Goal: Task Accomplishment & Management: Complete application form

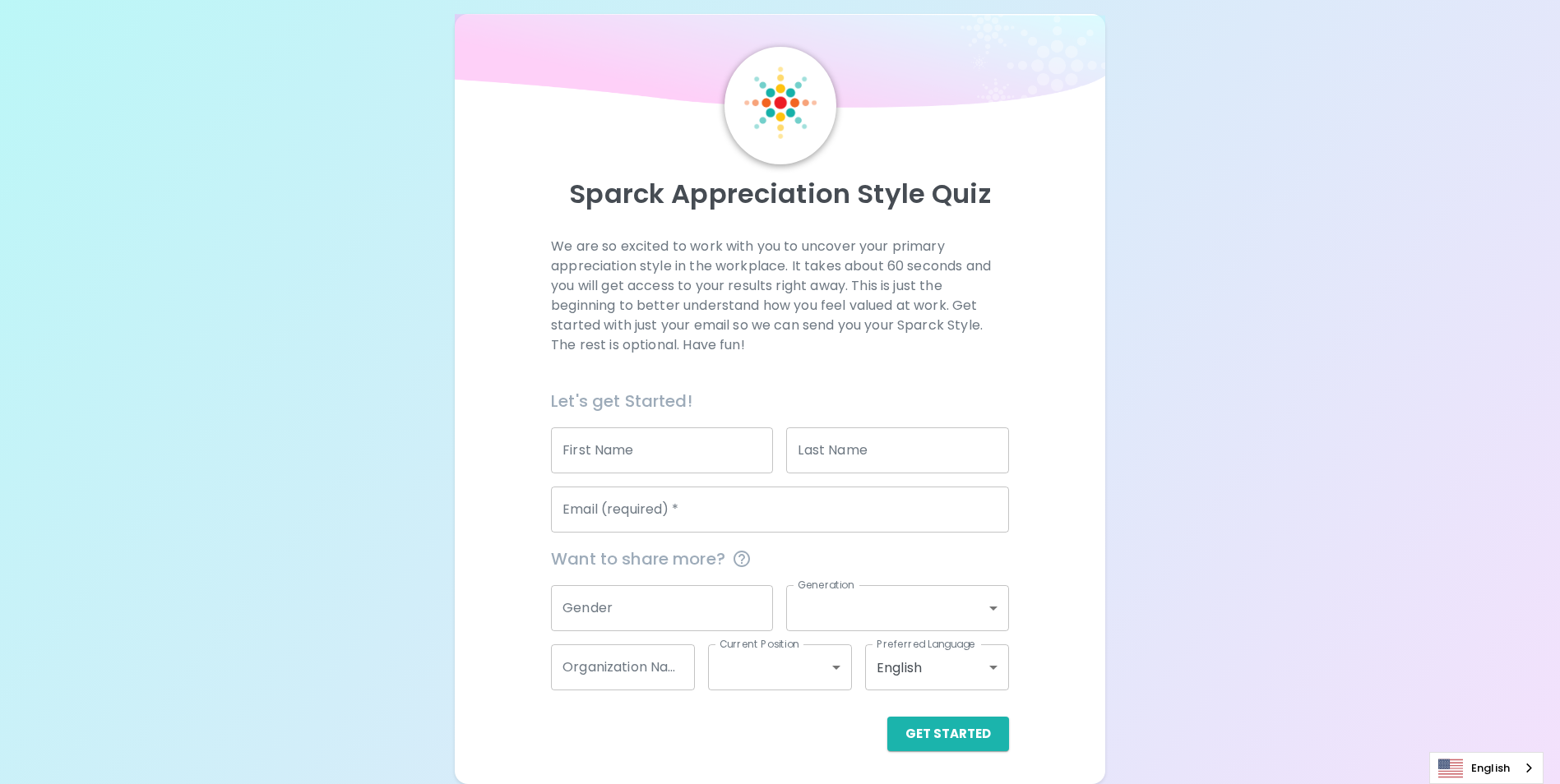
scroll to position [120, 0]
click at [638, 427] on input "First Name" at bounding box center [662, 450] width 222 height 46
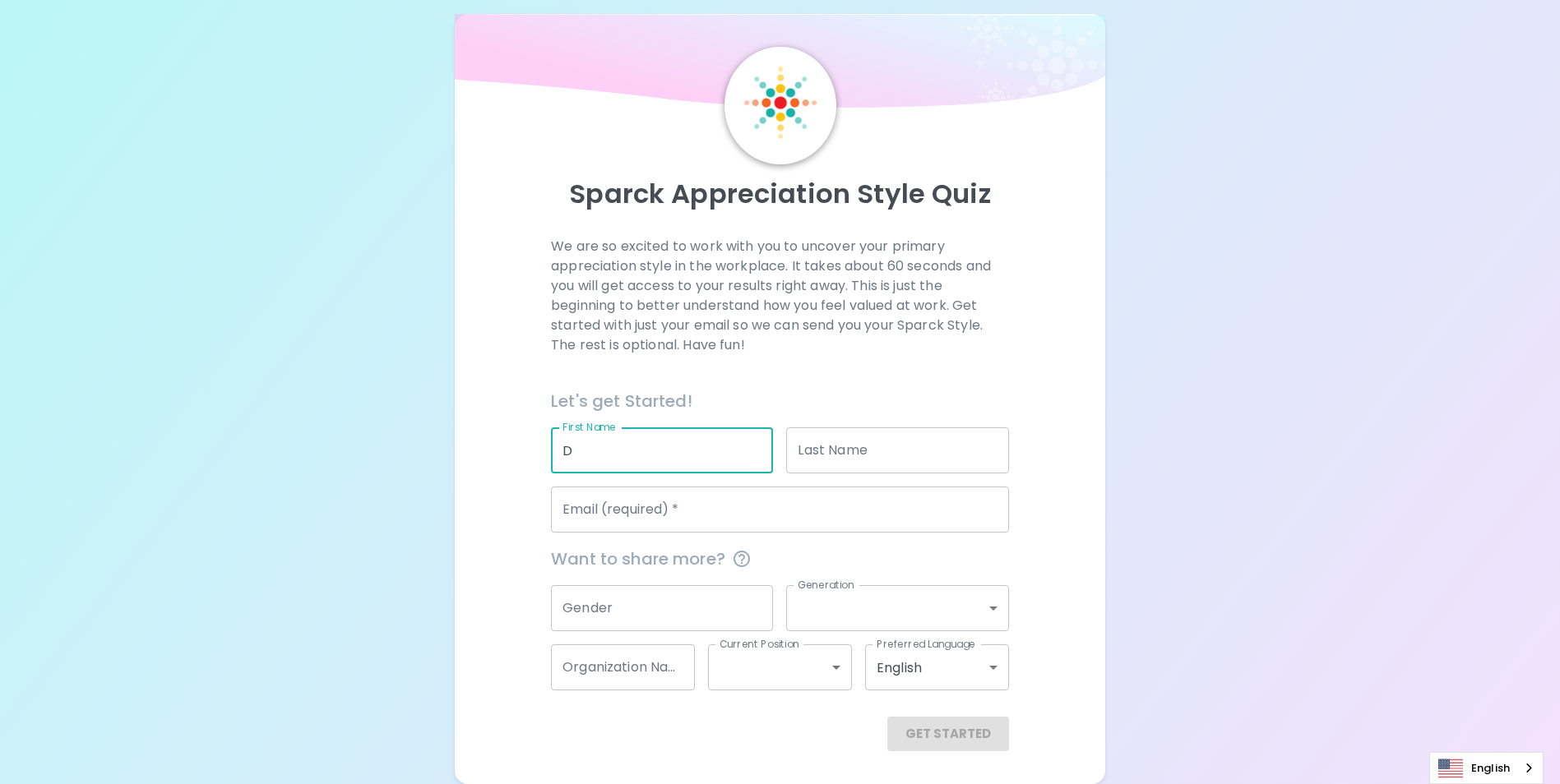
type input "D"
click at [868, 427] on input "Last Name" at bounding box center [897, 450] width 222 height 46
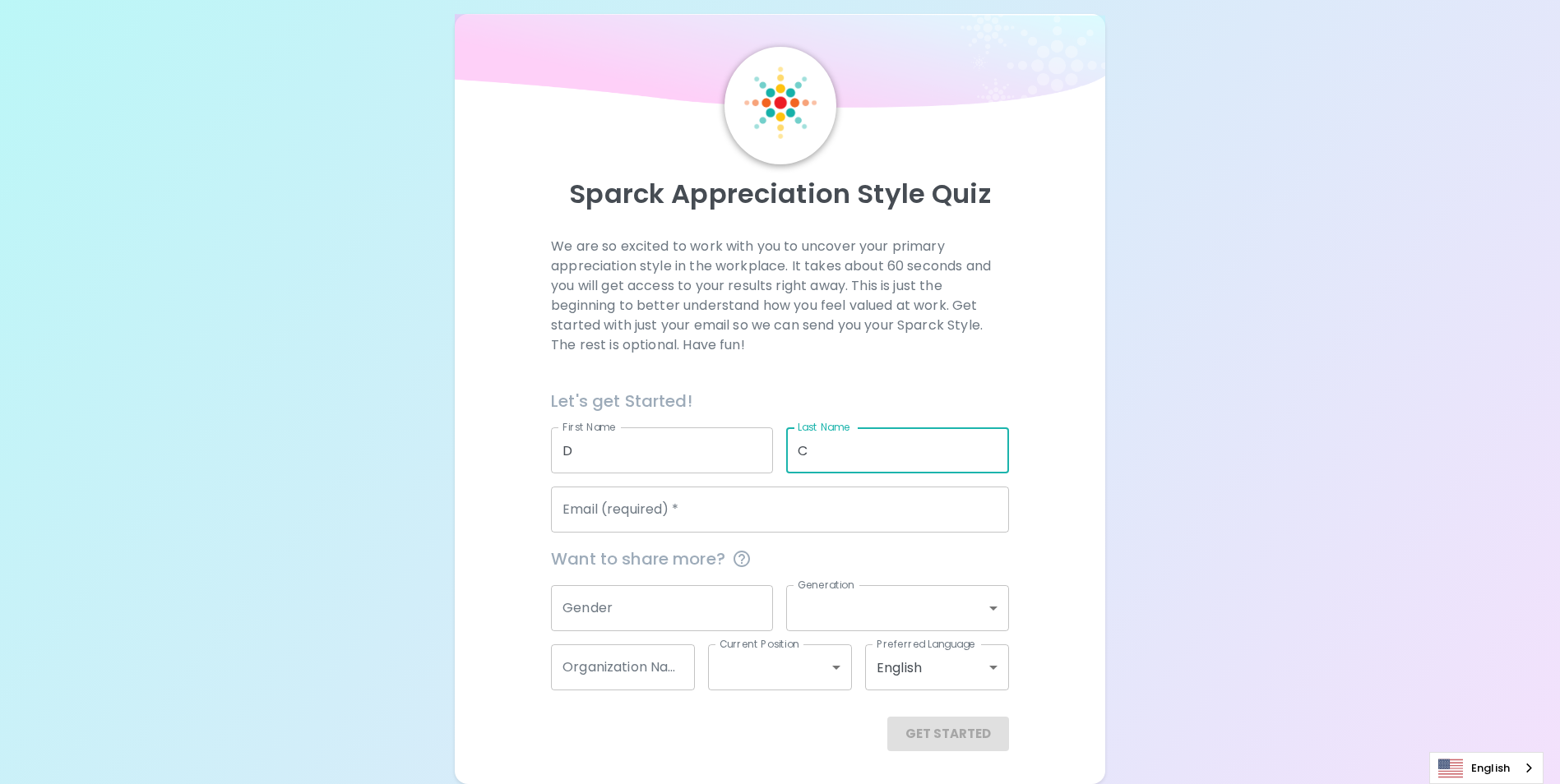
type input "C"
click at [1265, 455] on div "Sparck Appreciation Style Quiz We are so excited to work with you to uncover yo…" at bounding box center [780, 383] width 1560 height 803
click at [729, 493] on input "Email (required)   *" at bounding box center [780, 509] width 458 height 46
click at [1237, 513] on div "Sparck Appreciation Style Quiz We are so excited to work with you to uncover yo…" at bounding box center [780, 383] width 1560 height 803
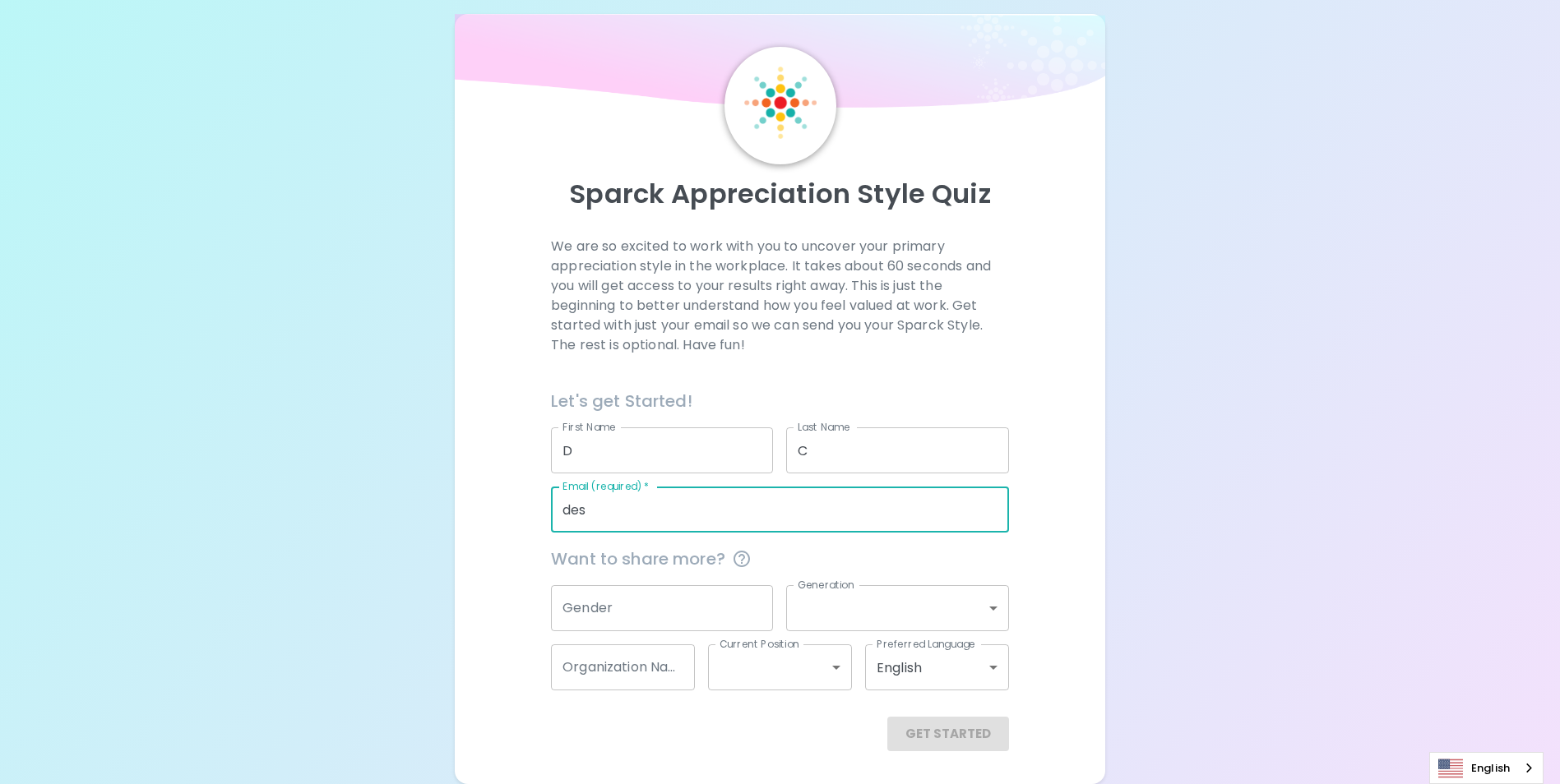
click at [693, 486] on input "des" at bounding box center [780, 509] width 458 height 46
type input "[PERSON_NAME][EMAIL_ADDRESS][PERSON_NAME][PERSON_NAME][DOMAIN_NAME]"
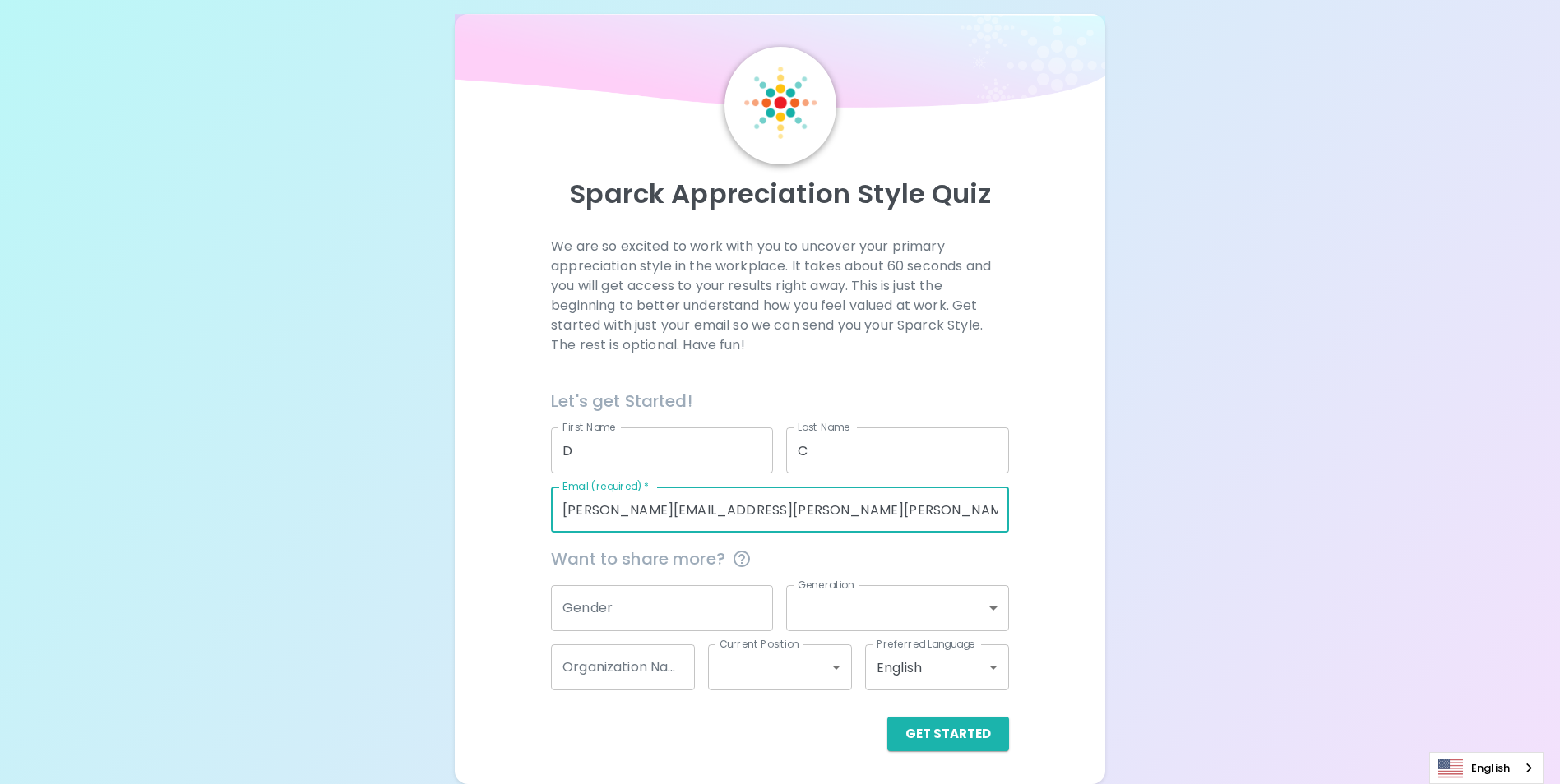
click at [711, 593] on input "Gender" at bounding box center [662, 608] width 222 height 46
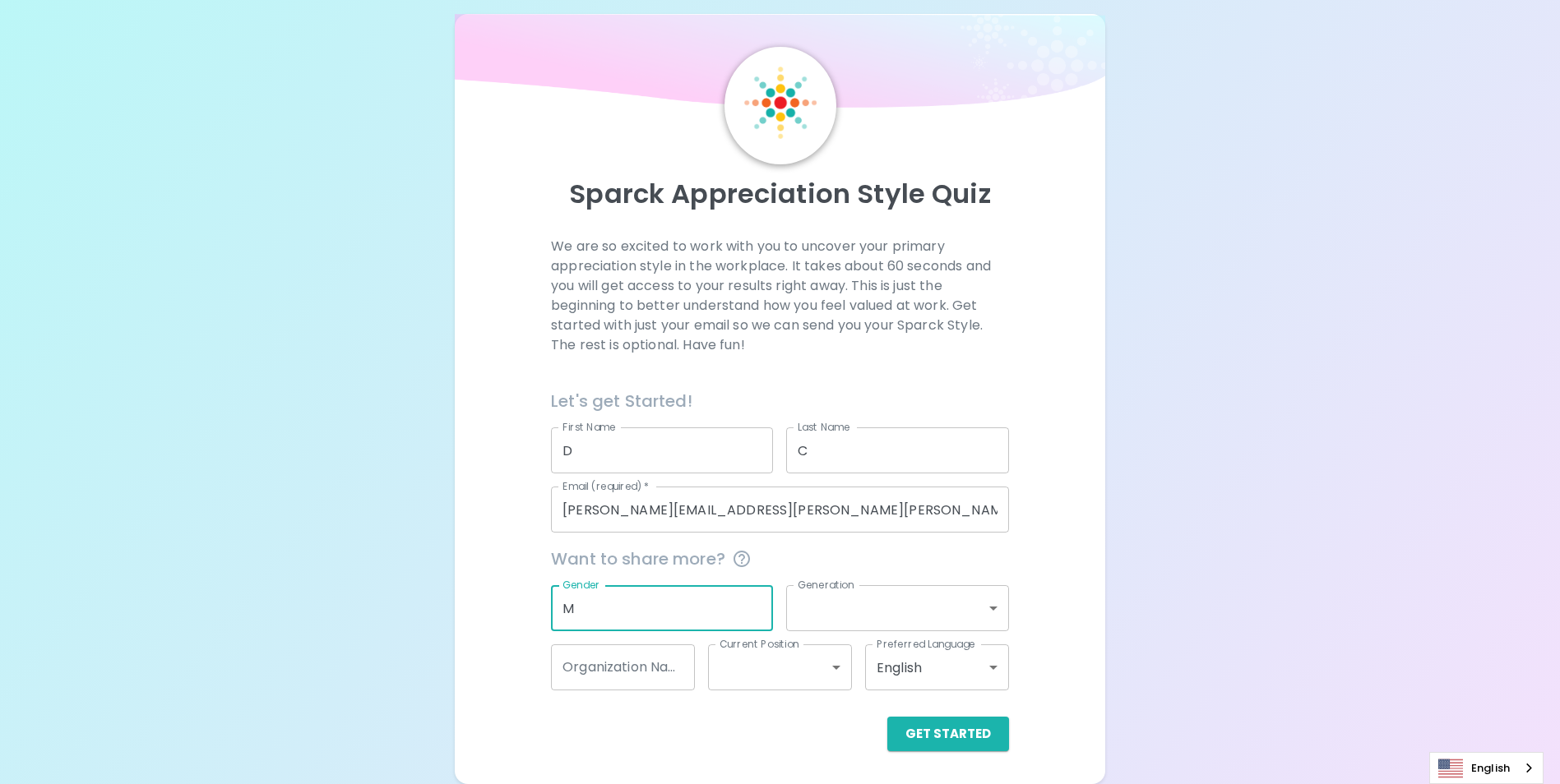
type input "M"
click at [893, 598] on body "Sparck Appreciation Style Quiz We are so excited to work with you to uncover yo…" at bounding box center [780, 383] width 1560 height 803
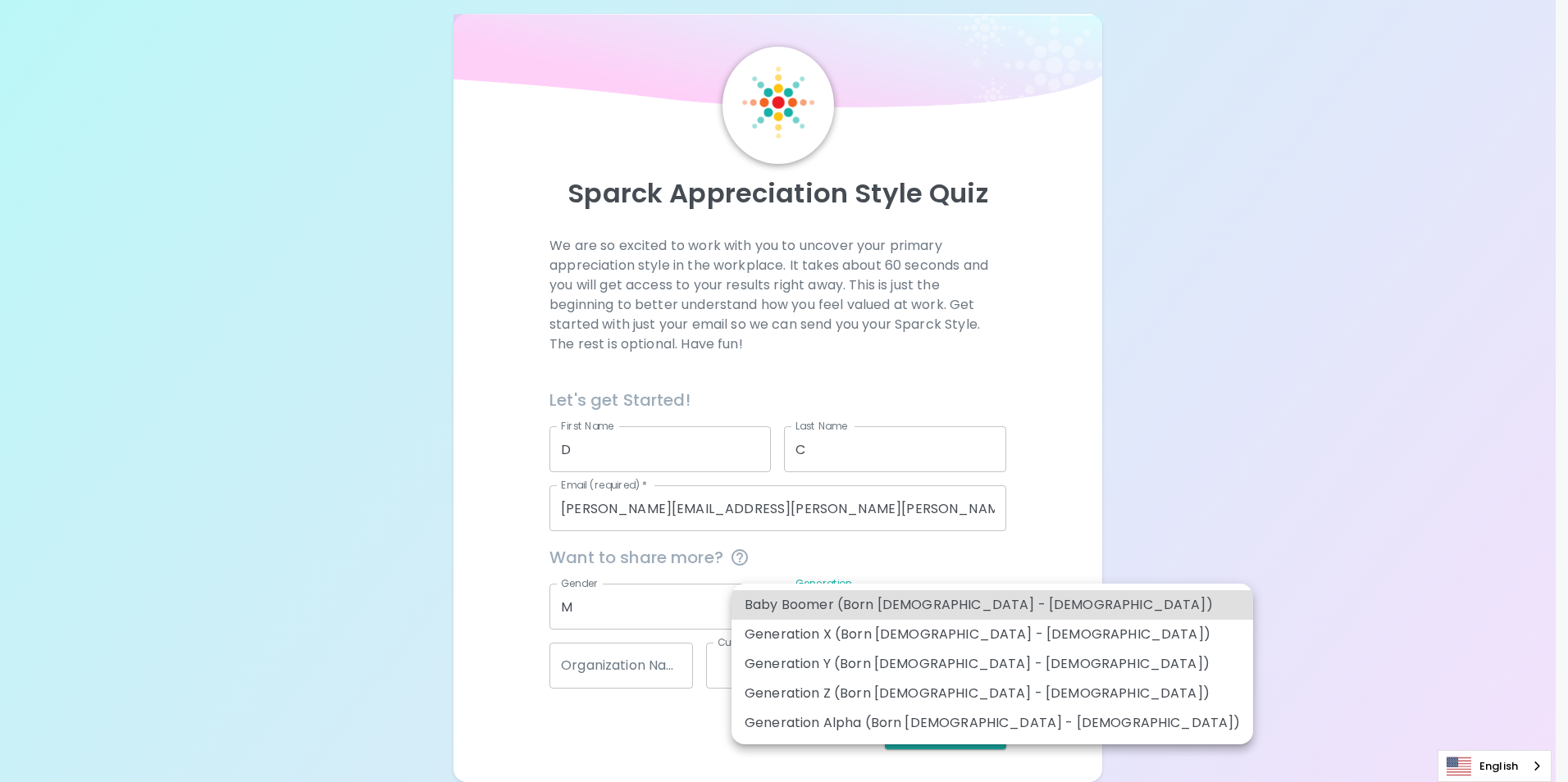
click at [817, 641] on li "Generation X (Born [DEMOGRAPHIC_DATA] - [DEMOGRAPHIC_DATA])" at bounding box center [992, 635] width 522 height 30
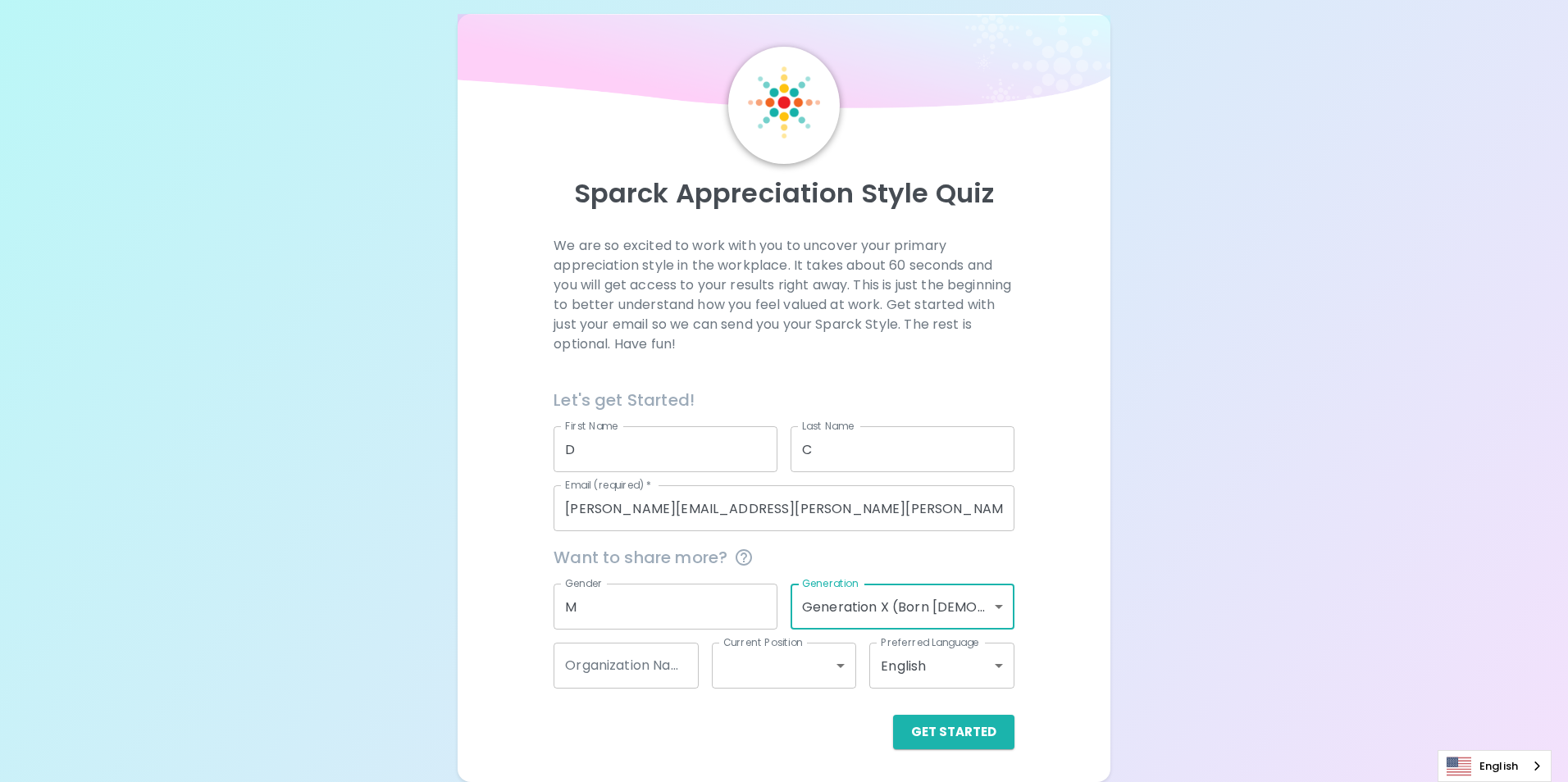
type input "generation_x"
click at [810, 661] on body "Sparck Appreciation Style Quiz We are so excited to work with you to uncover yo…" at bounding box center [778, 382] width 1556 height 801
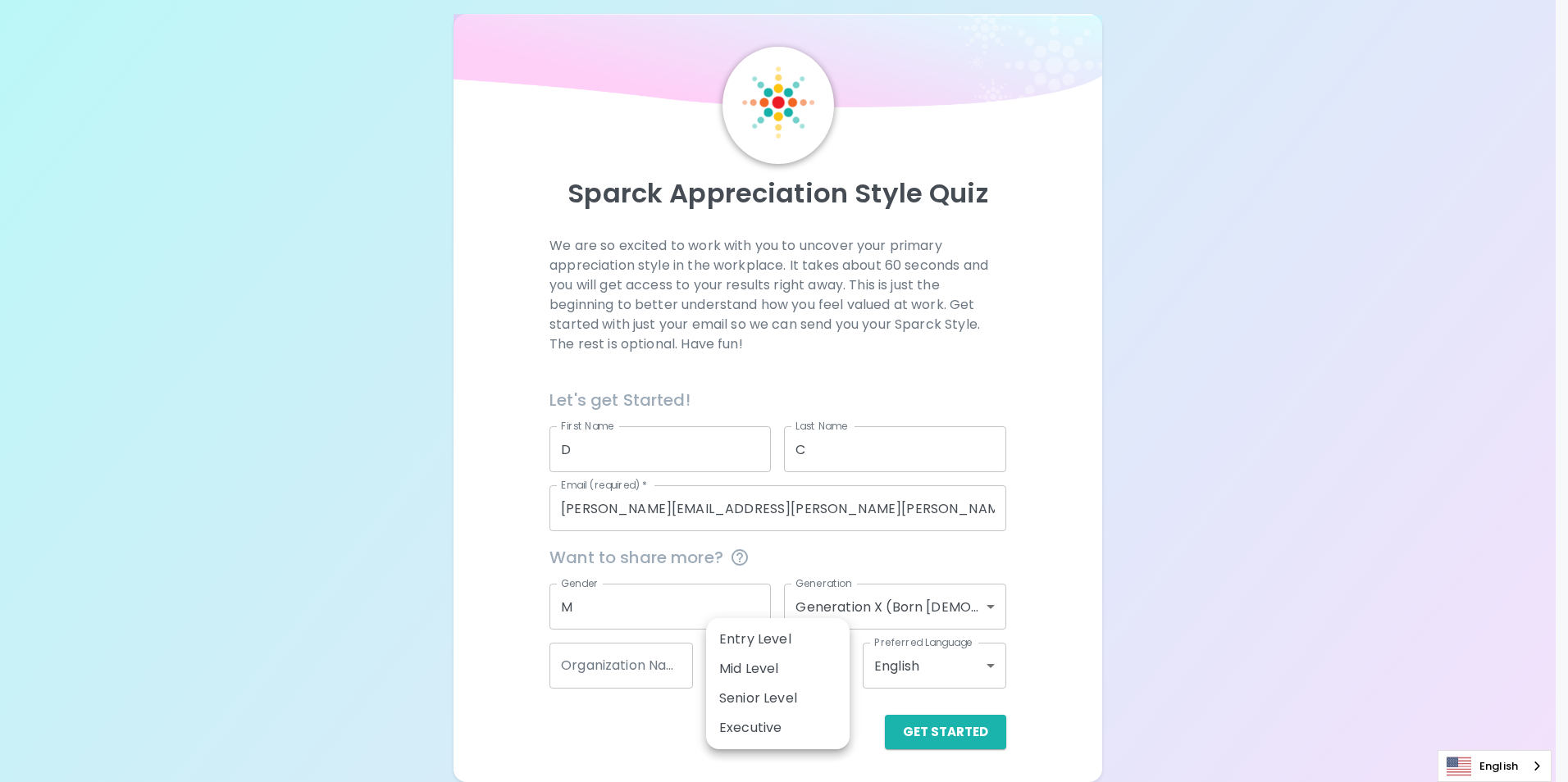
click at [779, 673] on li "Mid Level" at bounding box center [778, 670] width 143 height 30
type input "mid_level"
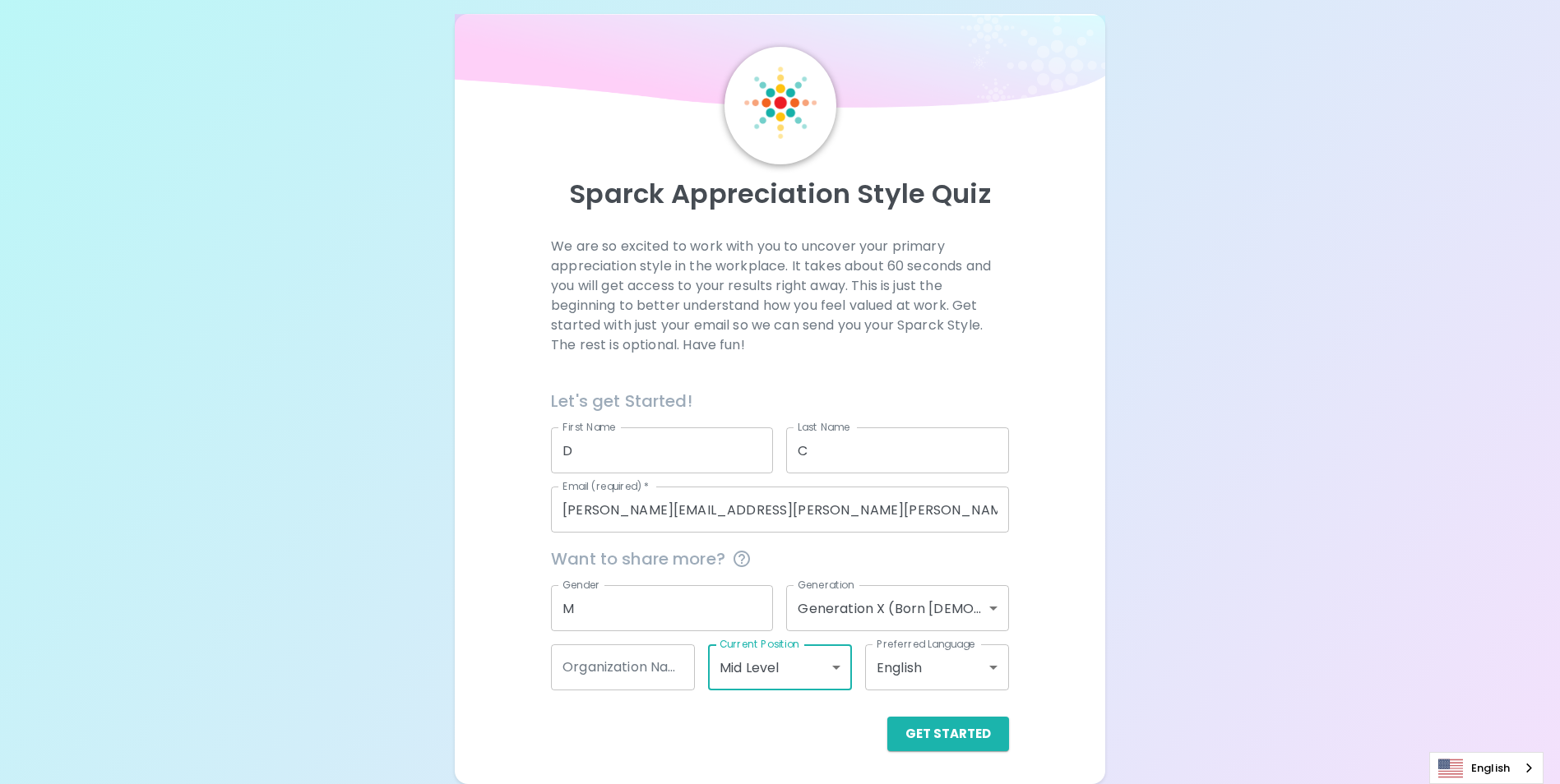
click at [660, 664] on input "Organization Name" at bounding box center [622, 668] width 144 height 46
click at [629, 664] on input "Organization Name" at bounding box center [622, 668] width 144 height 46
click at [1152, 653] on div "Sparck Appreciation Style Quiz We are so excited to work with you to uncover yo…" at bounding box center [780, 383] width 1560 height 803
click at [943, 730] on button "Get Started" at bounding box center [948, 734] width 122 height 34
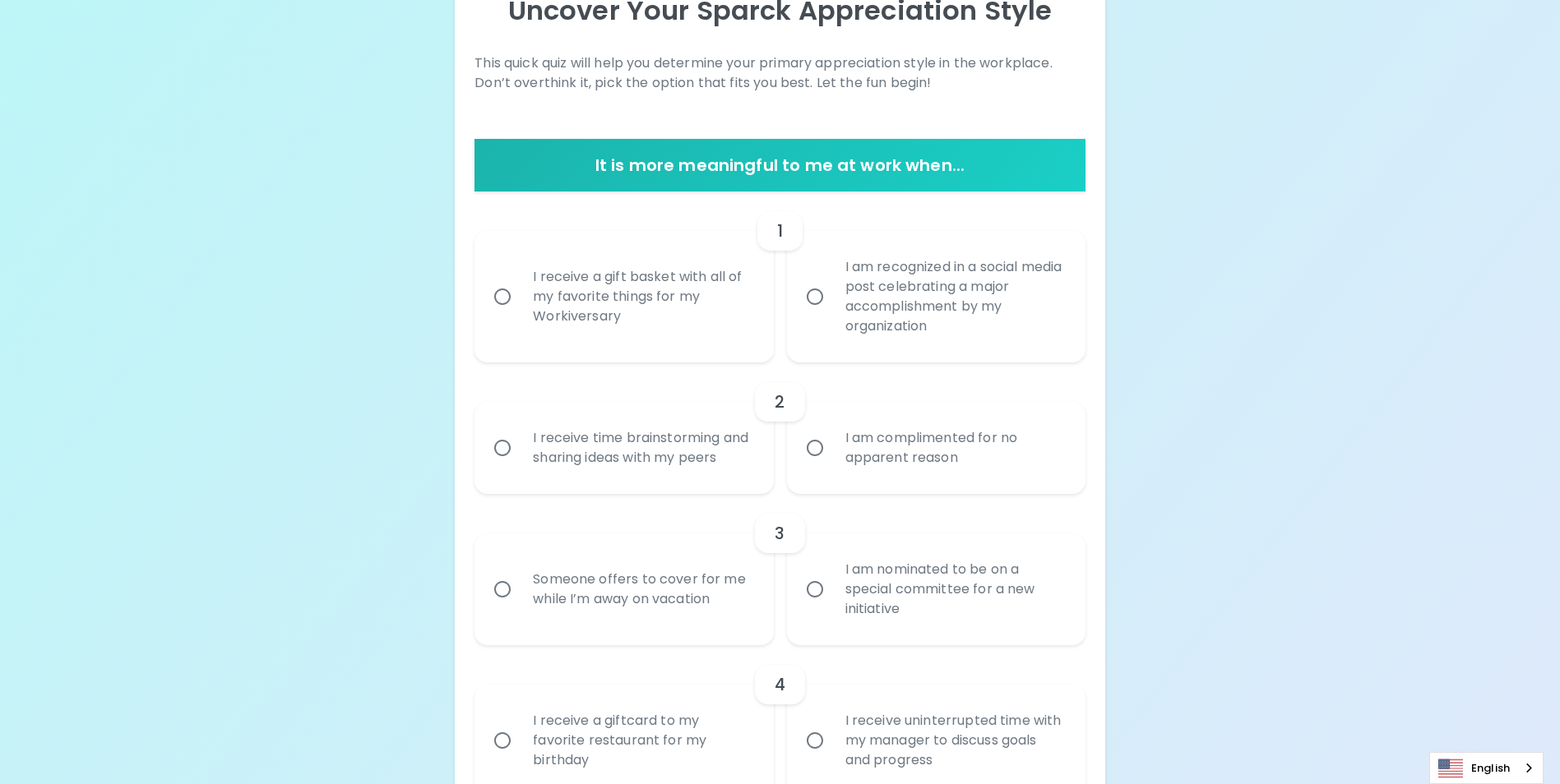
scroll to position [285, 0]
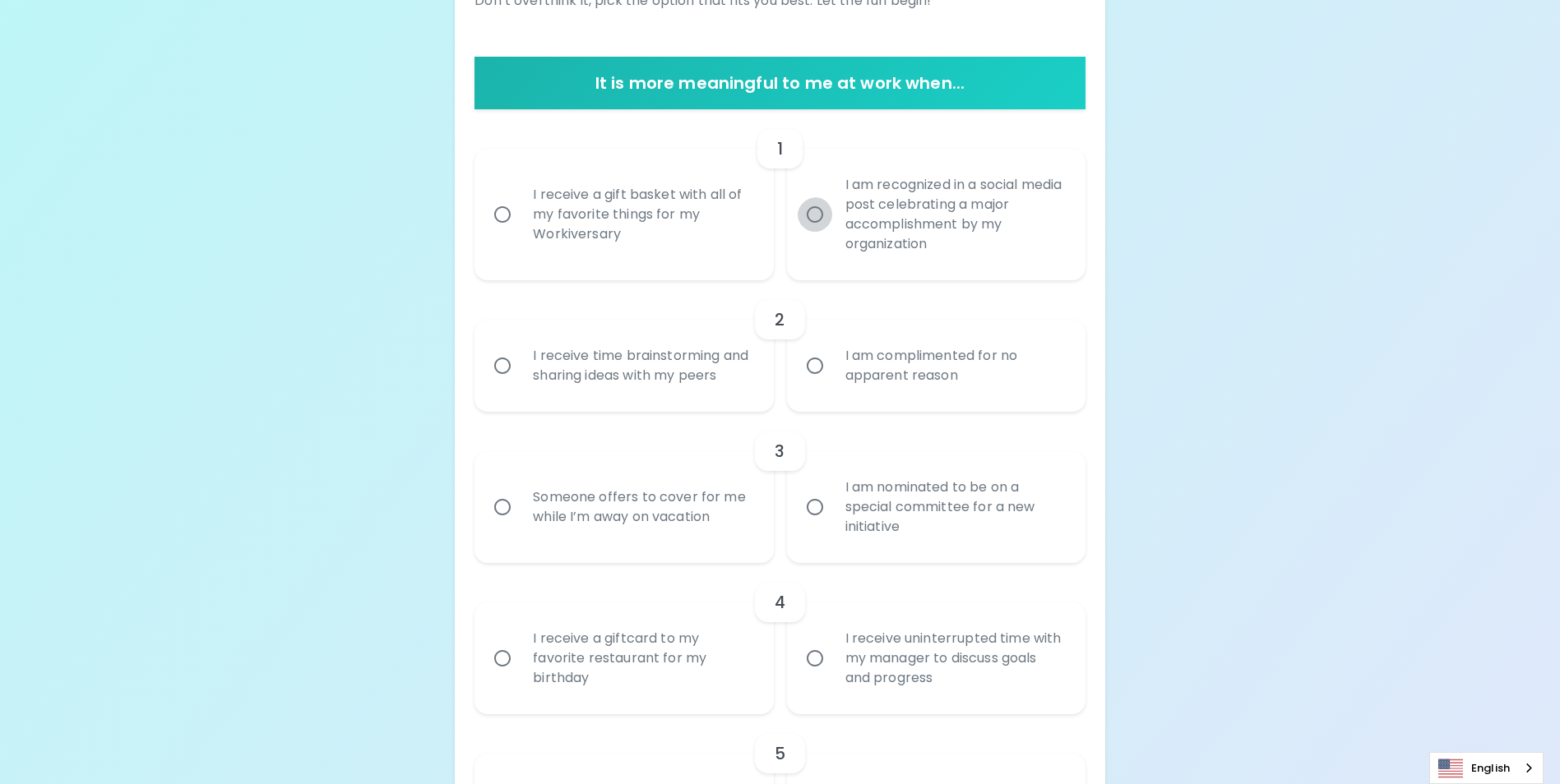
click at [823, 232] on input "I am recognized in a social media post celebrating a major accomplishment by my…" at bounding box center [814, 214] width 34 height 34
radio input "true"
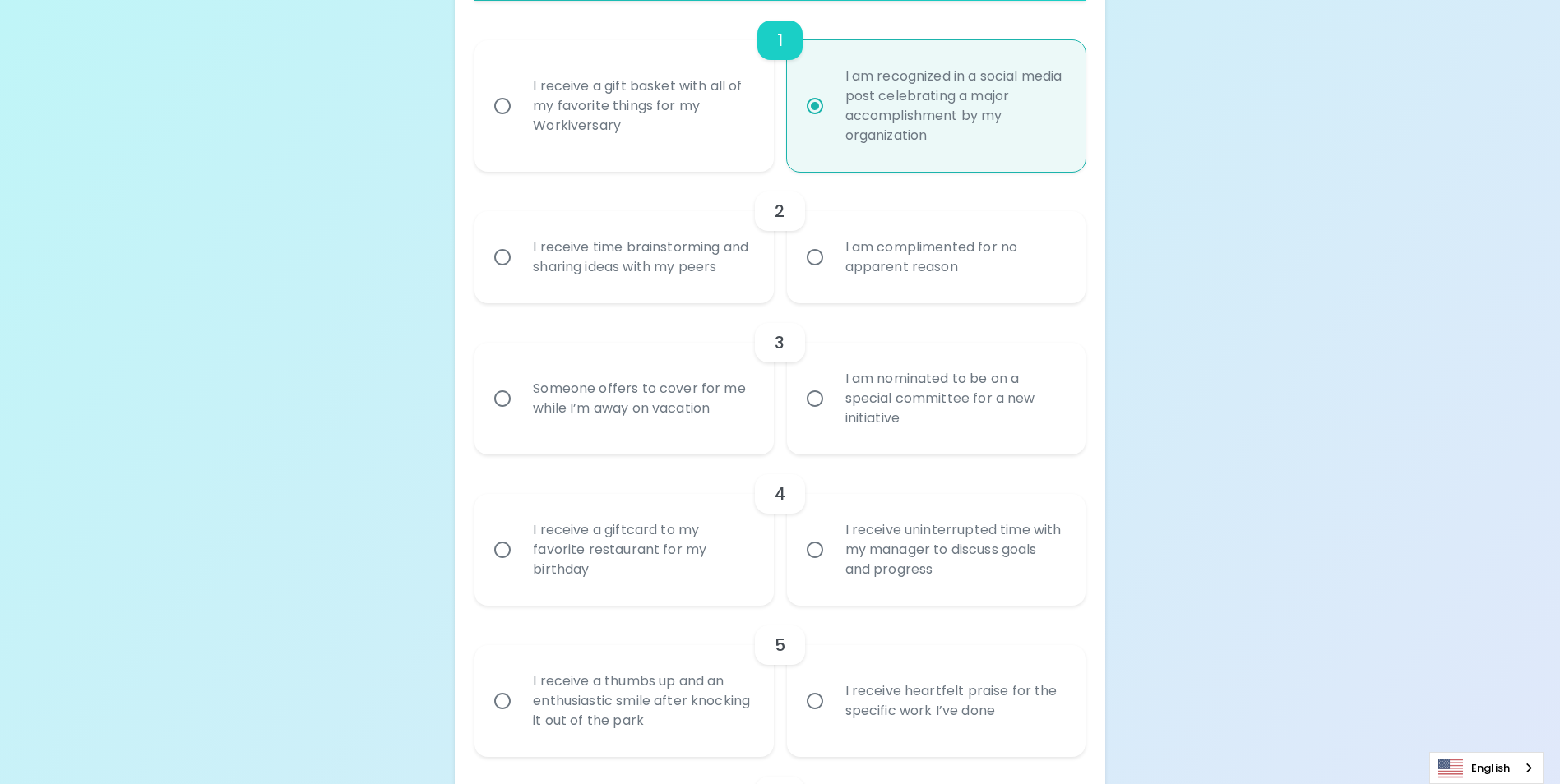
scroll to position [416, 0]
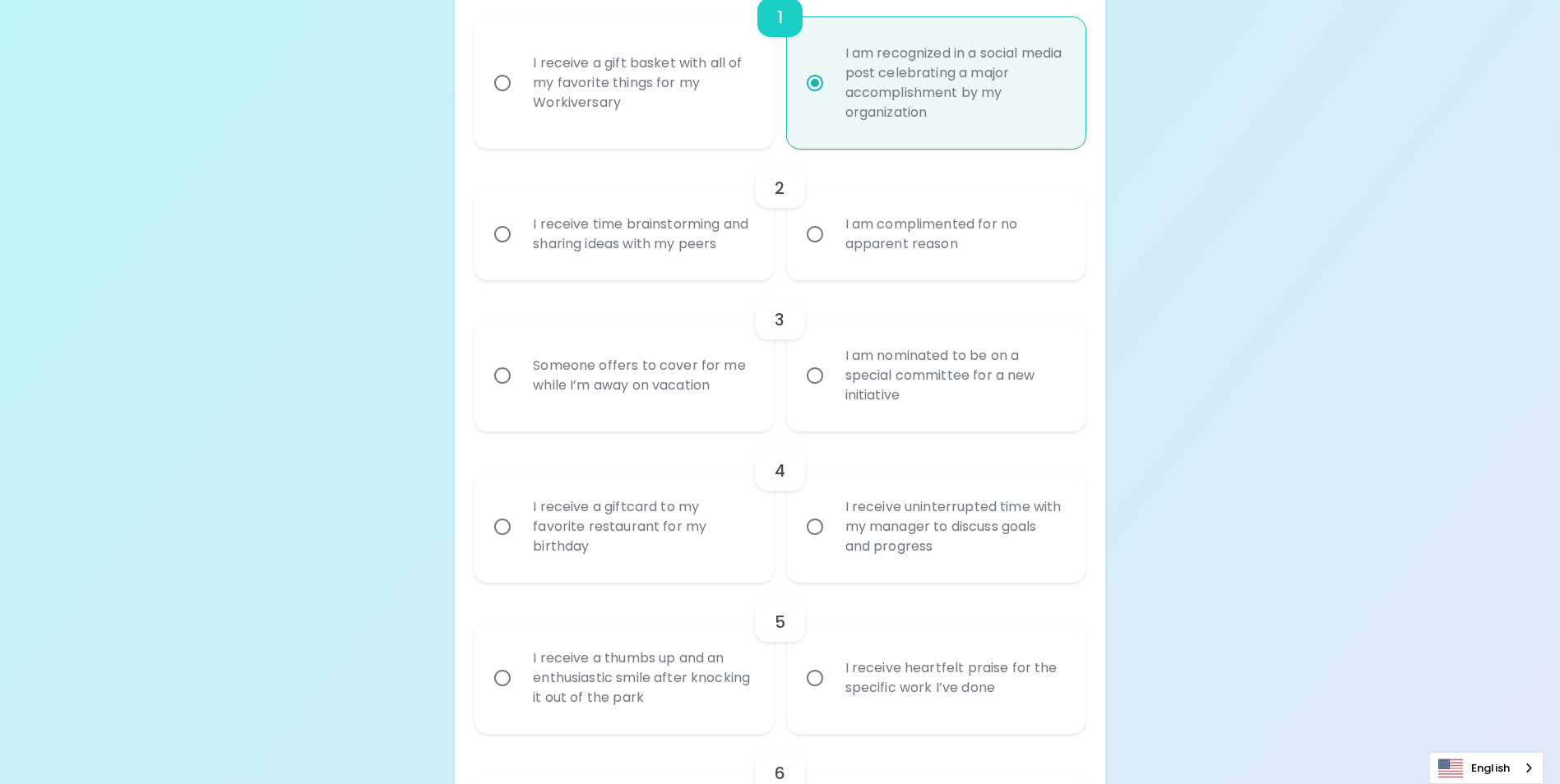
click at [504, 252] on input "I receive time brainstorming and sharing ideas with my peers" at bounding box center [502, 233] width 34 height 34
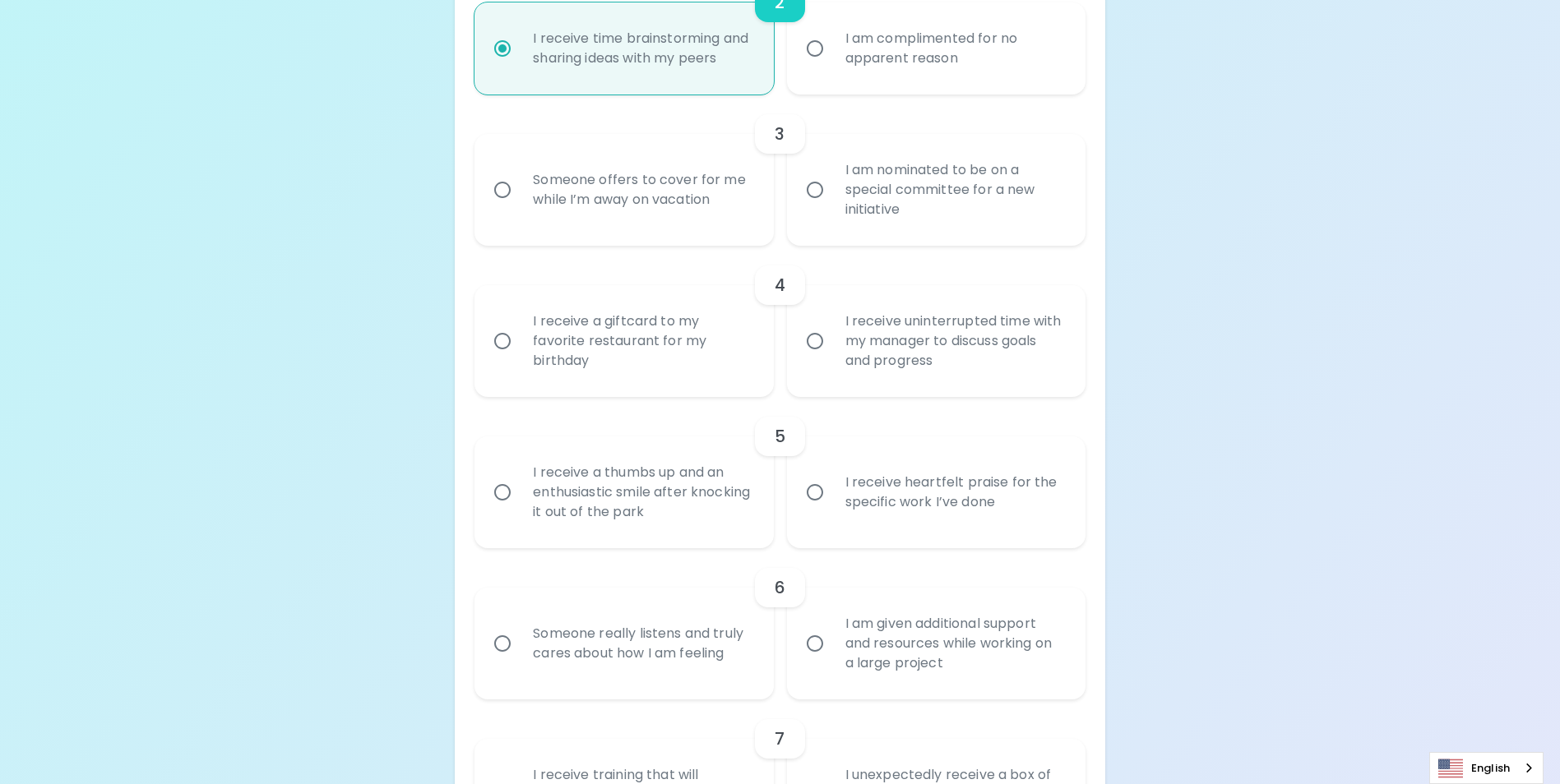
scroll to position [630, 0]
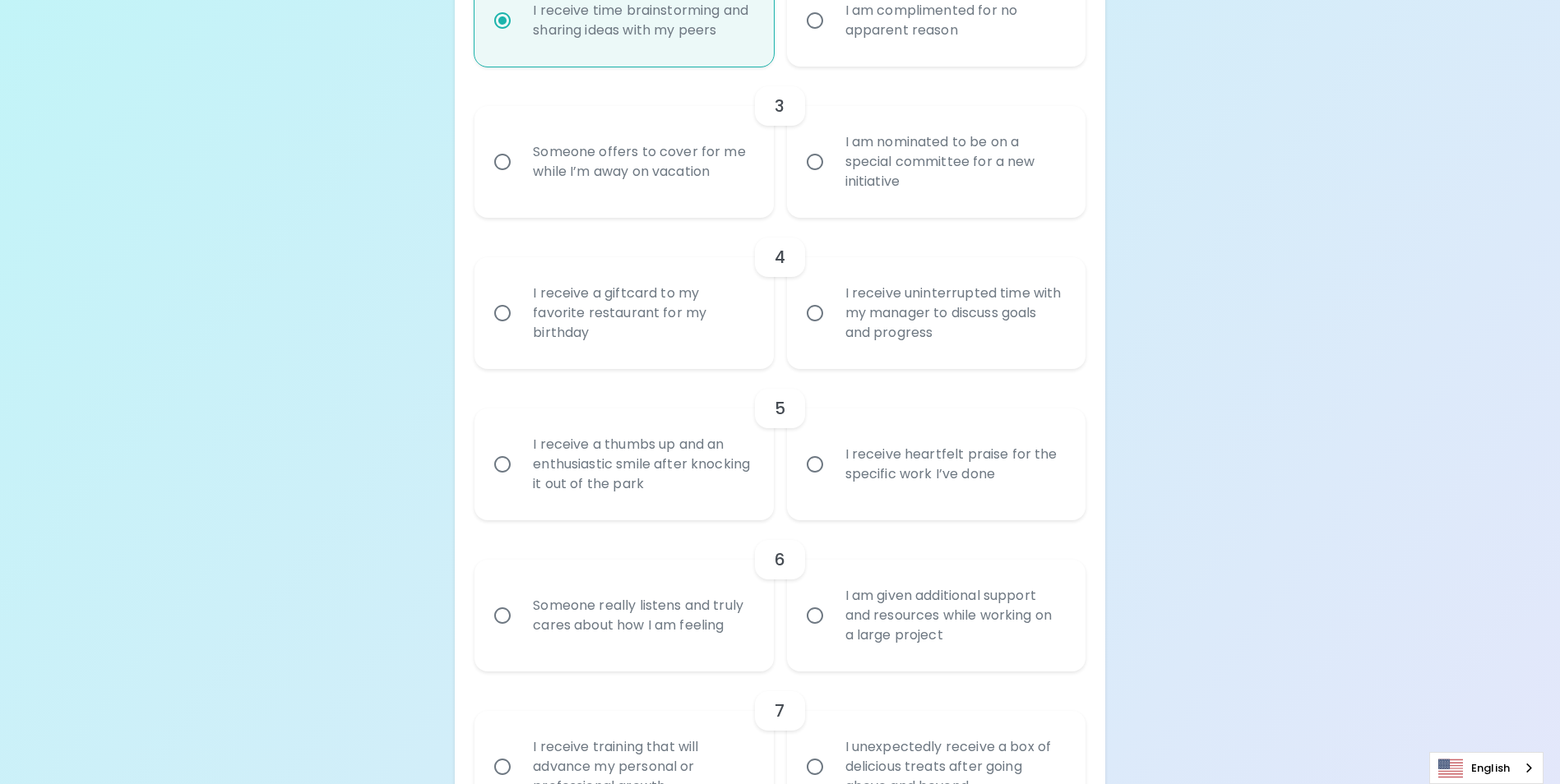
radio input "true"
click at [531, 202] on div "Someone offers to cover for me while I’m away on vacation" at bounding box center [642, 162] width 244 height 79
click at [520, 179] on input "Someone offers to cover for me while I’m away on vacation" at bounding box center [502, 161] width 34 height 34
radio input "false"
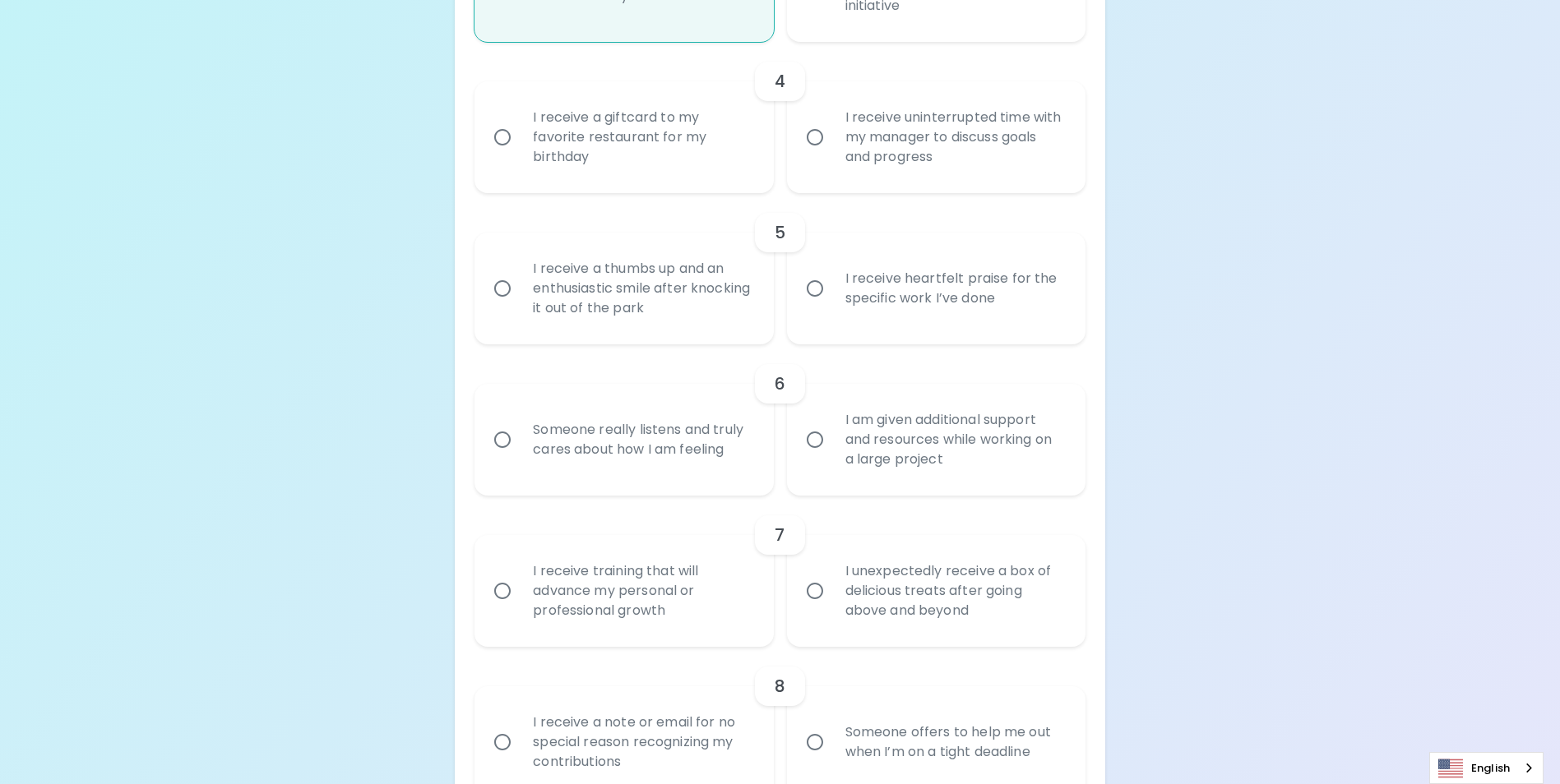
scroll to position [844, 0]
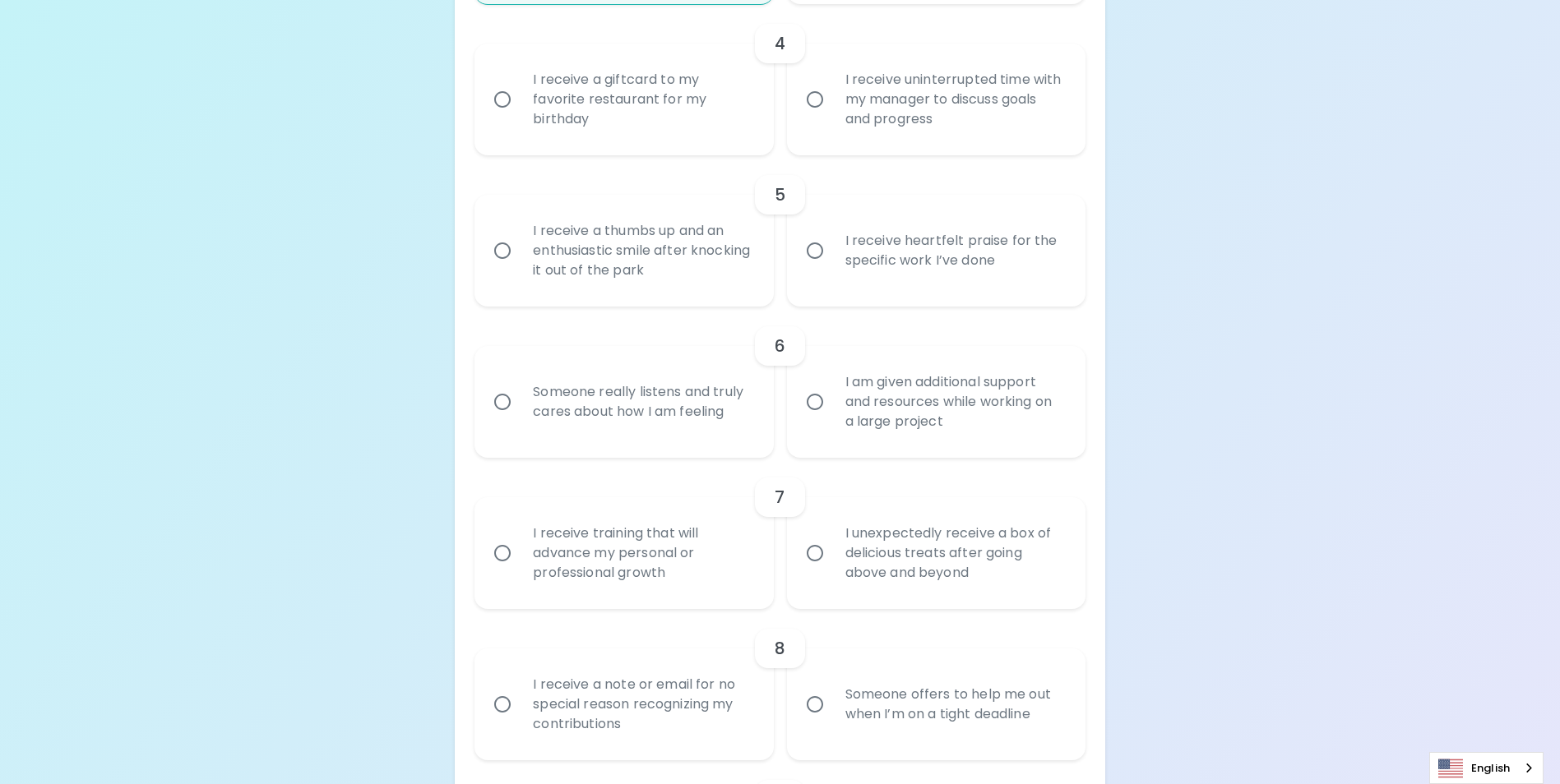
radio input "true"
click at [508, 117] on input "I receive a giftcard to my favorite restaurant for my birthday" at bounding box center [502, 99] width 34 height 34
radio input "false"
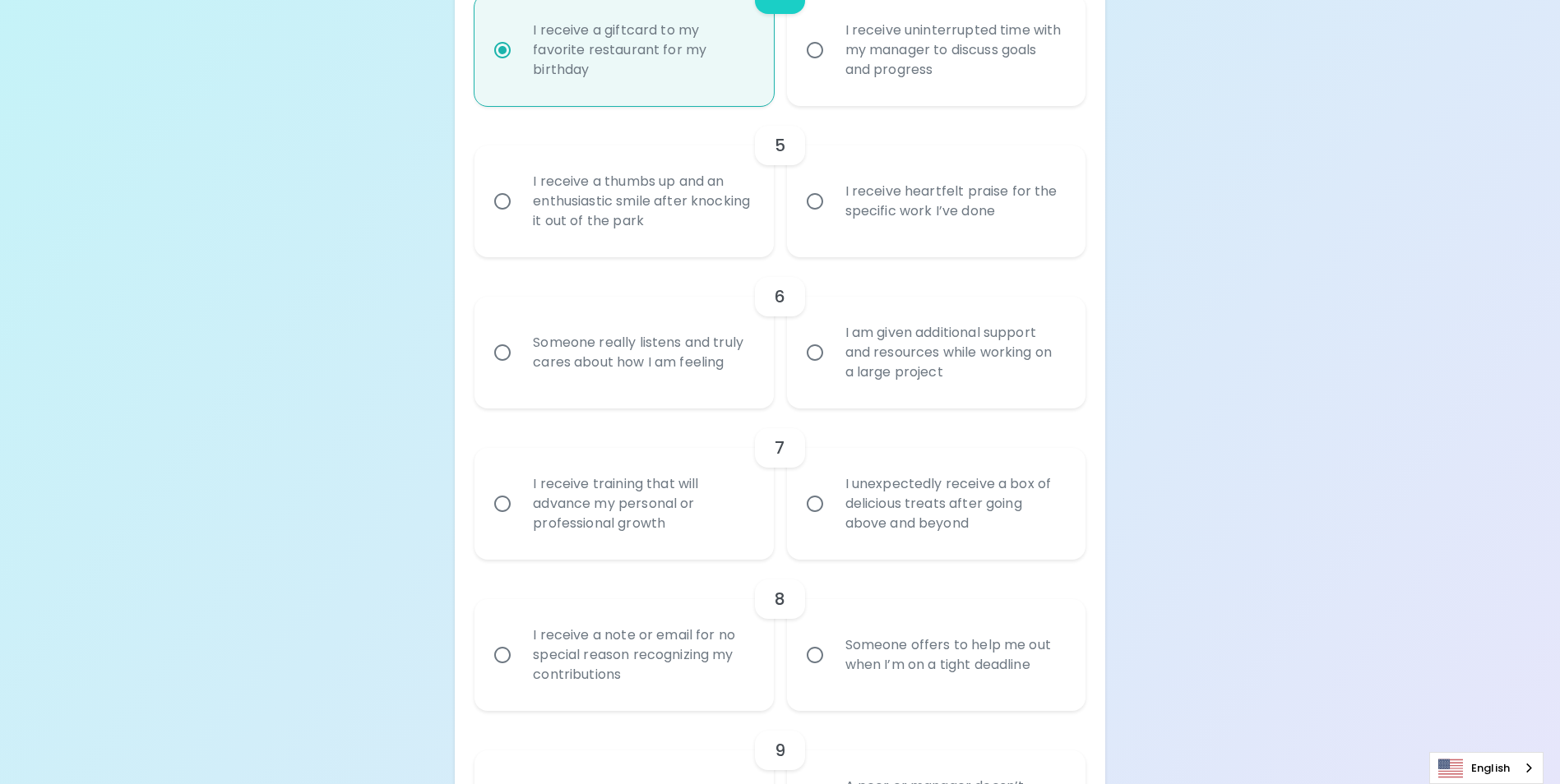
scroll to position [975, 0]
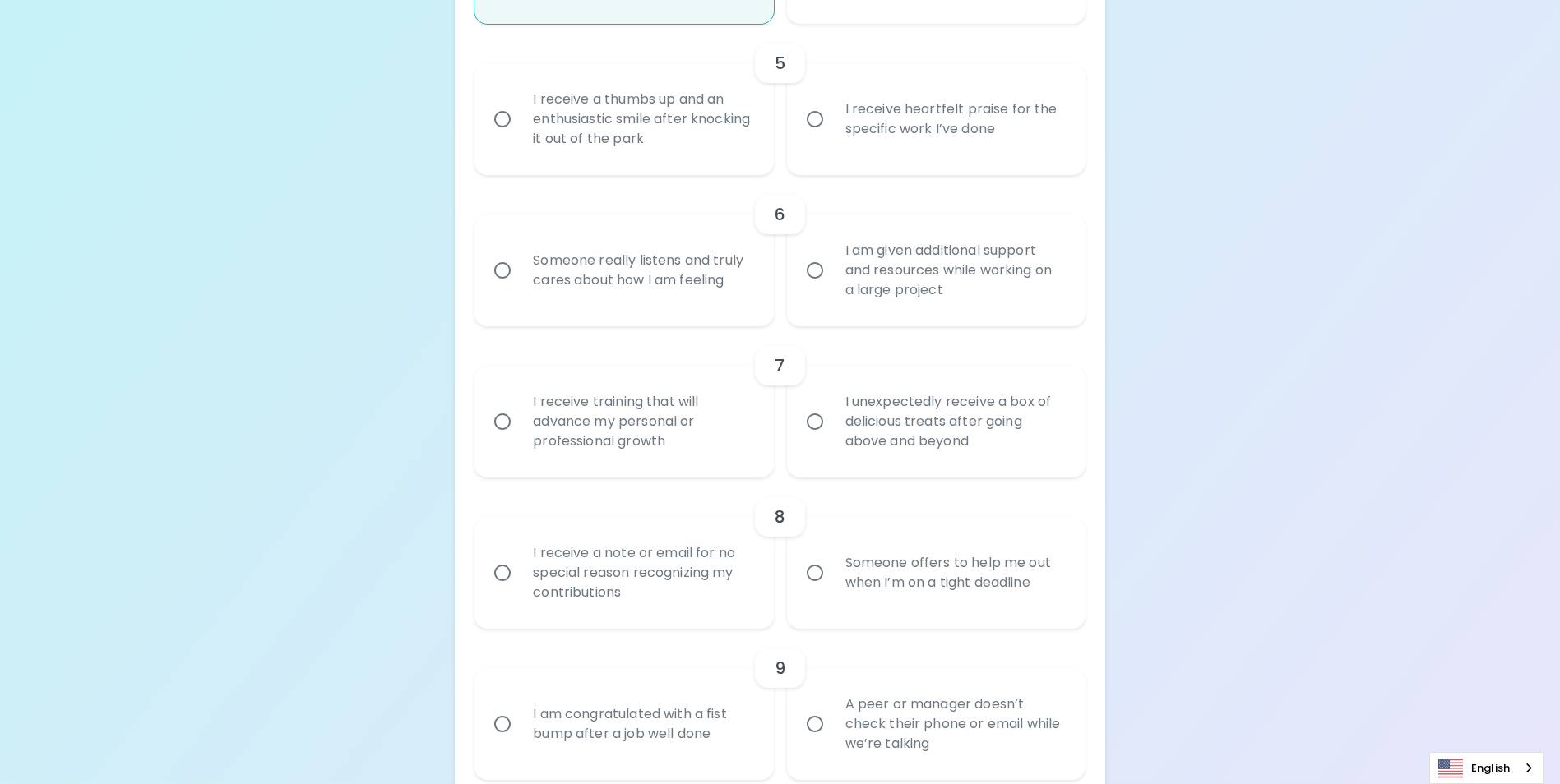
radio input "true"
click at [823, 137] on input "I receive heartfelt praise for the specific work I’ve done" at bounding box center [814, 119] width 34 height 34
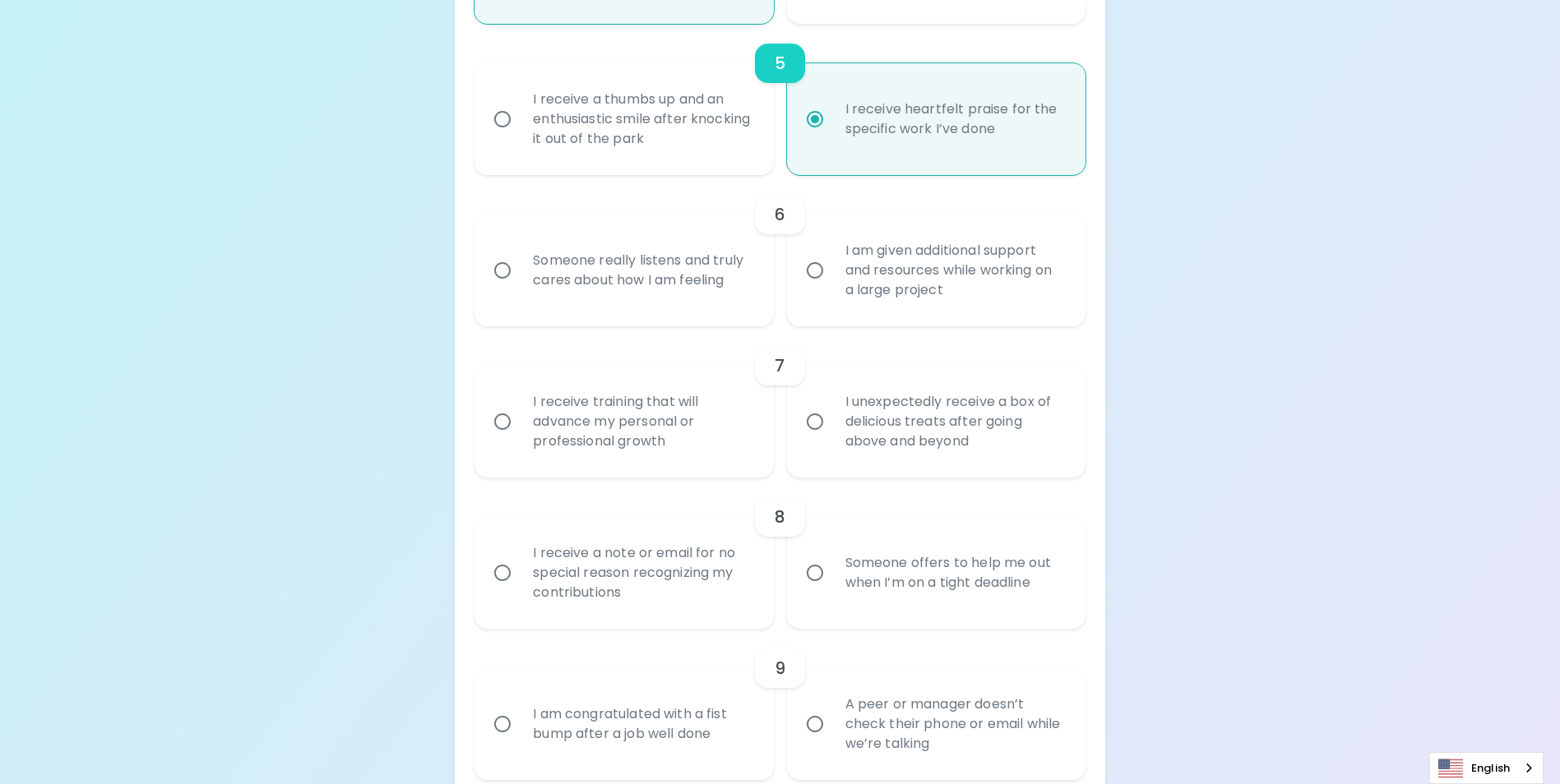
radio input "false"
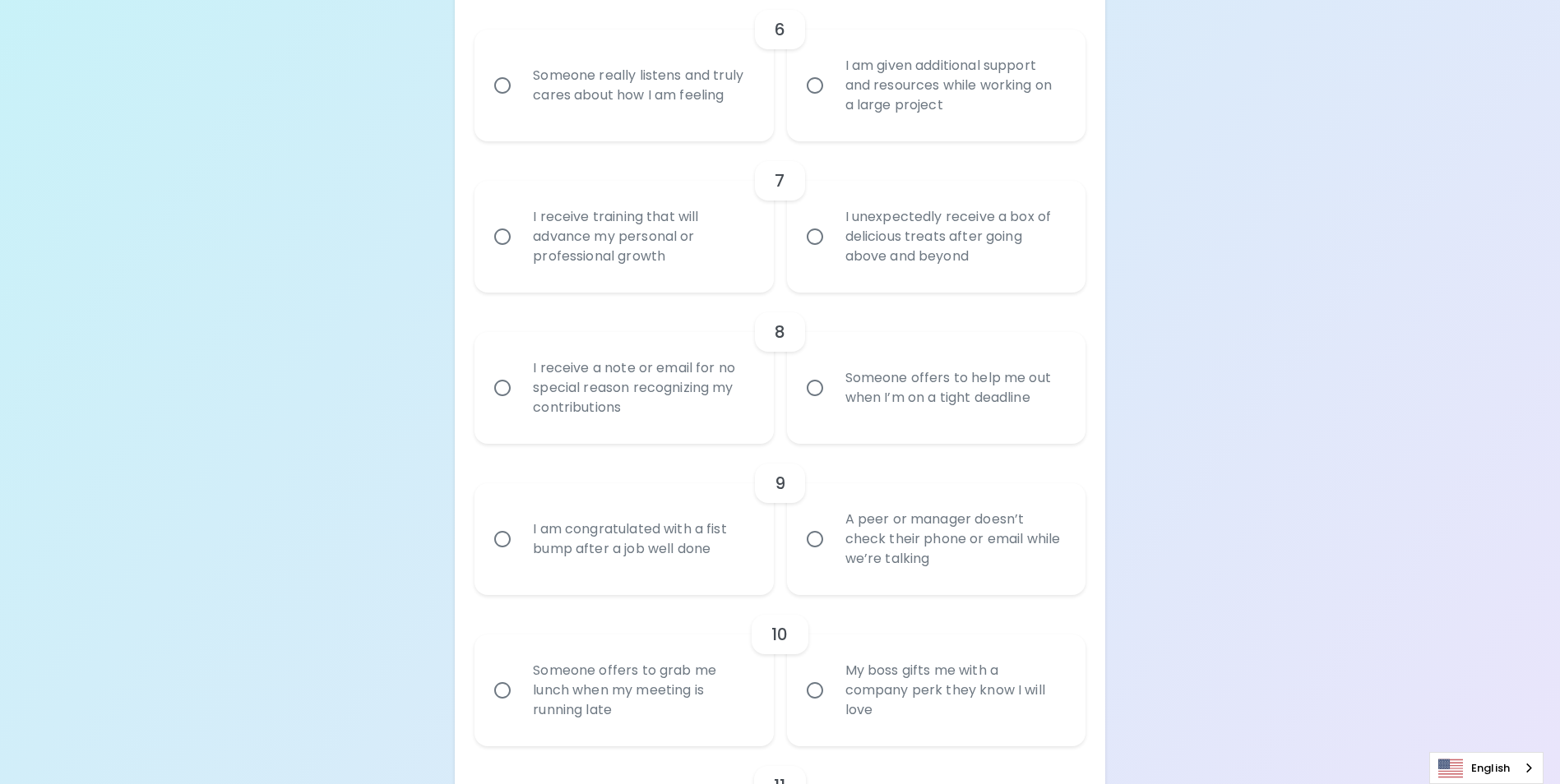
scroll to position [1188, 0]
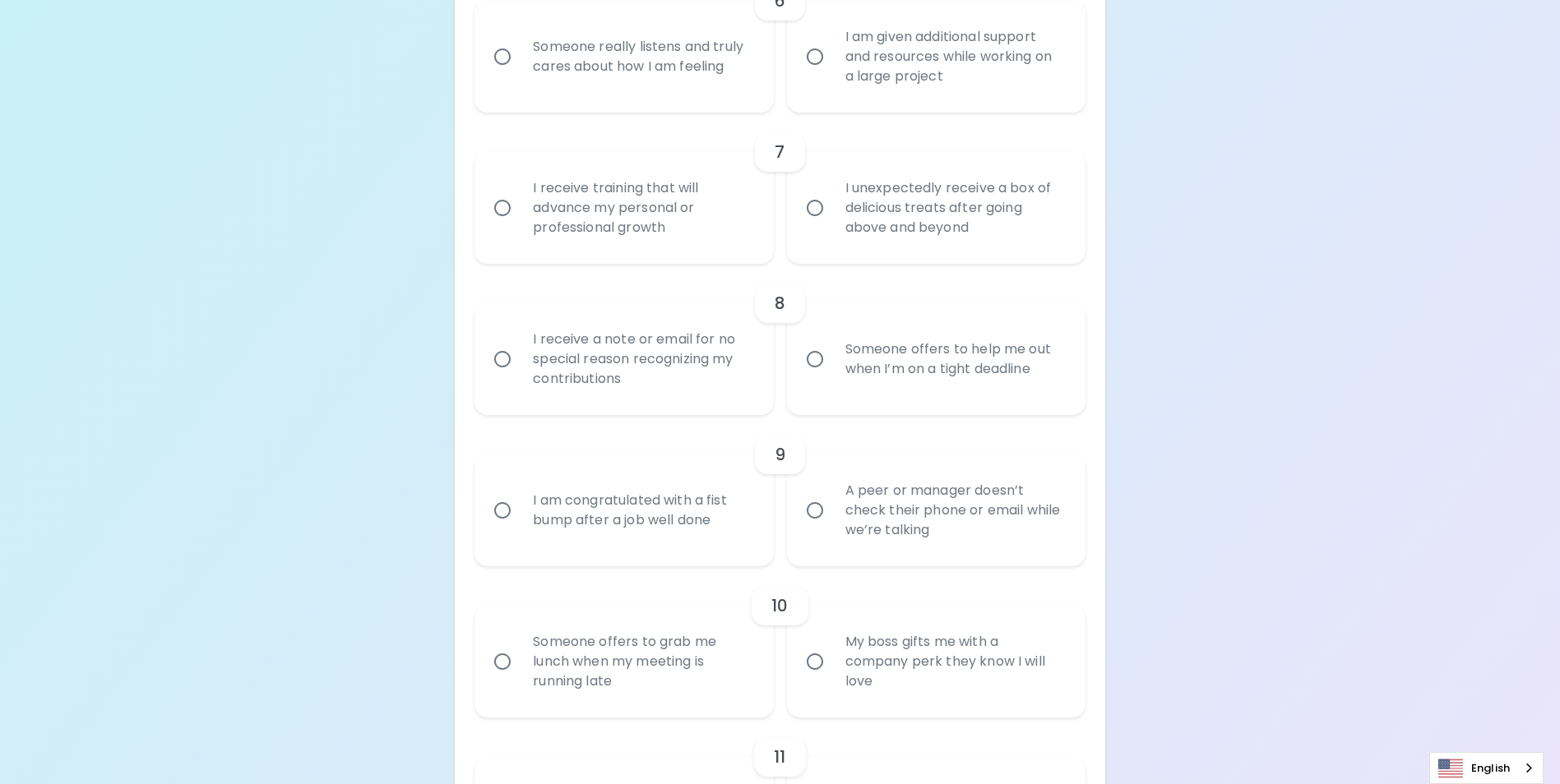
radio input "true"
click at [821, 74] on input "I am given additional support and resources while working on a large project" at bounding box center [814, 56] width 34 height 34
radio input "false"
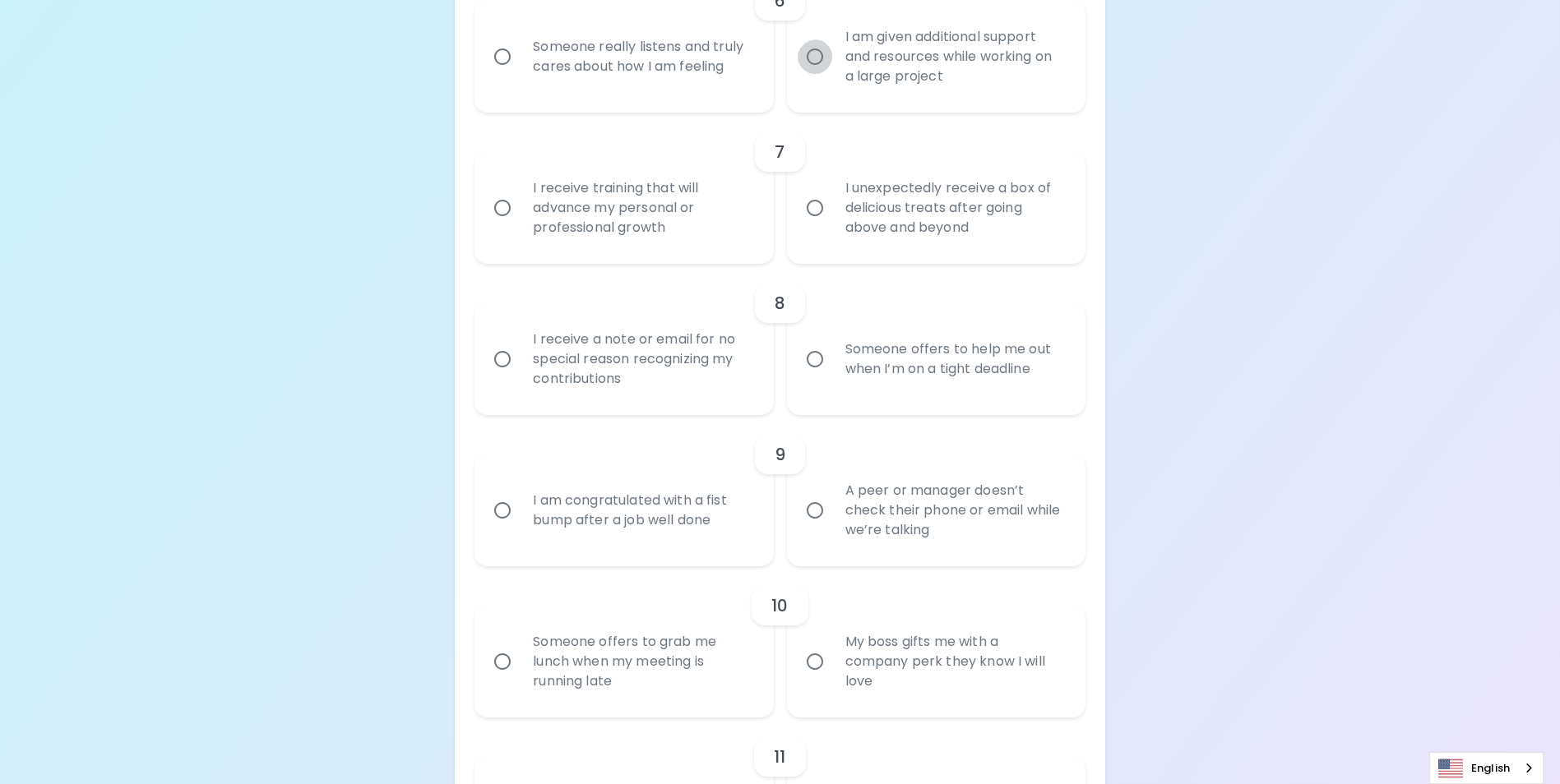
radio input "false"
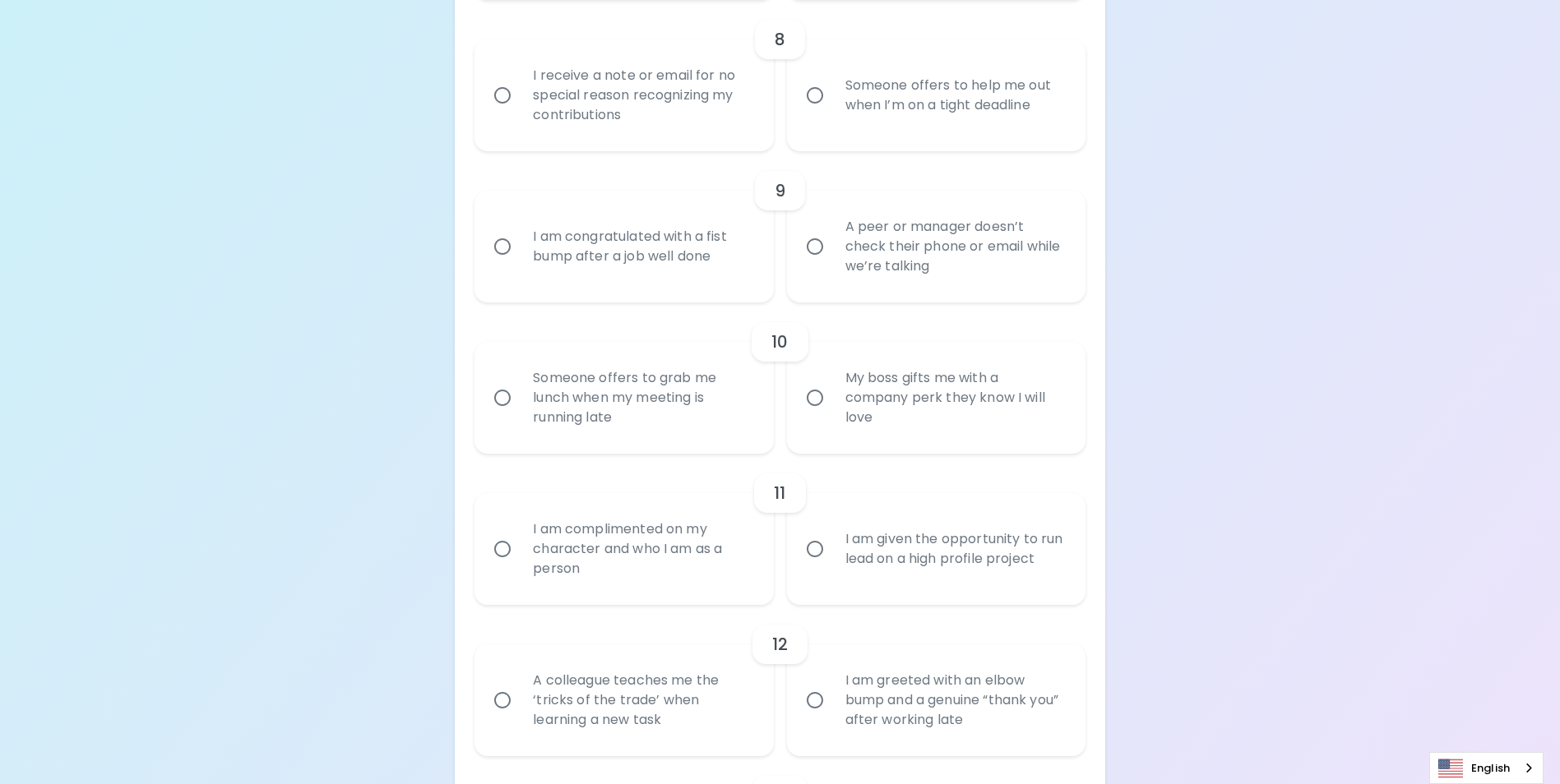
scroll to position [1484, 0]
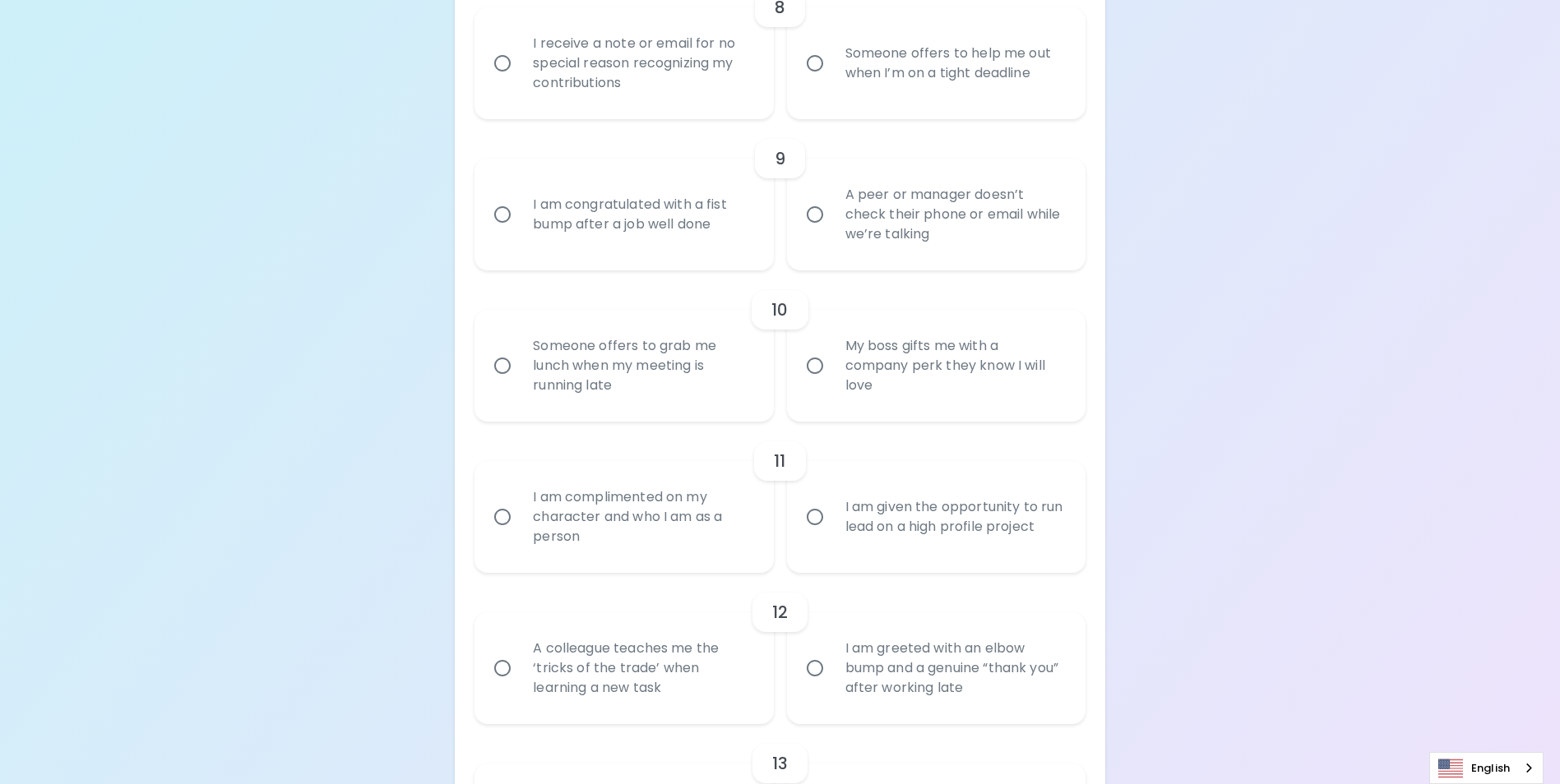
radio input "true"
radio input "false"
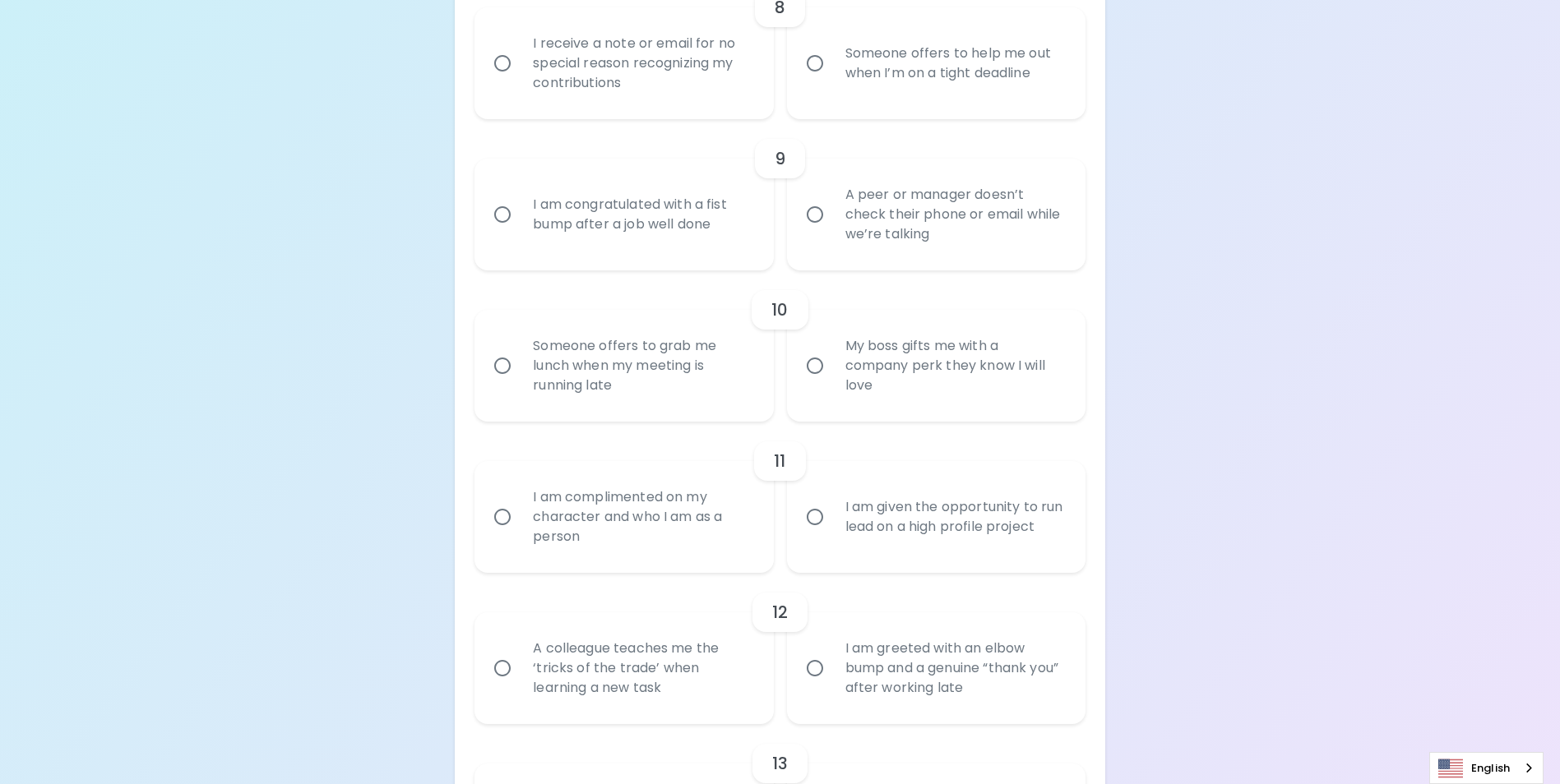
radio input "false"
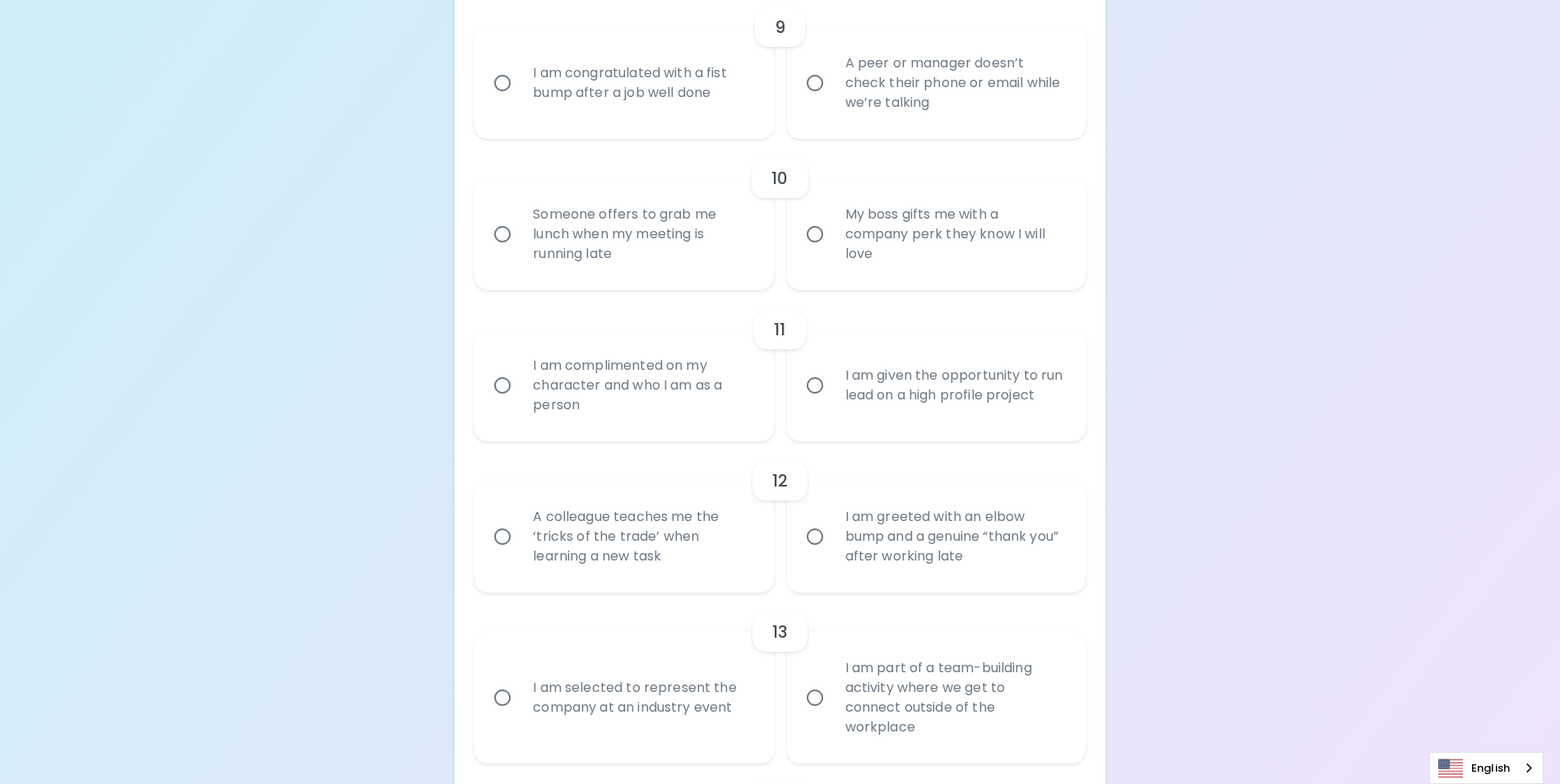
radio input "true"
radio input "false"
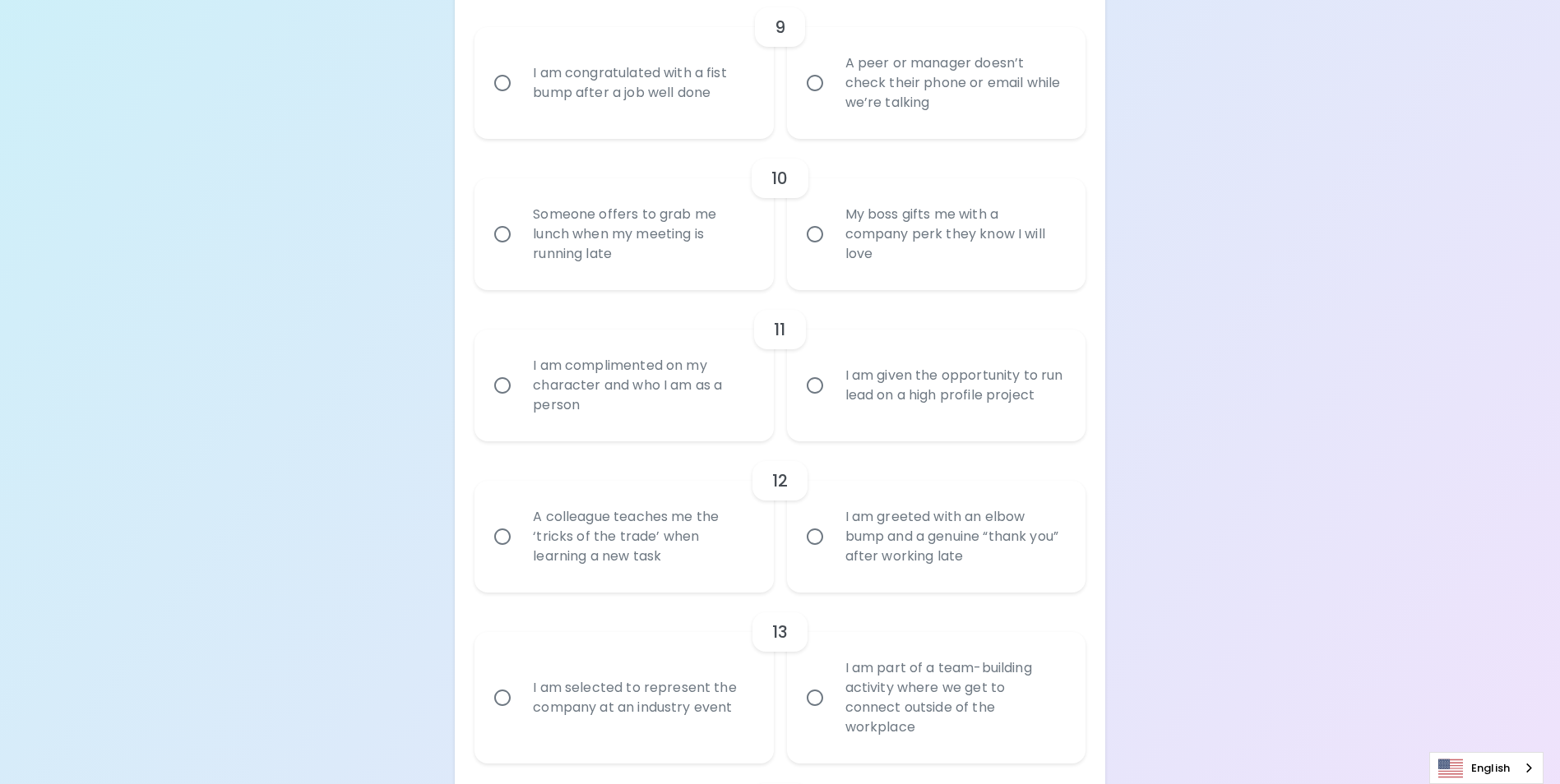
radio input "false"
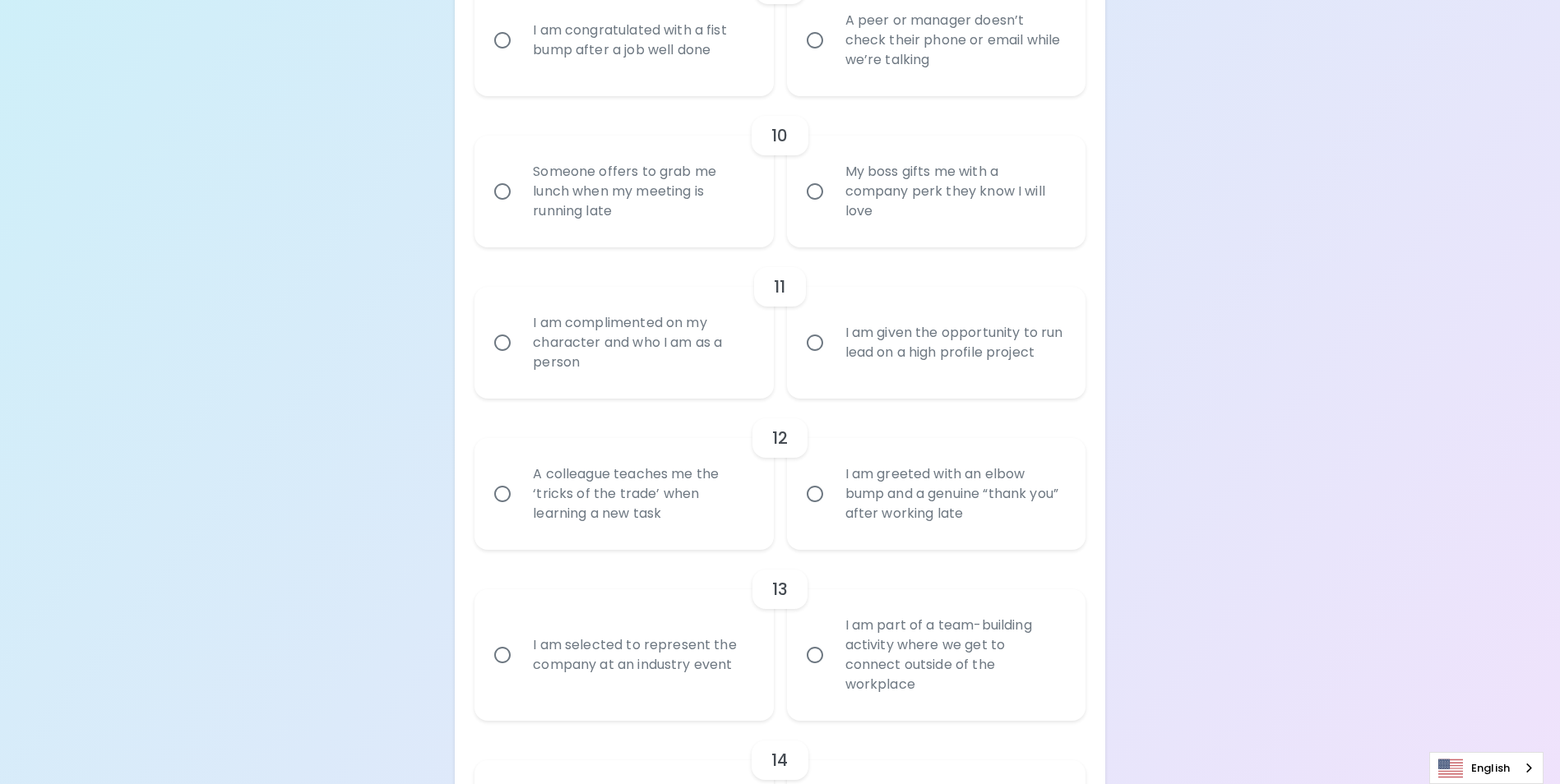
scroll to position [1748, 0]
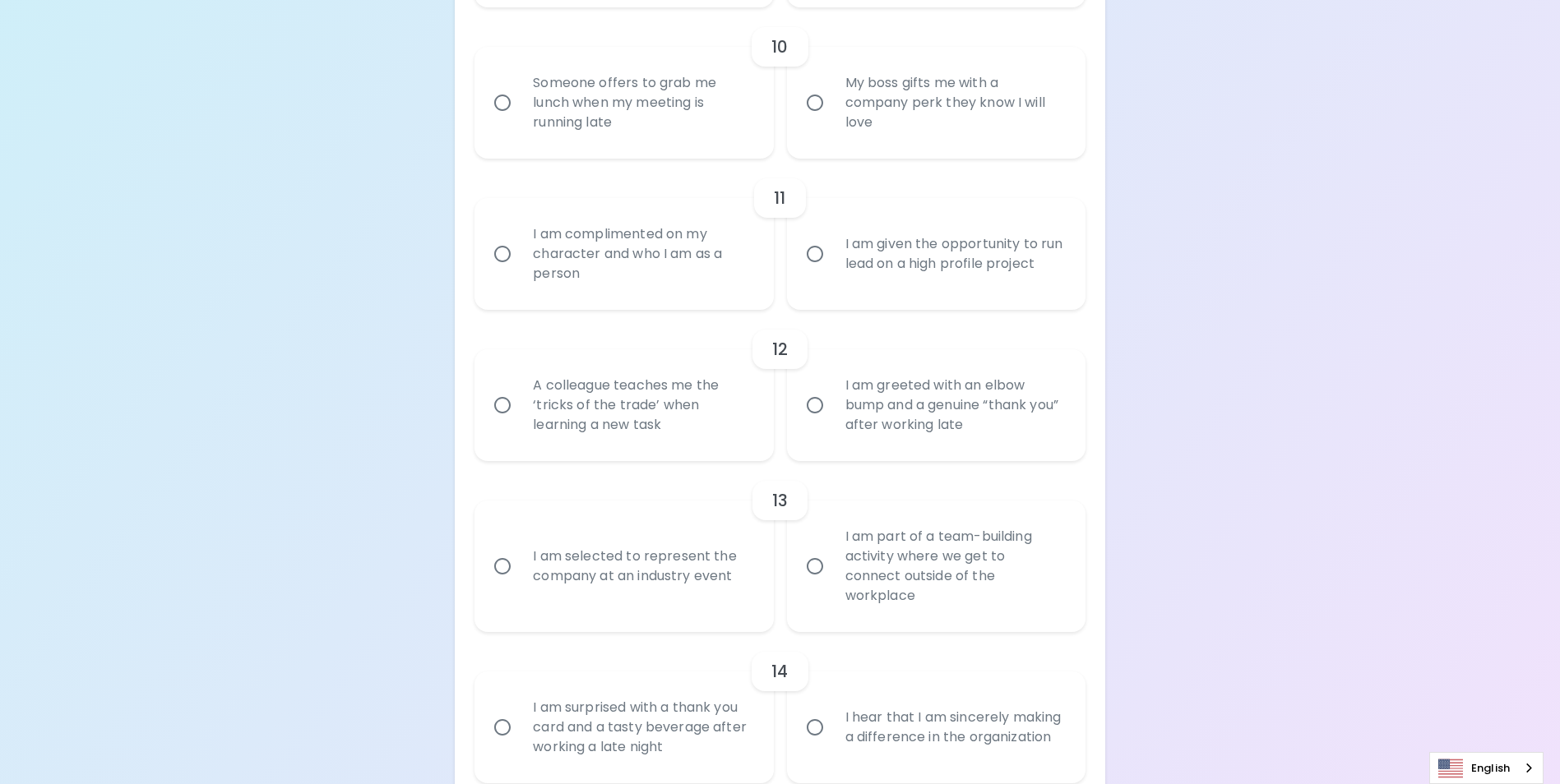
radio input "true"
radio input "false"
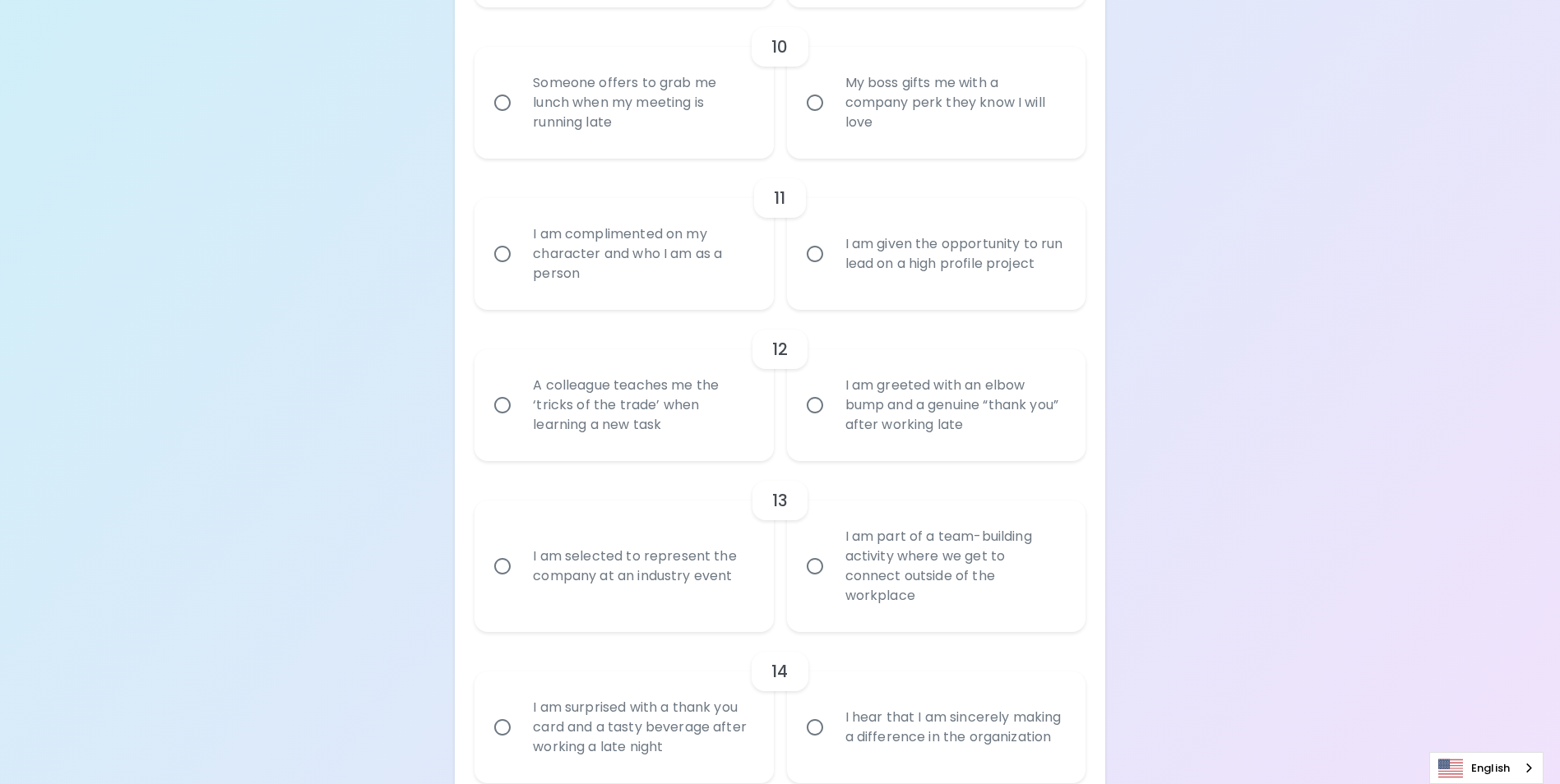
radio input "false"
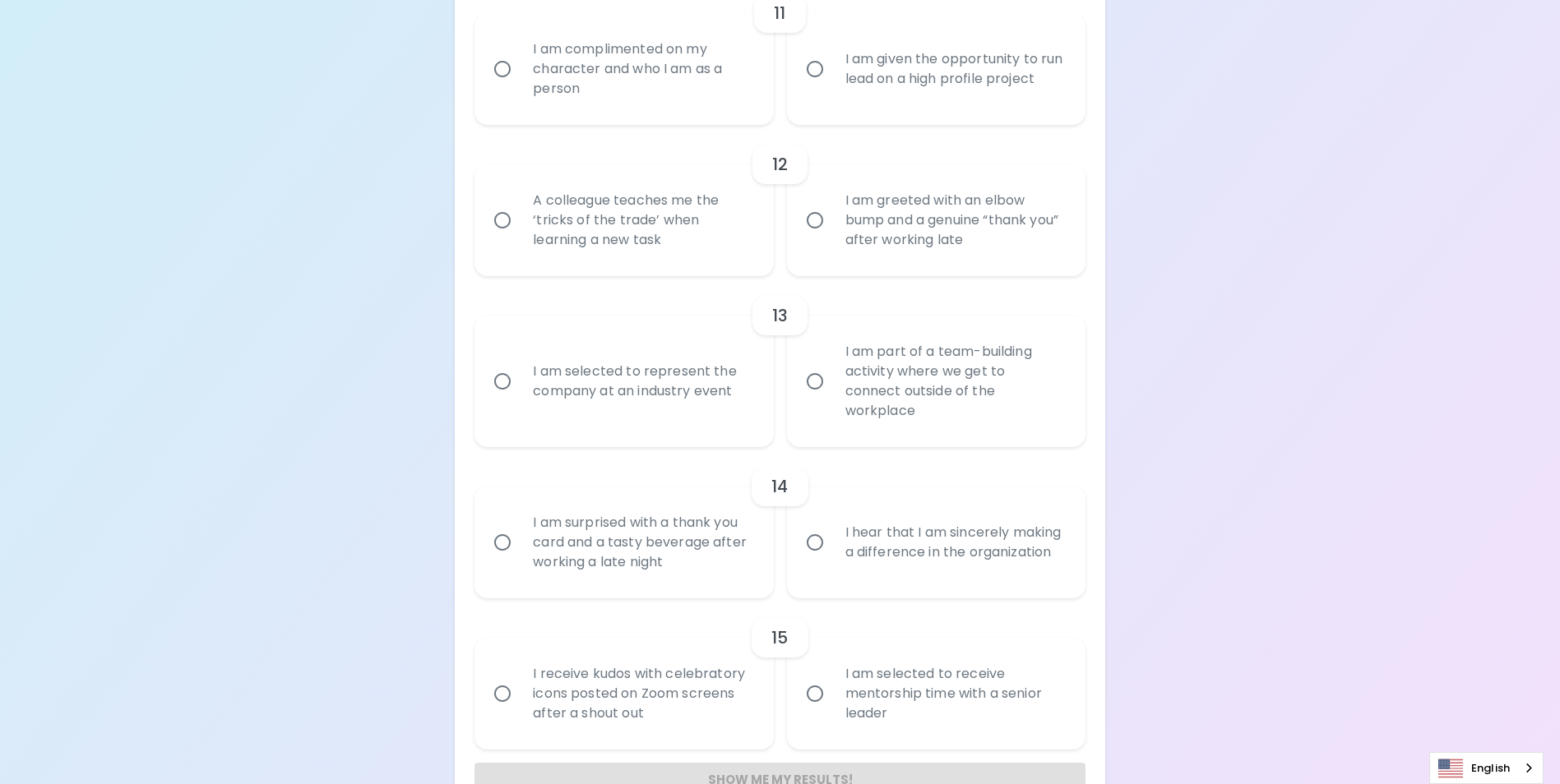
scroll to position [1962, 0]
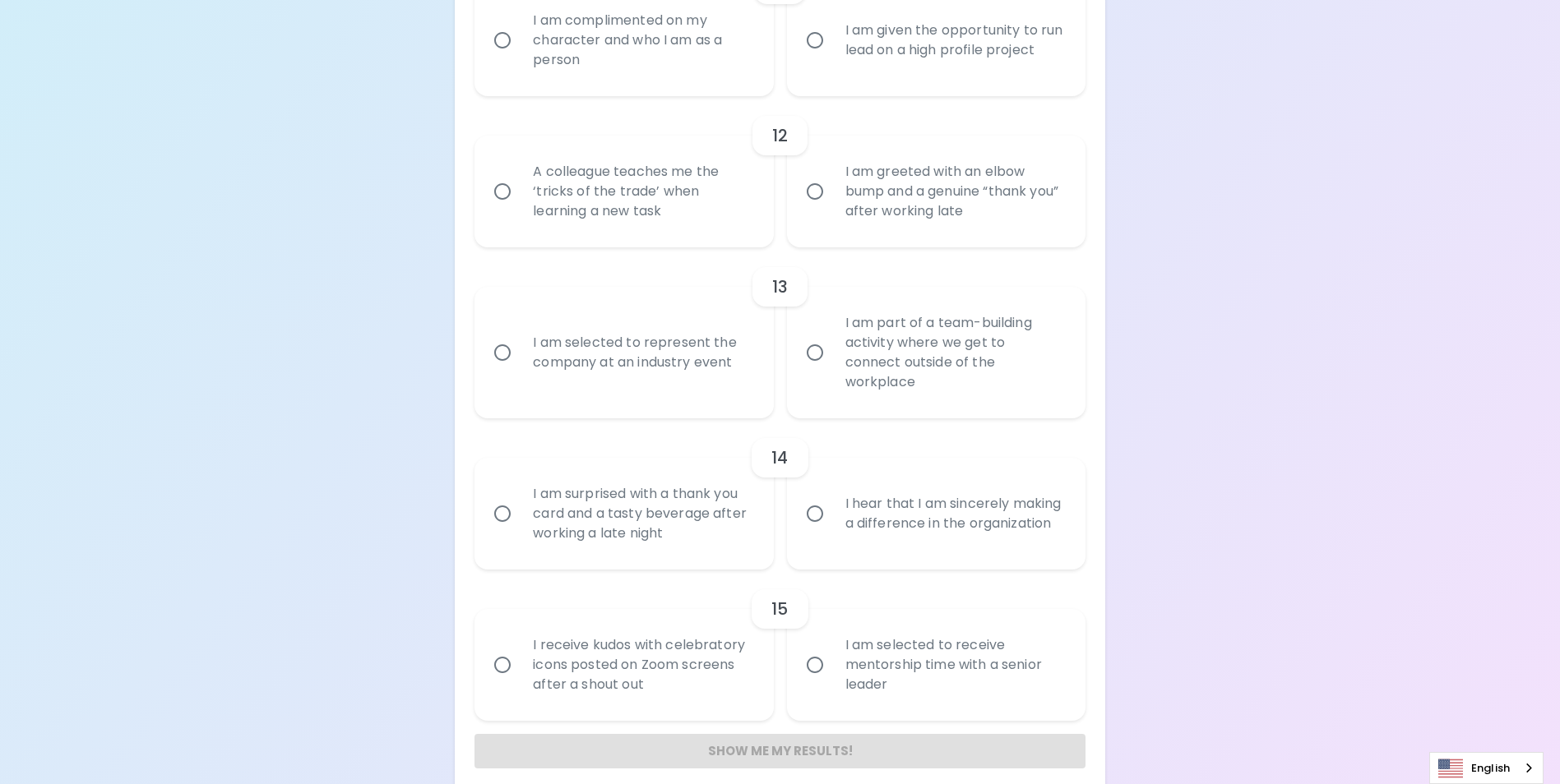
radio input "true"
radio input "false"
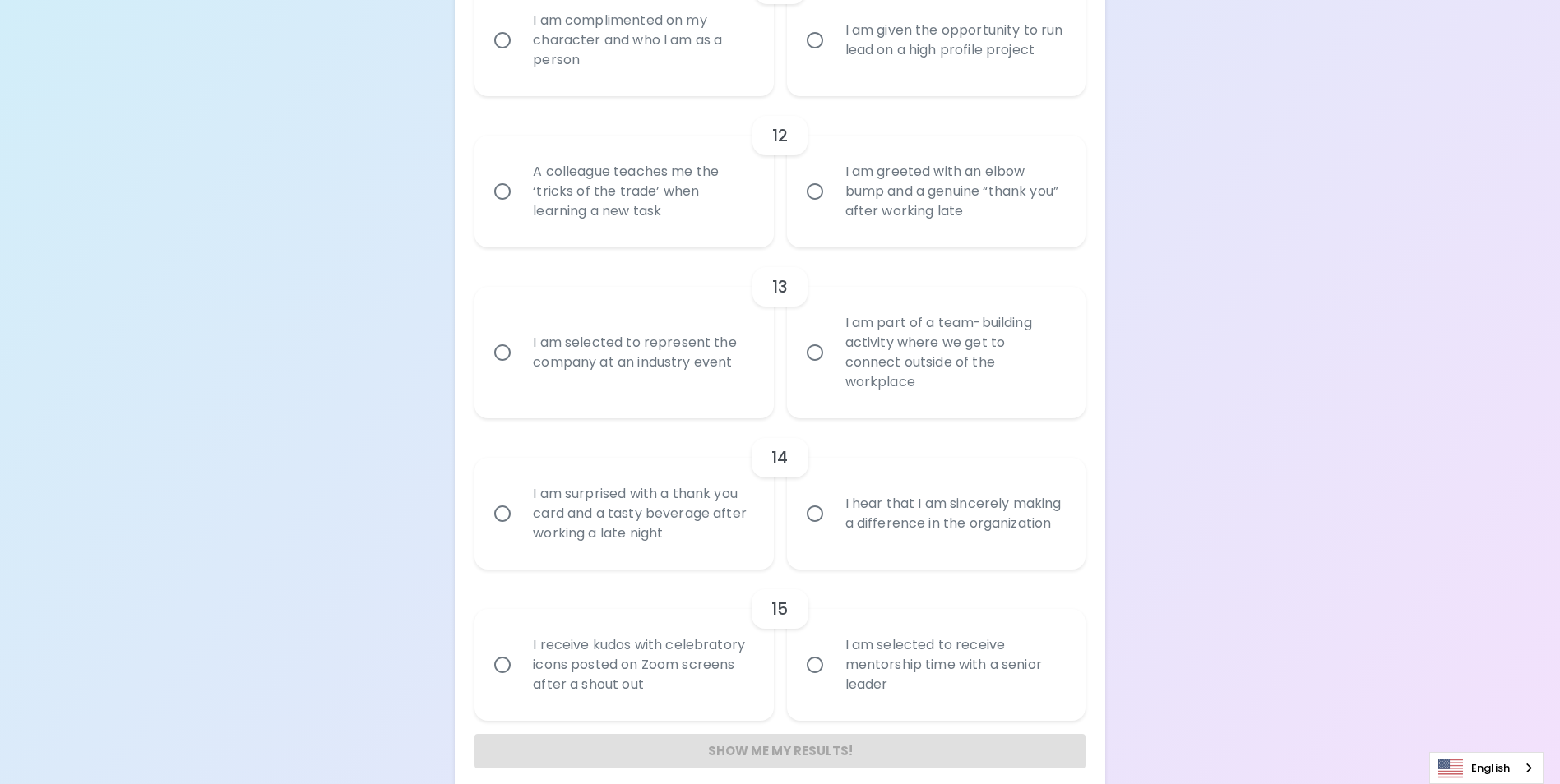
radio input "false"
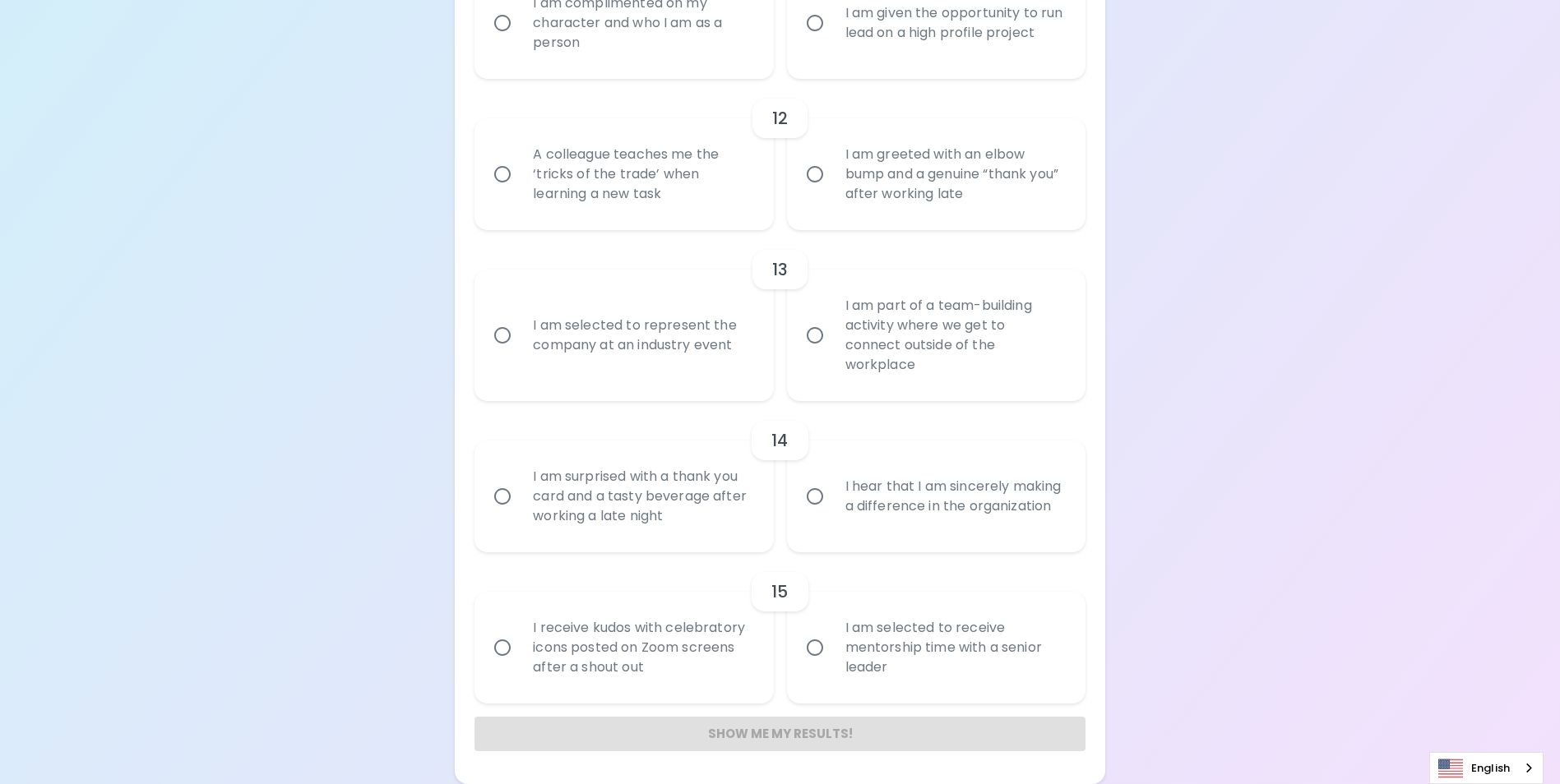
scroll to position [2175, 0]
radio input "true"
click at [504, 41] on input "I am complimented on my character and who I am as a person" at bounding box center [502, 23] width 34 height 34
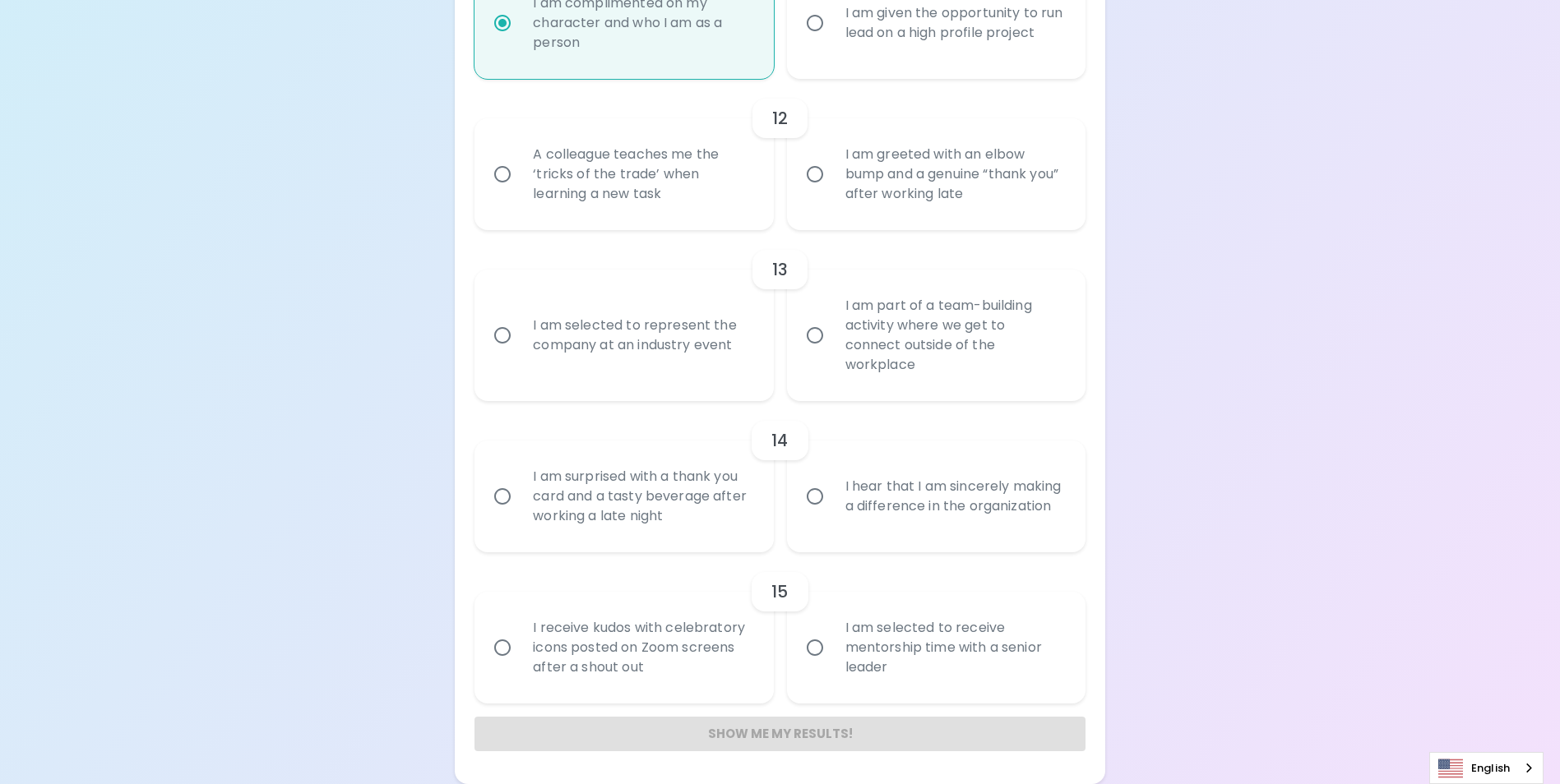
radio input "false"
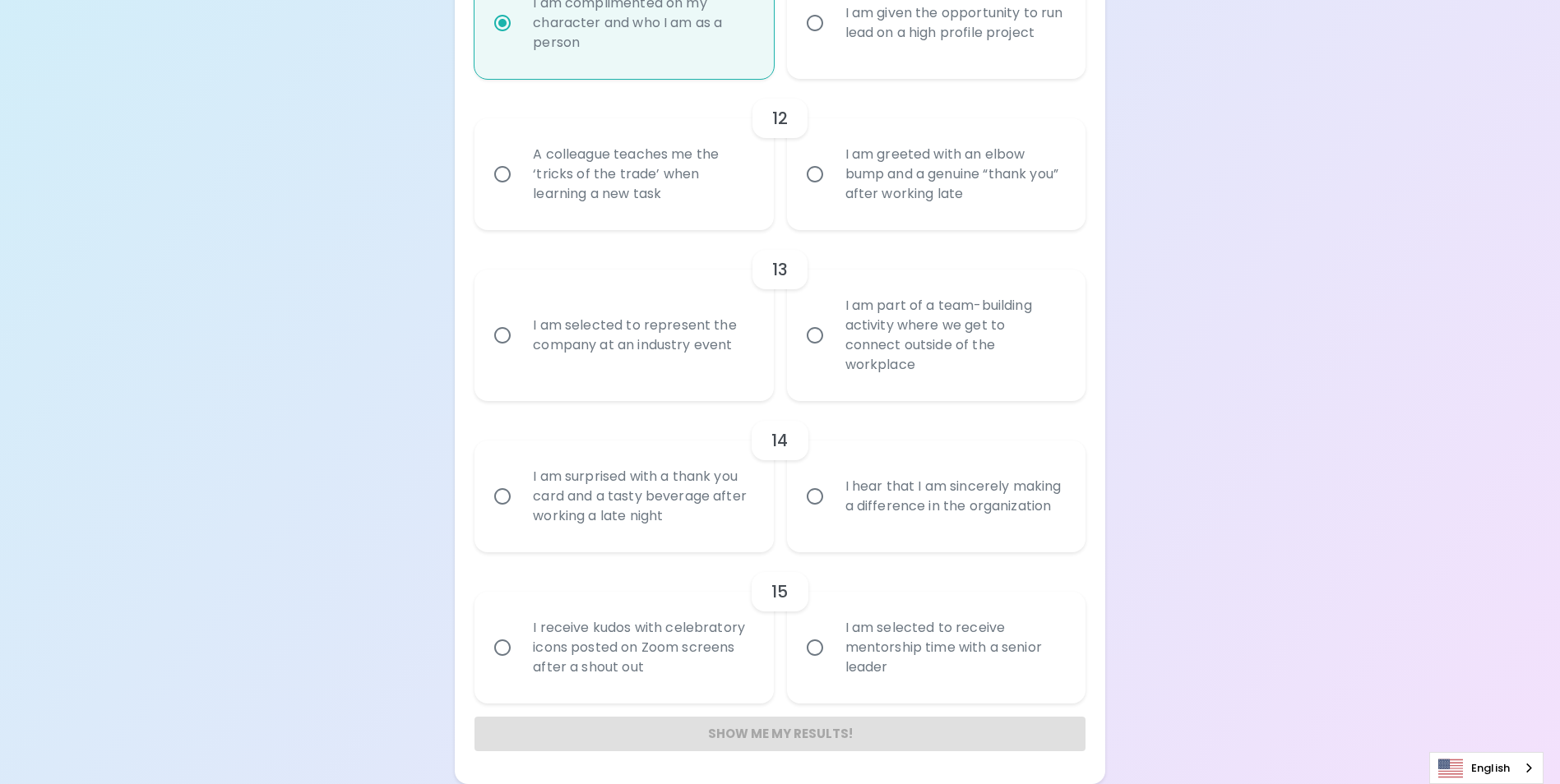
radio input "false"
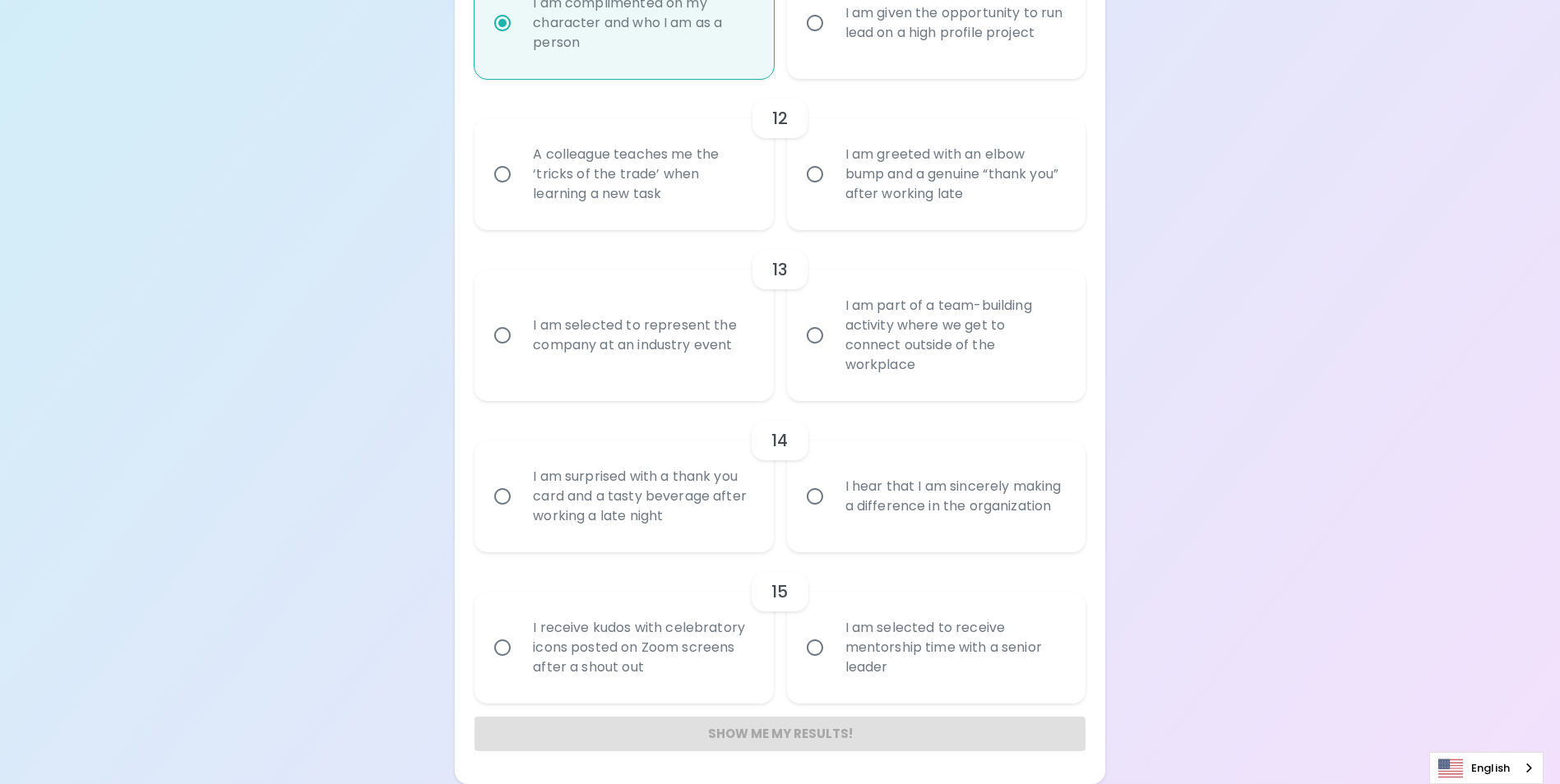
radio input "true"
click at [813, 191] on input "I am greeted with an elbow bump and a genuine “thank you” after working late" at bounding box center [814, 174] width 34 height 34
radio input "false"
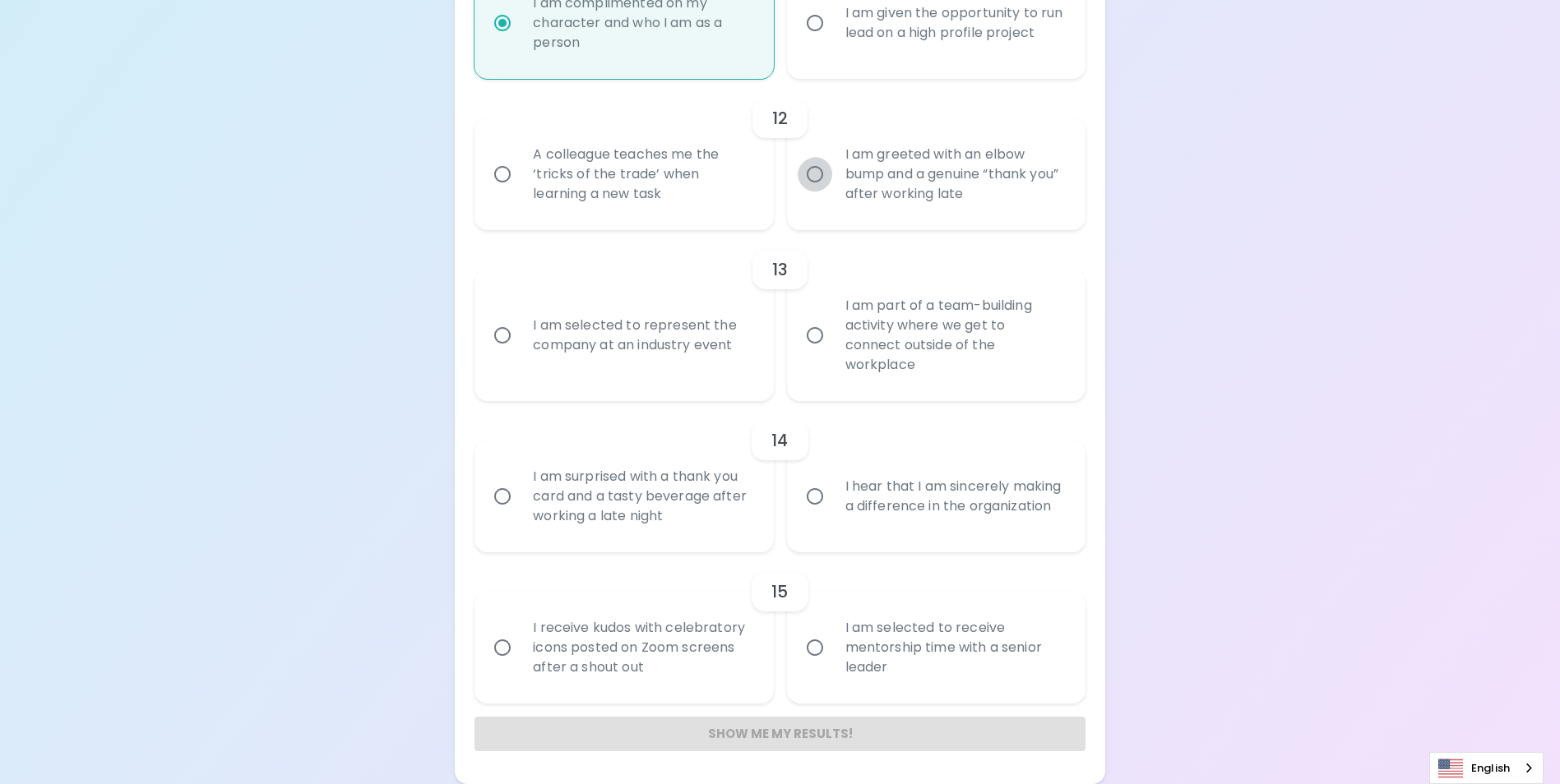
radio input "false"
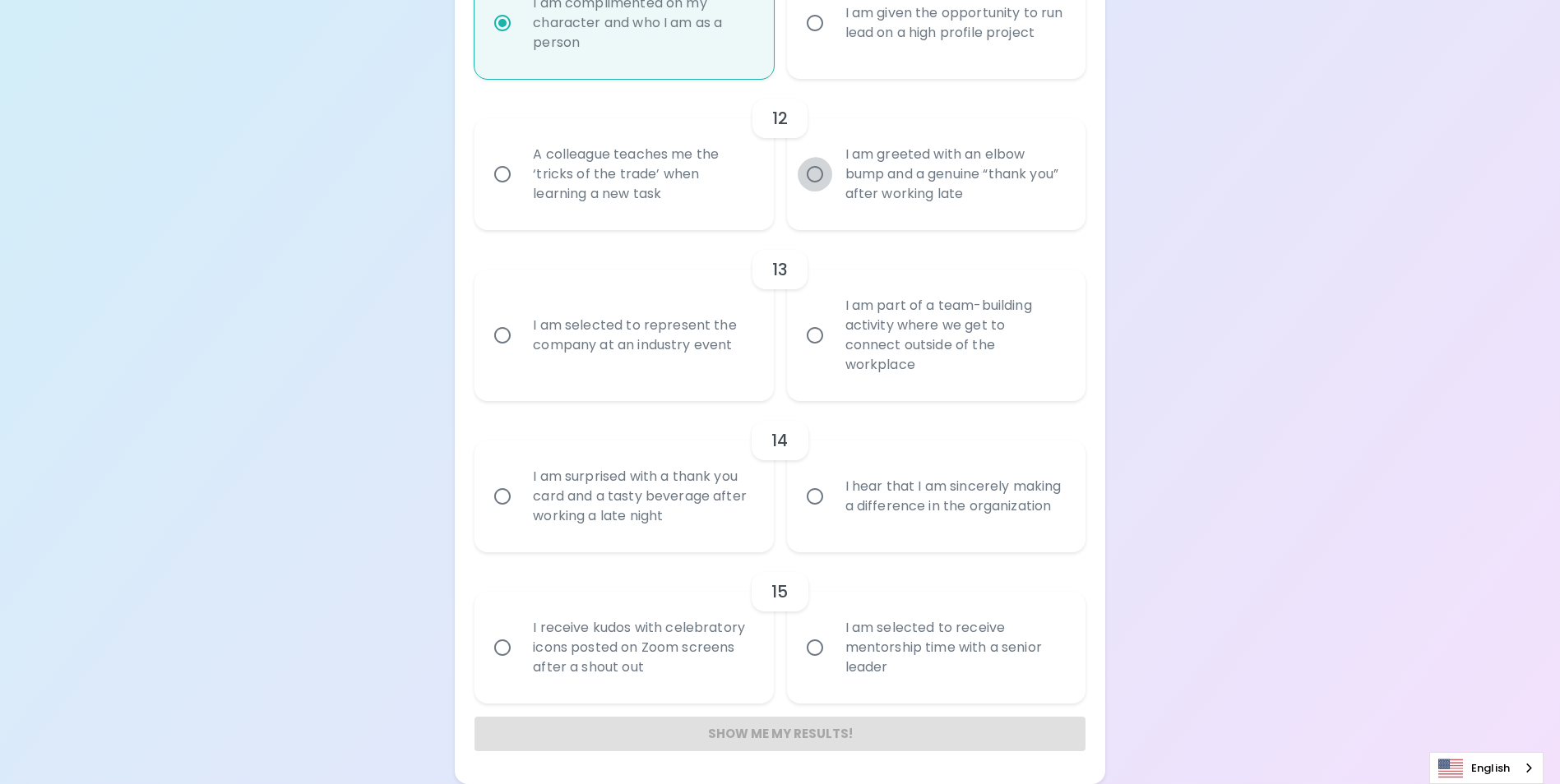
radio input "false"
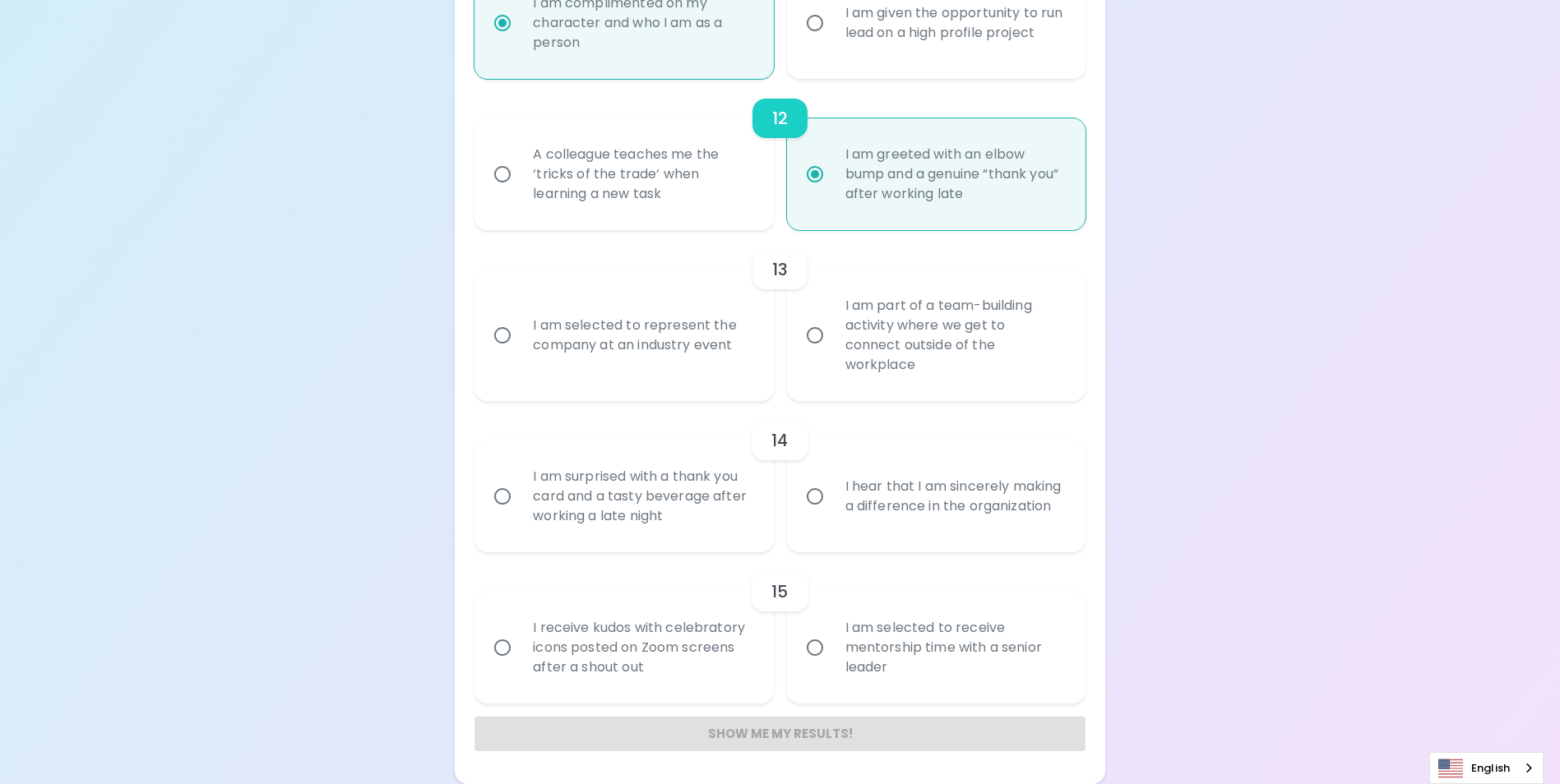
scroll to position [2438, 0]
radio input "true"
click at [819, 352] on input "I am part of a team-building activity where we get to connect outside of the wo…" at bounding box center [814, 335] width 34 height 34
radio input "false"
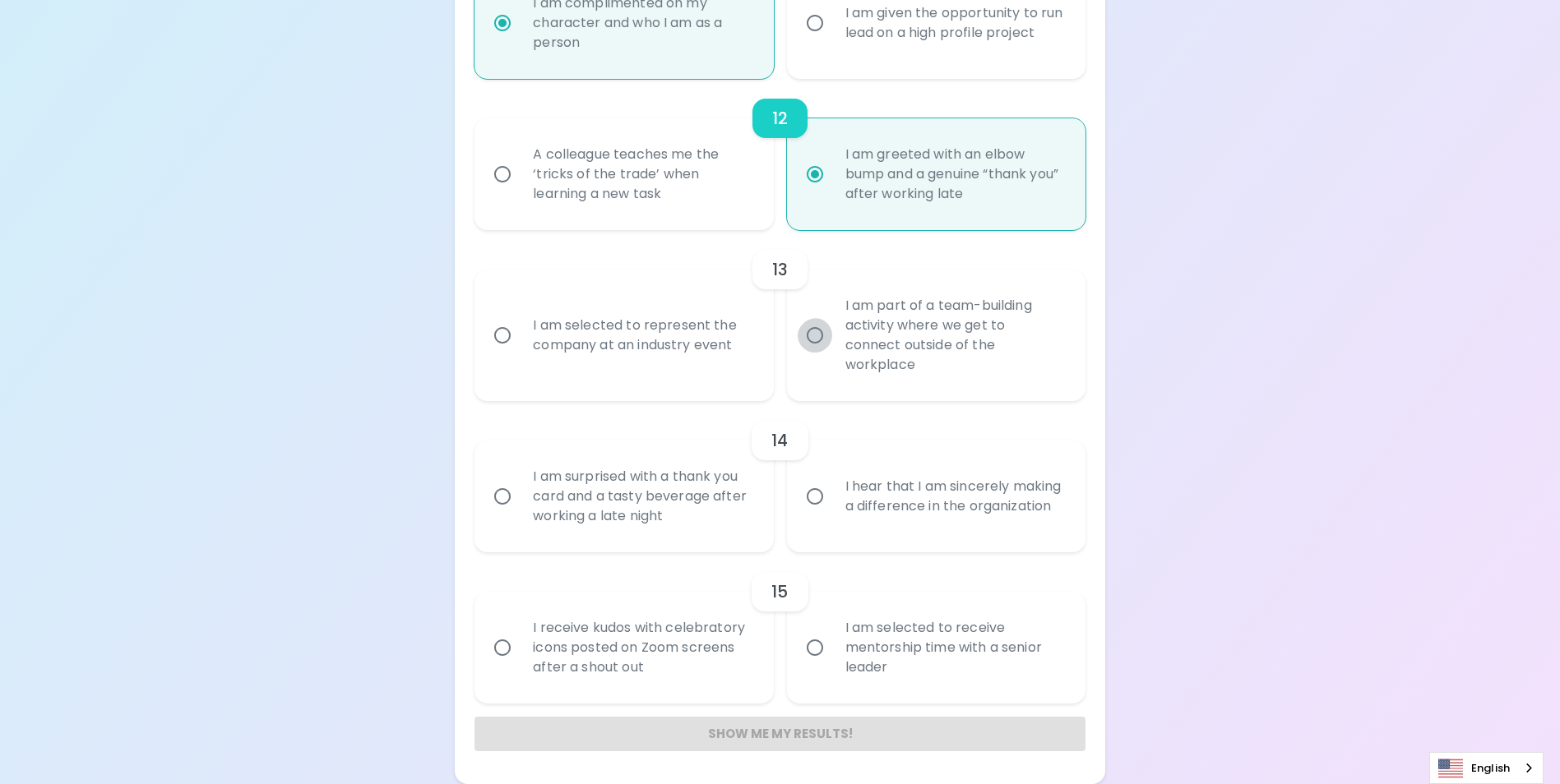
radio input "false"
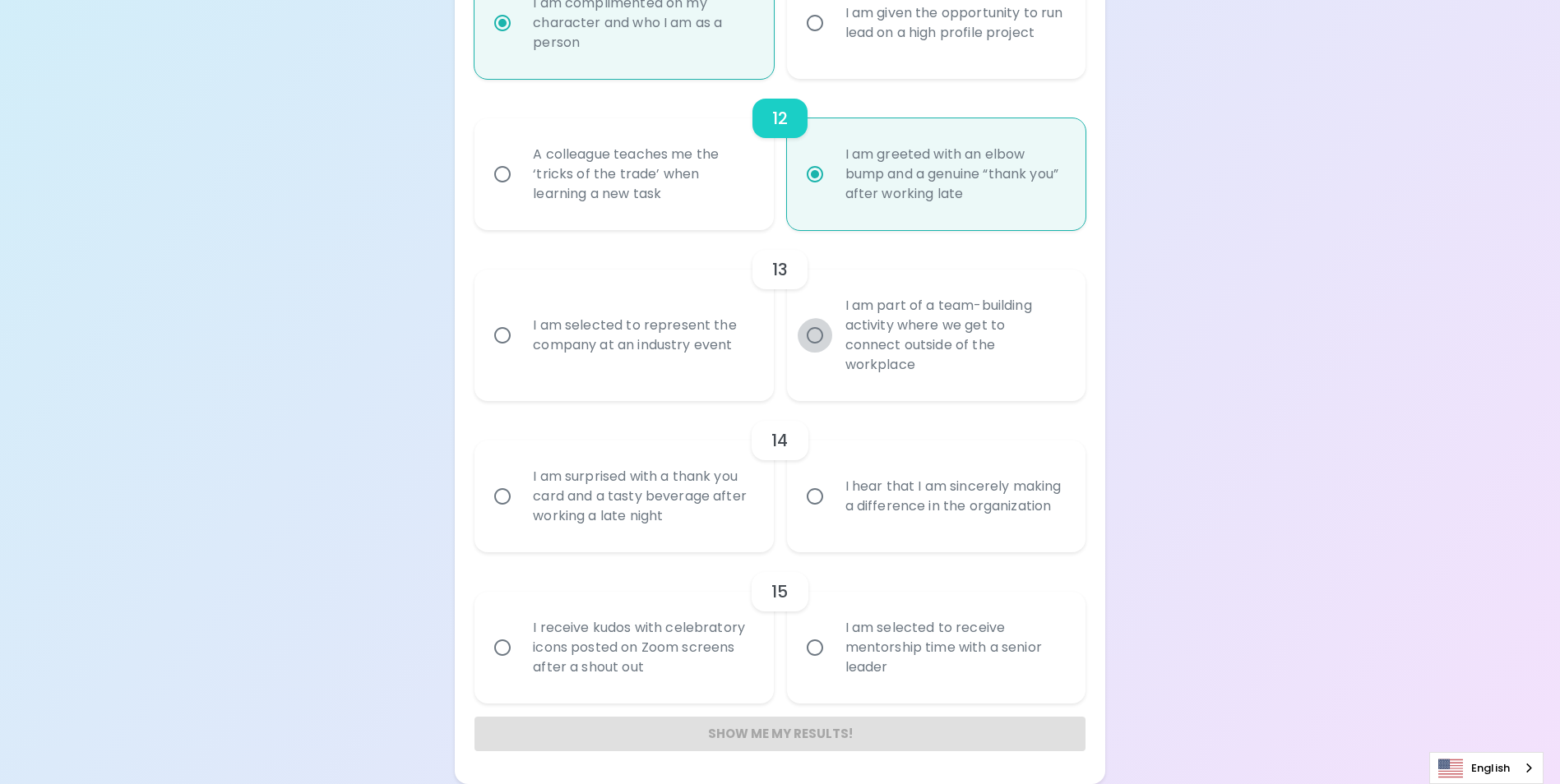
radio input "false"
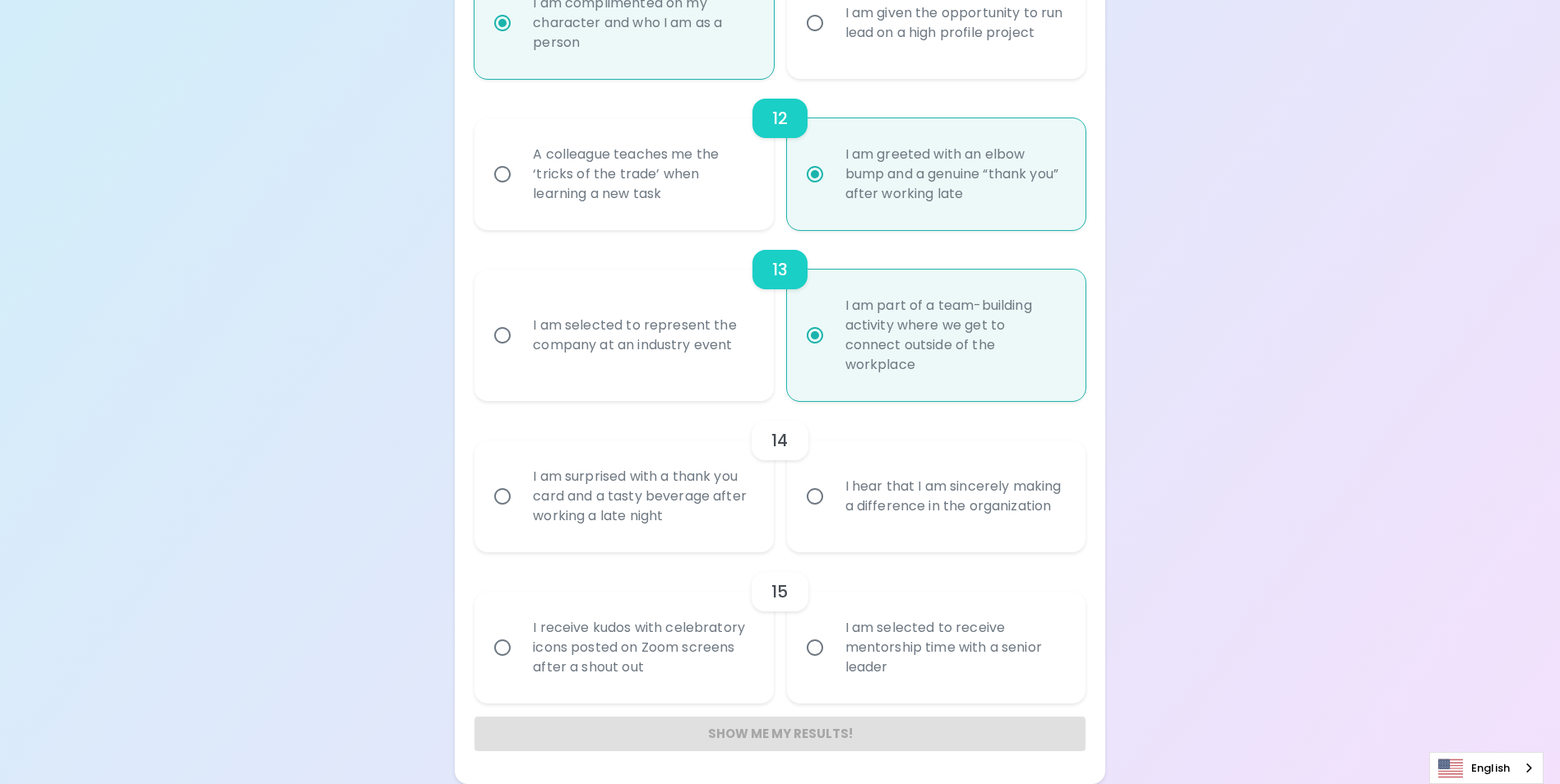
scroll to position [2570, 0]
radio input "true"
click at [821, 514] on input "I hear that I am sincerely making a difference in the organization" at bounding box center [814, 496] width 34 height 34
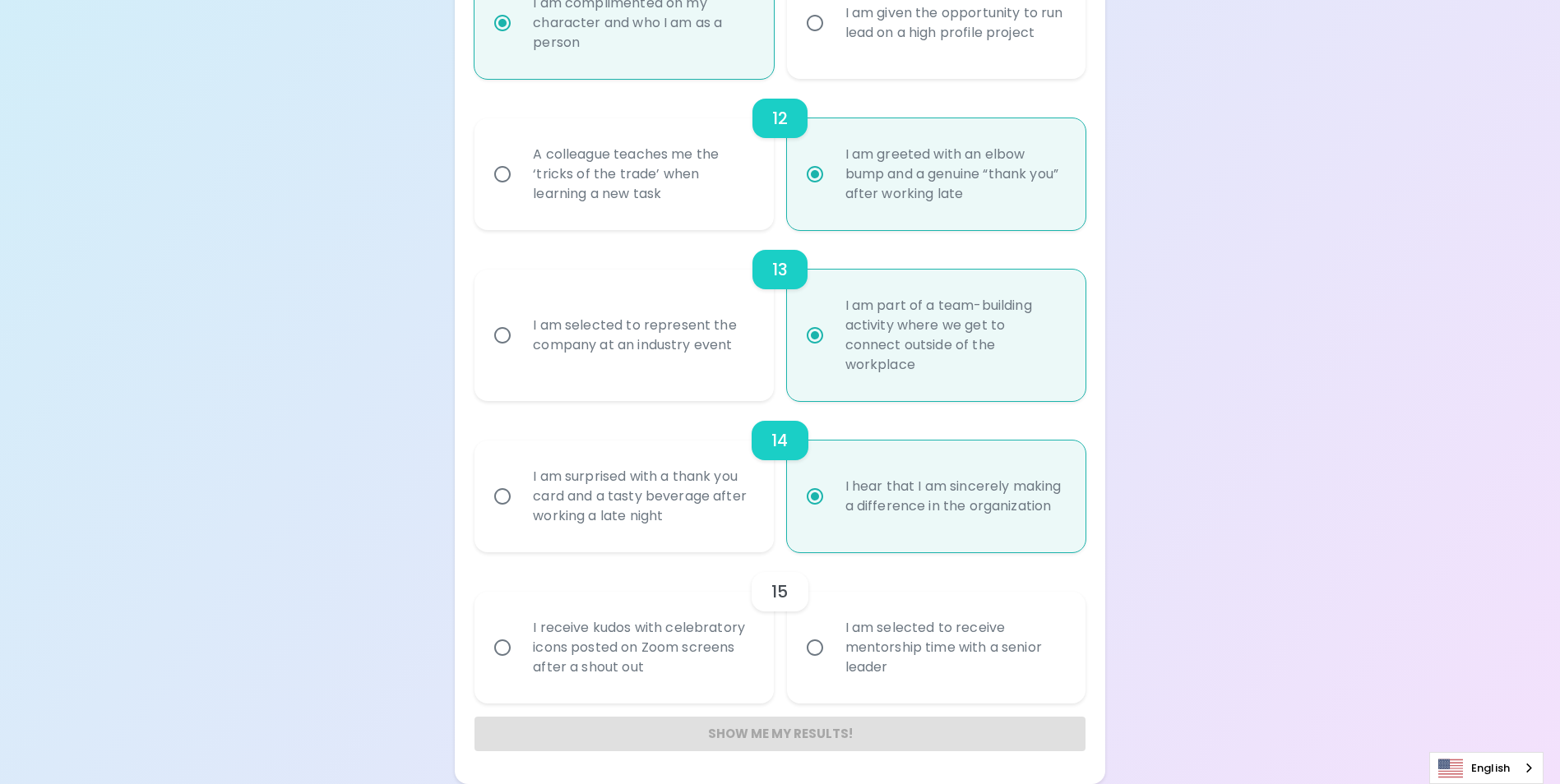
radio input "false"
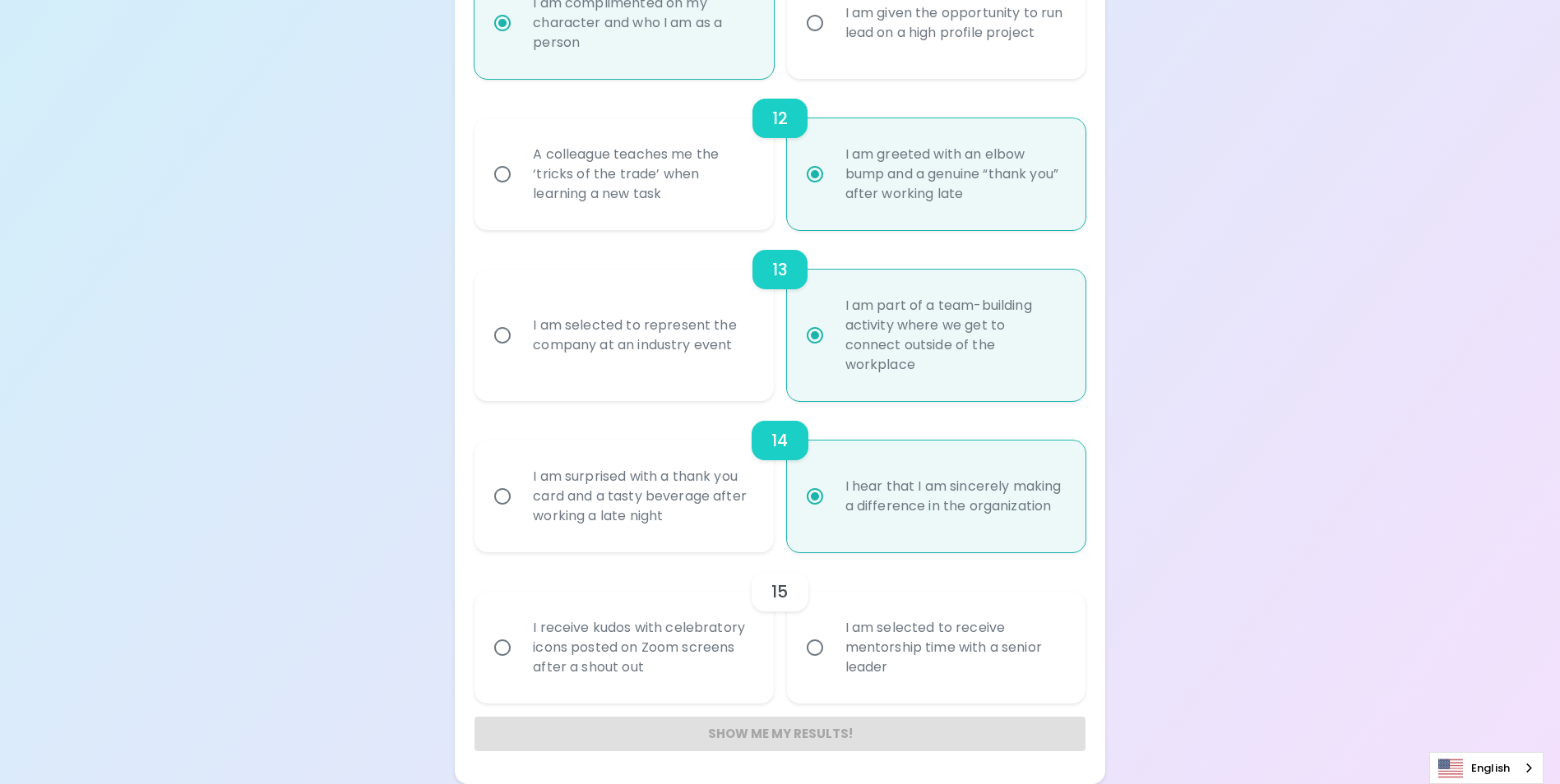
radio input "false"
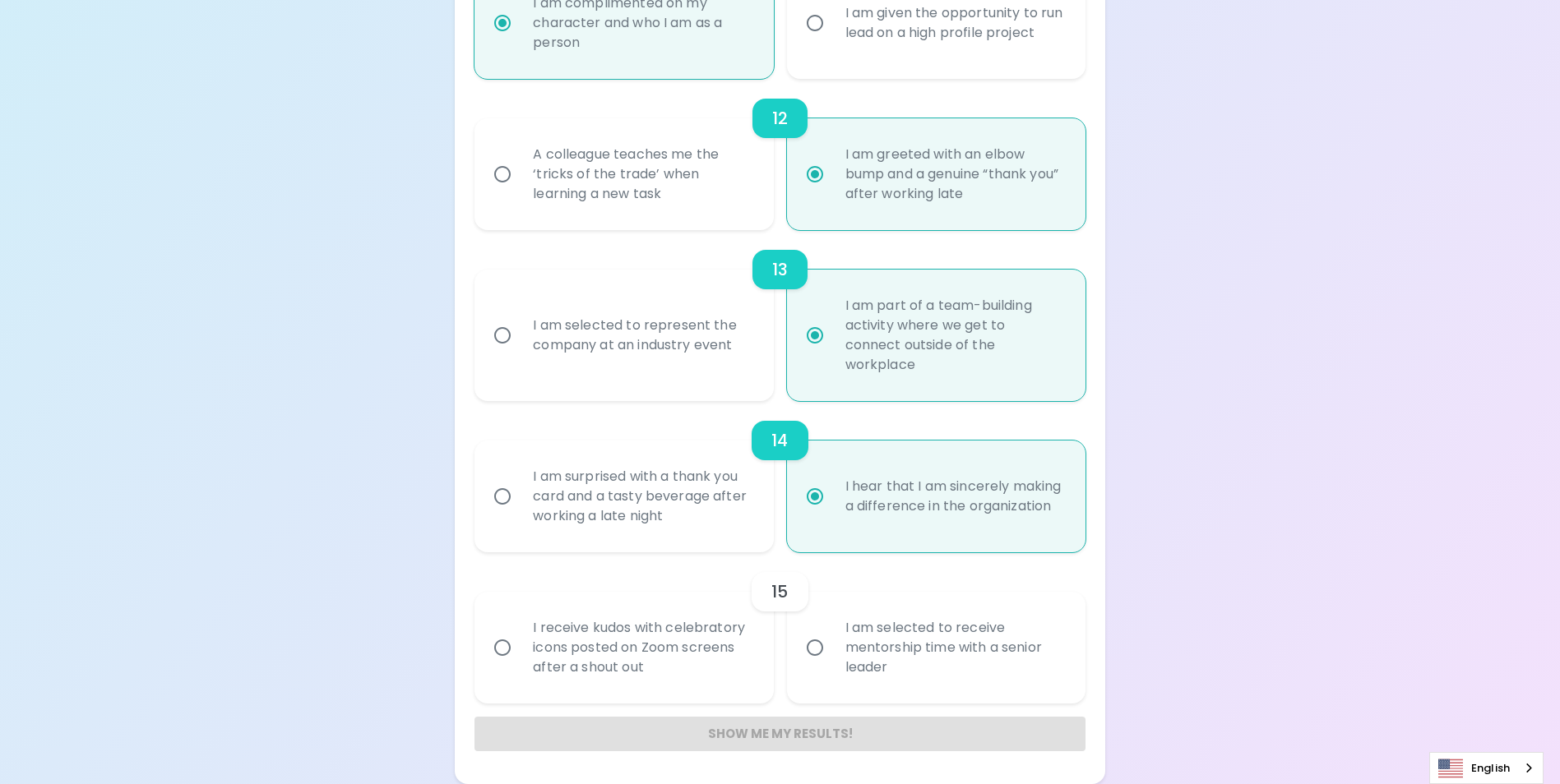
radio input "false"
radio input "true"
click at [815, 631] on input "I am selected to receive mentorship time with a senior leader" at bounding box center [814, 647] width 34 height 34
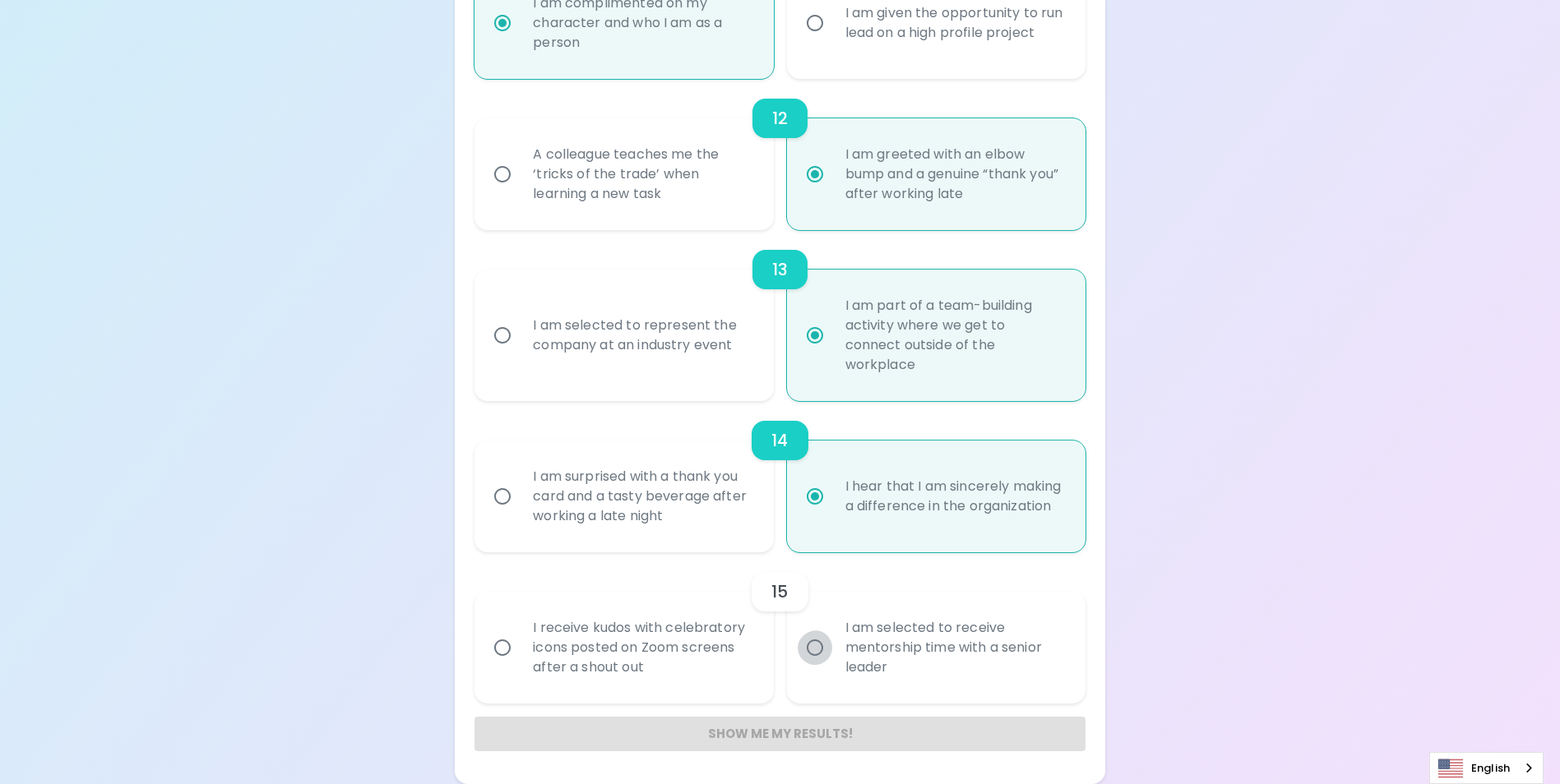
radio input "false"
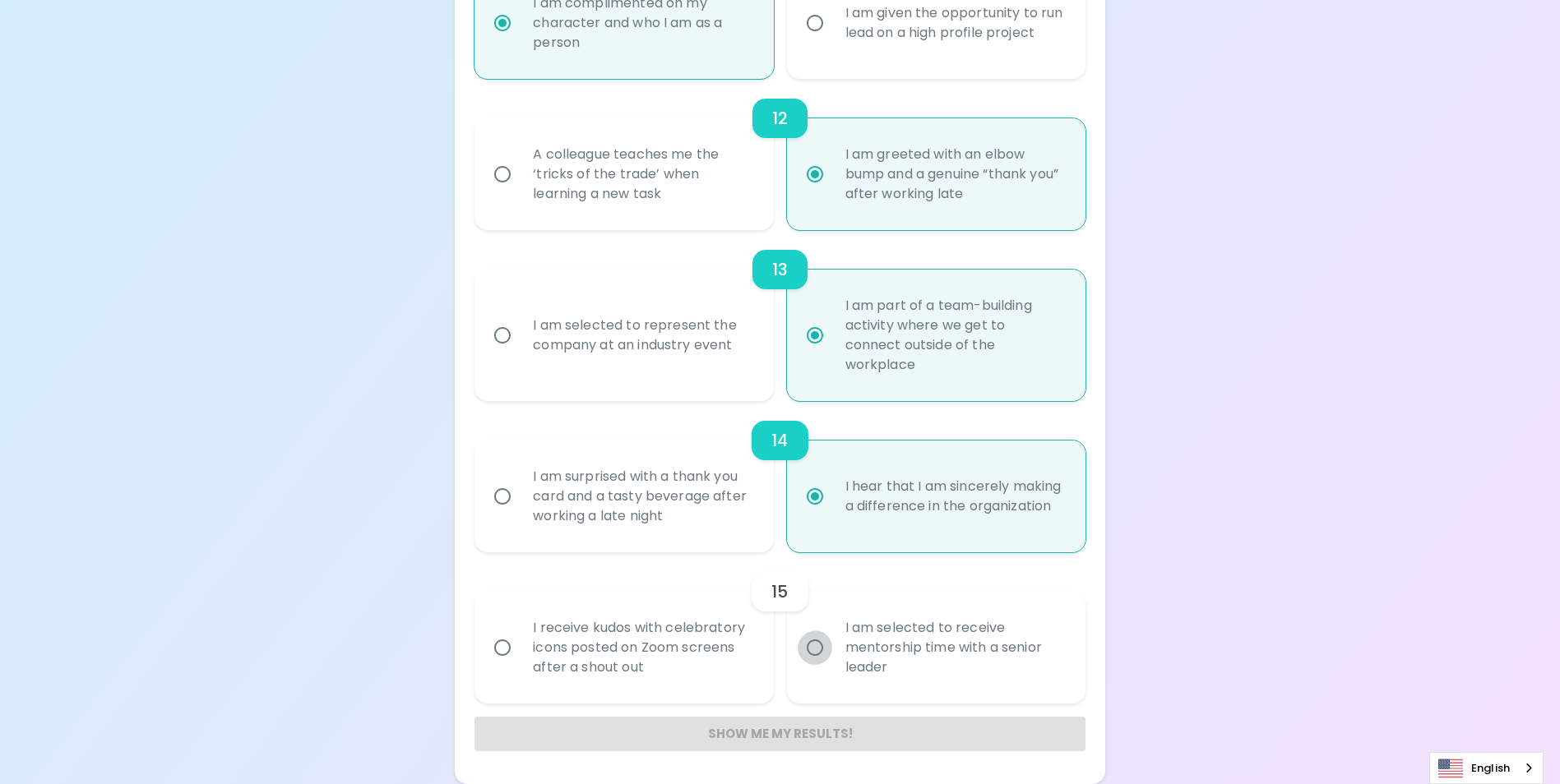
radio input "false"
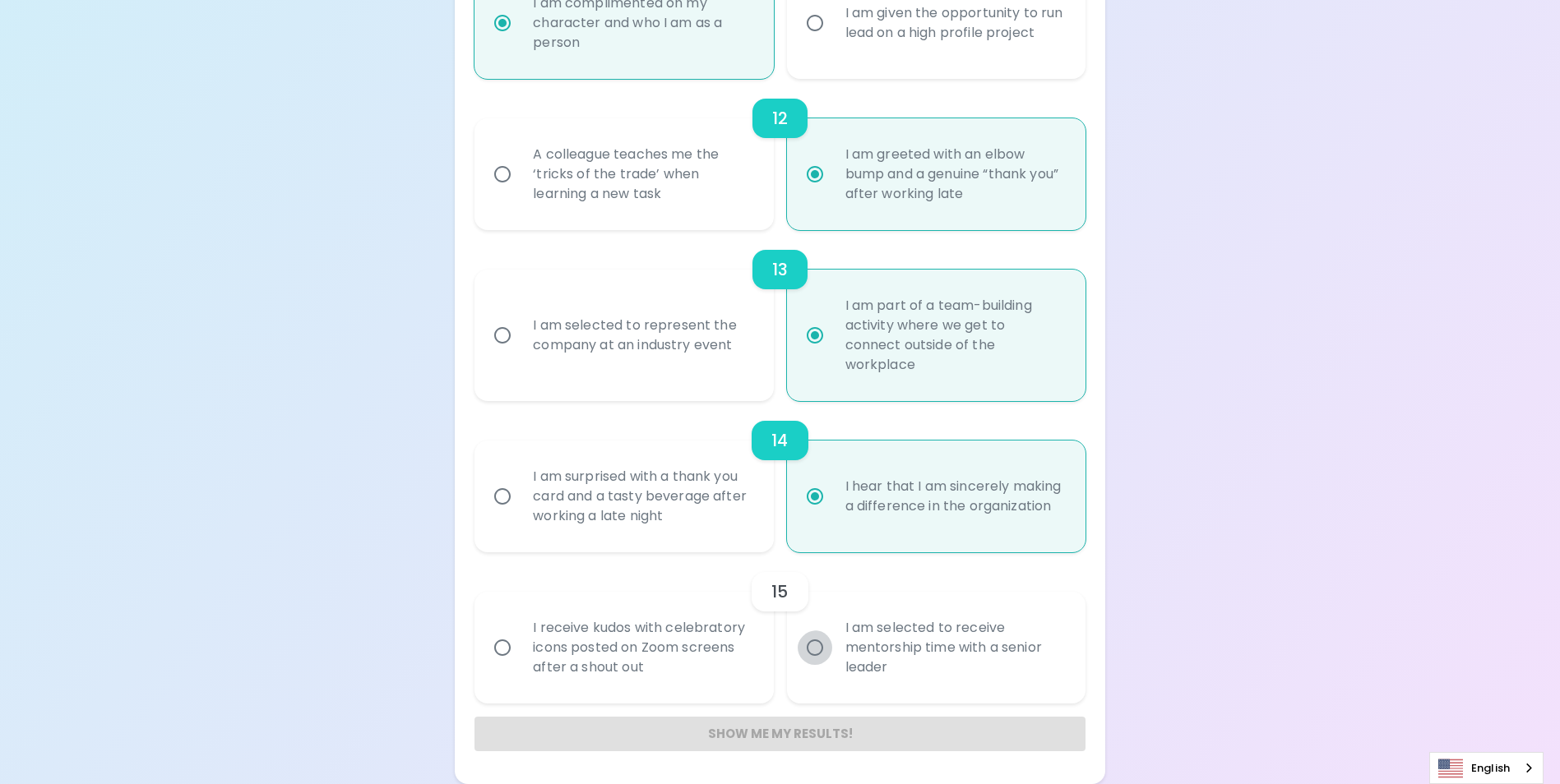
radio input "false"
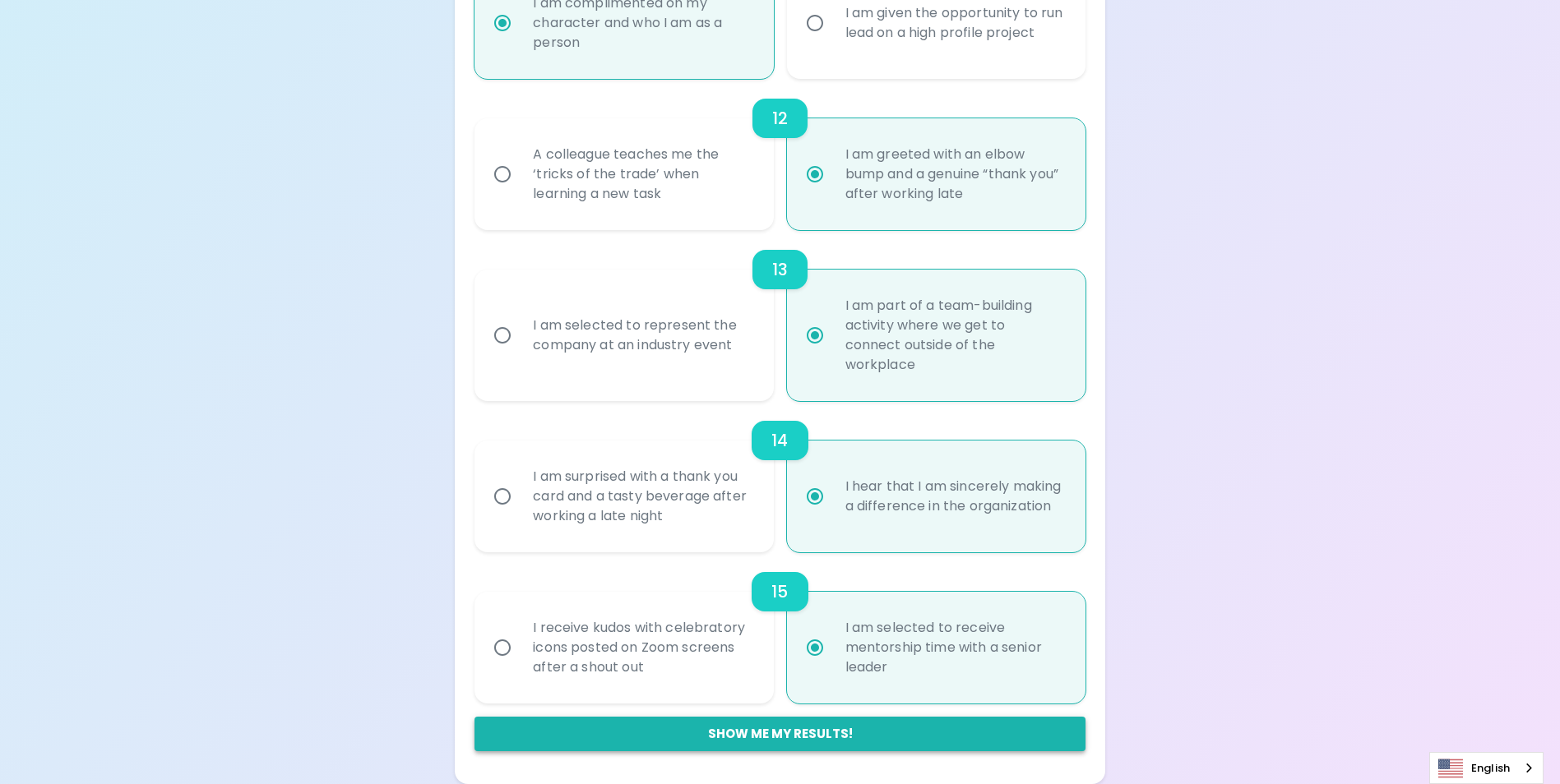
radio input "true"
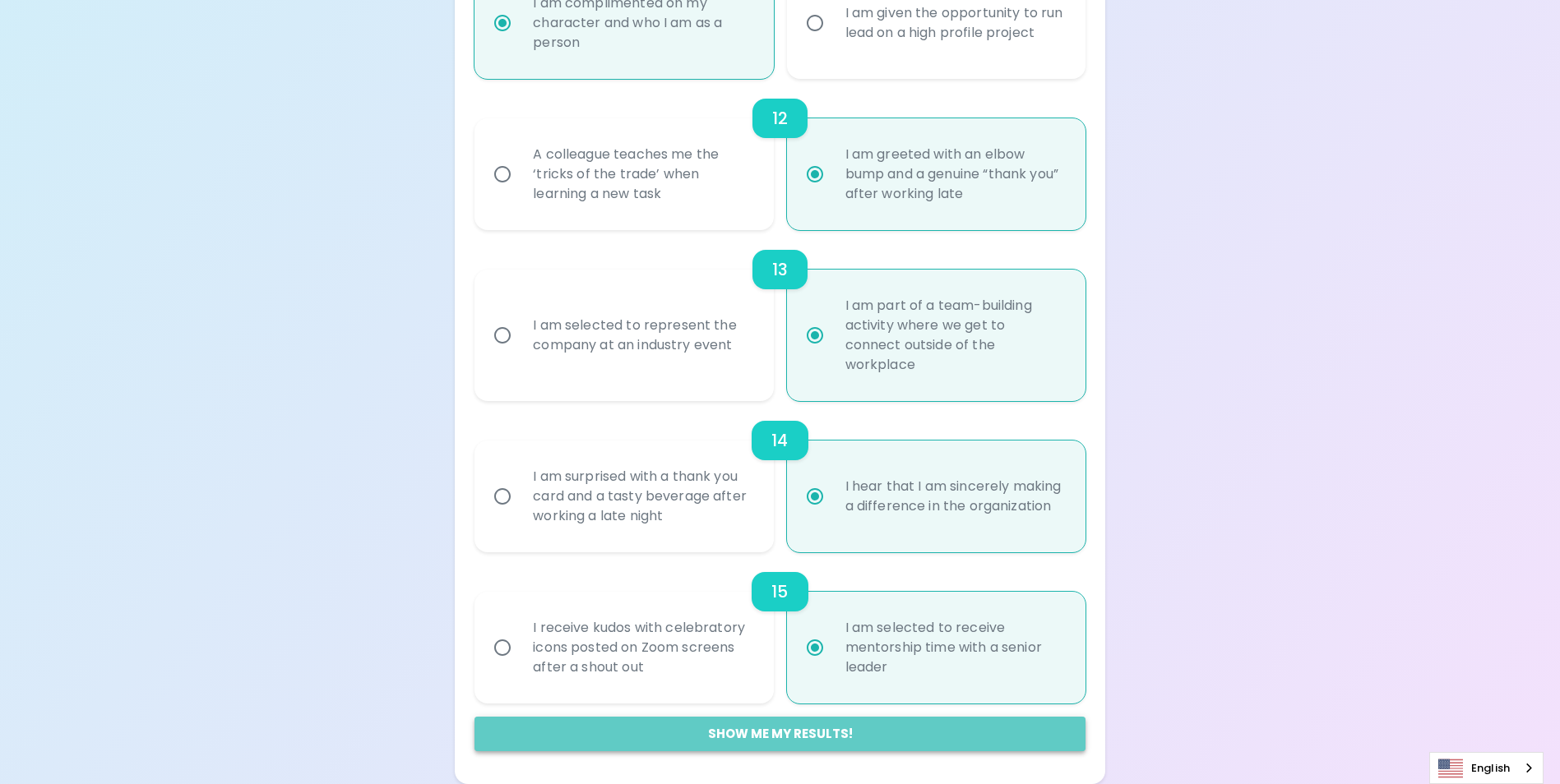
click at [740, 728] on button "Show me my results!" at bounding box center [779, 734] width 610 height 34
radio input "false"
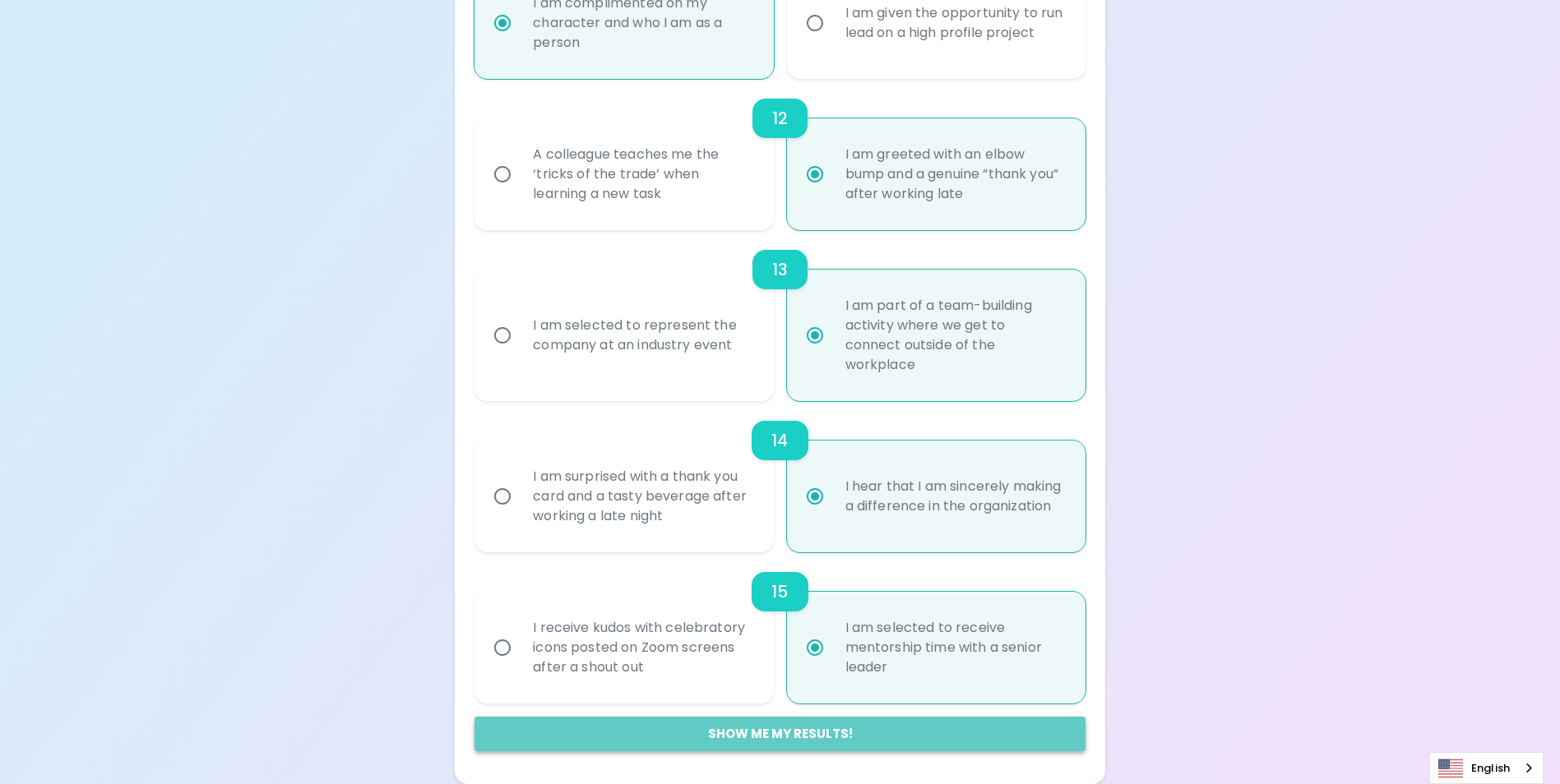
radio input "false"
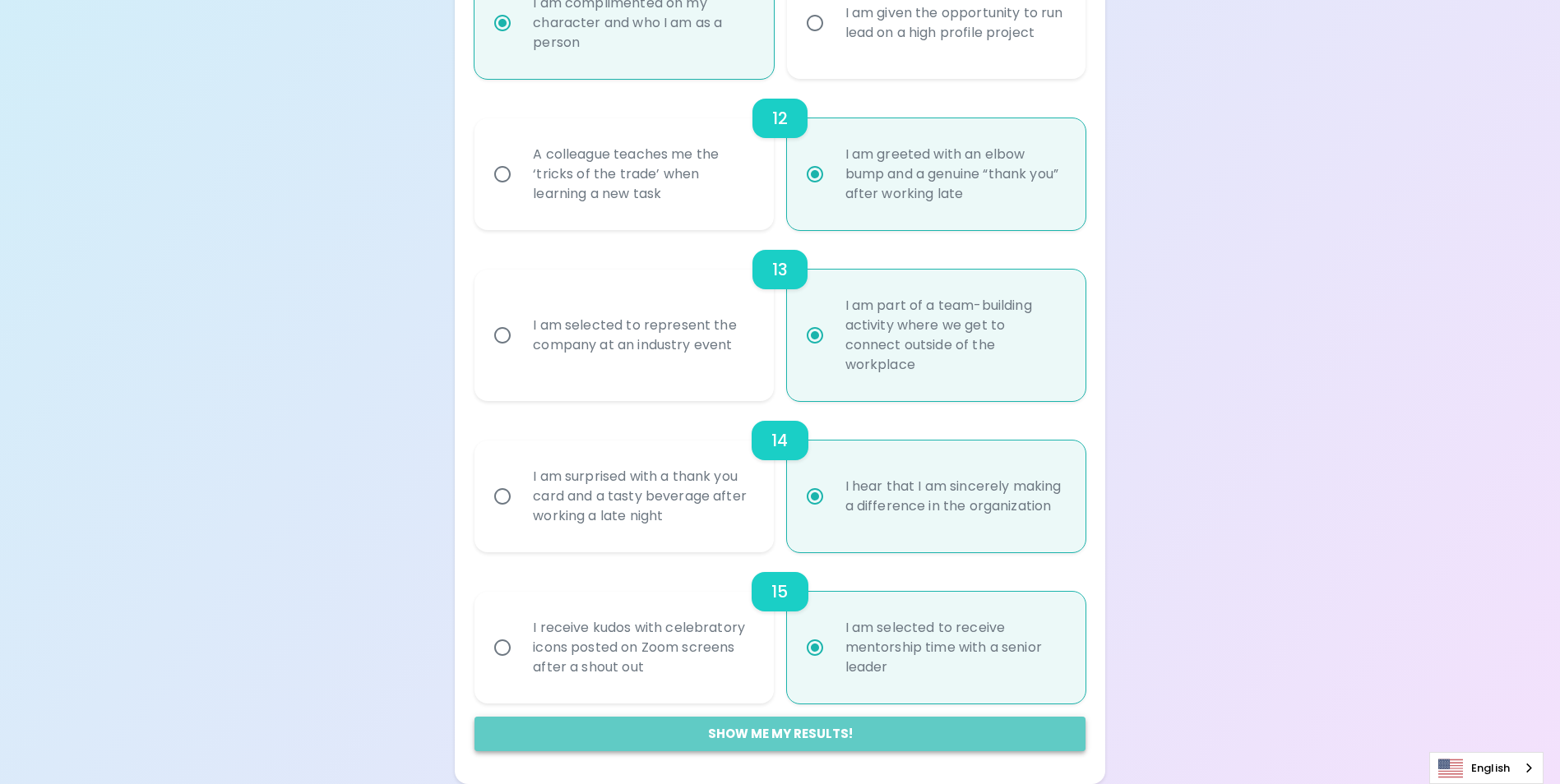
radio input "false"
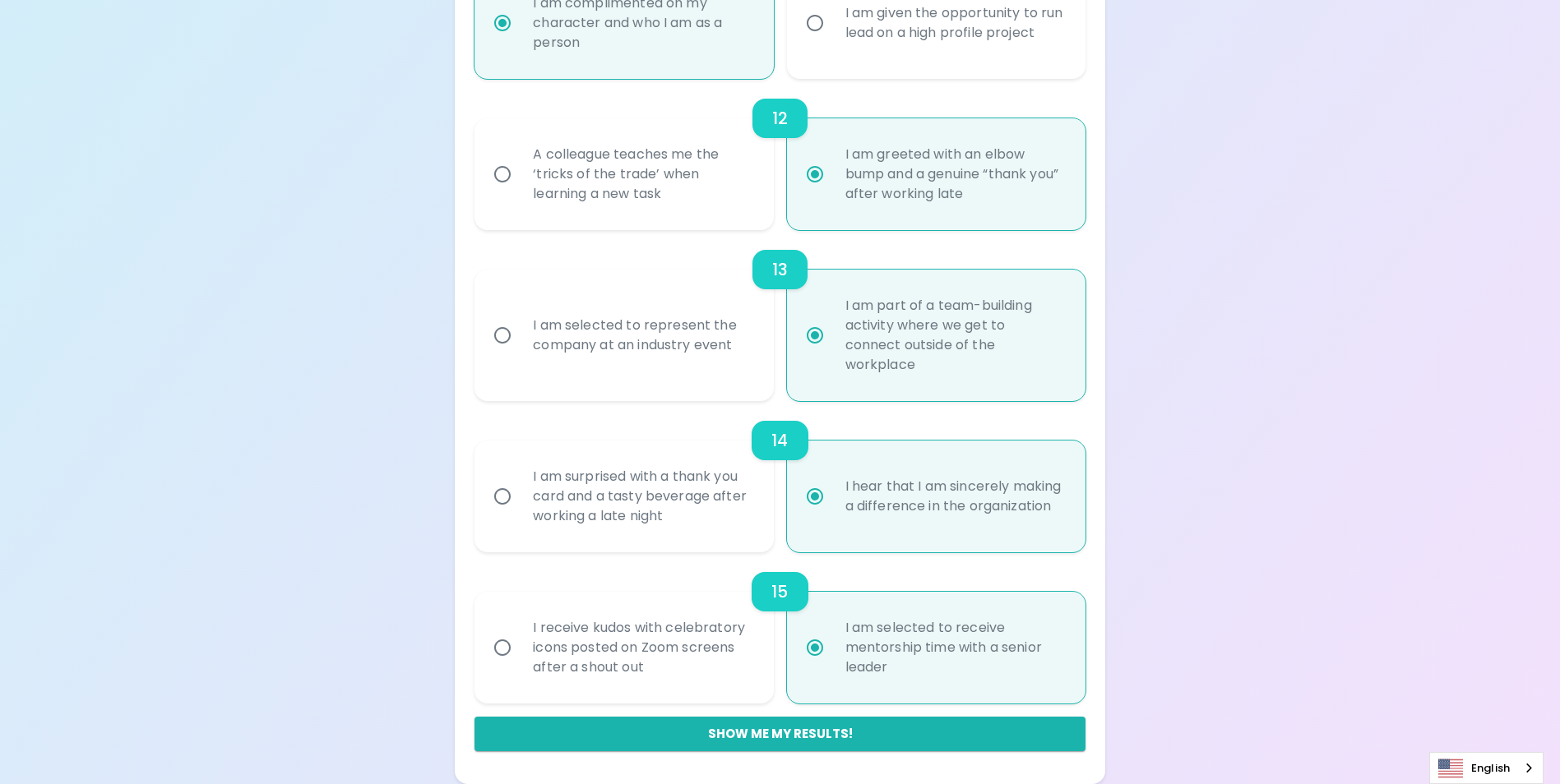
radio input "false"
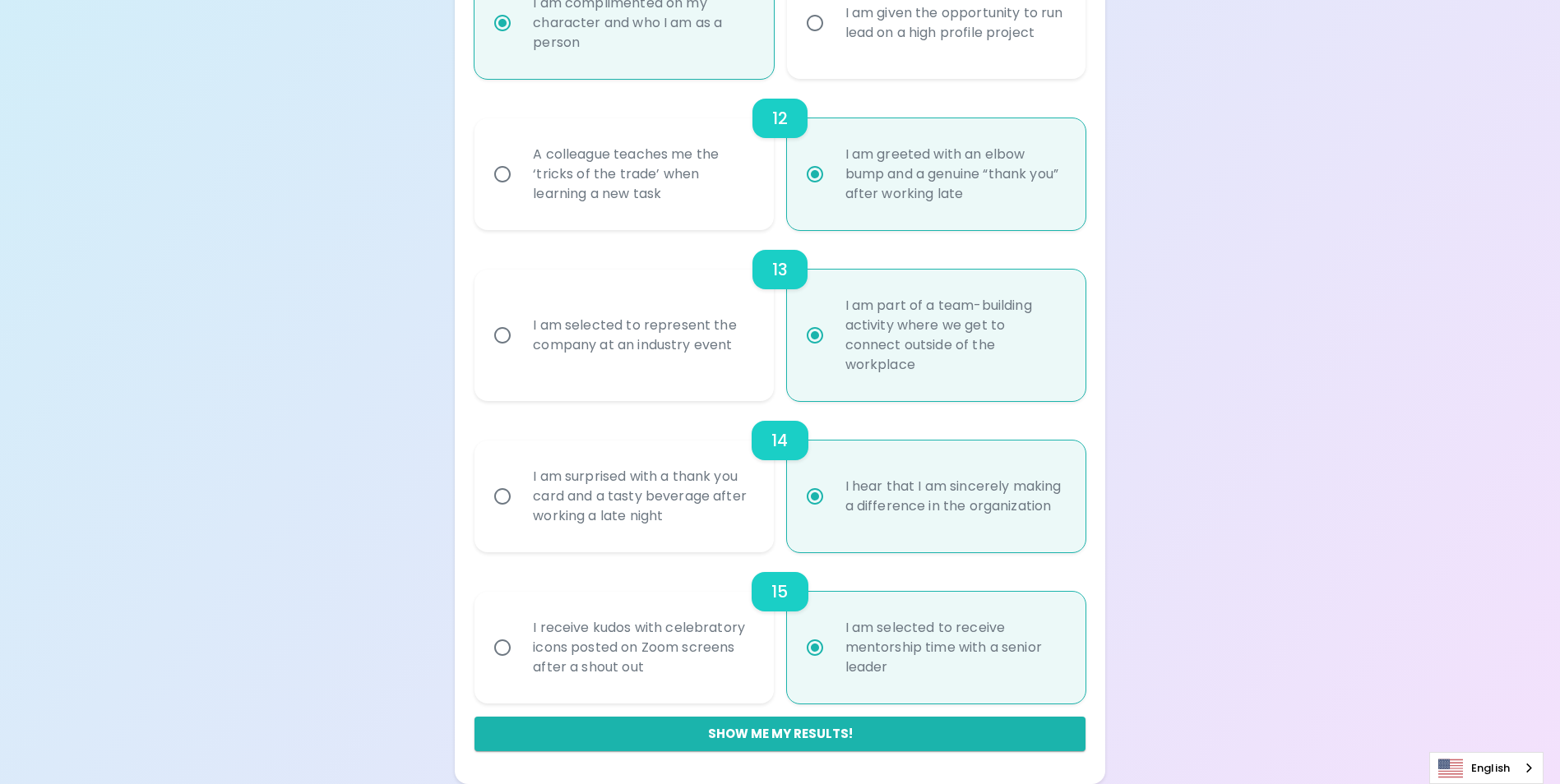
radio input "false"
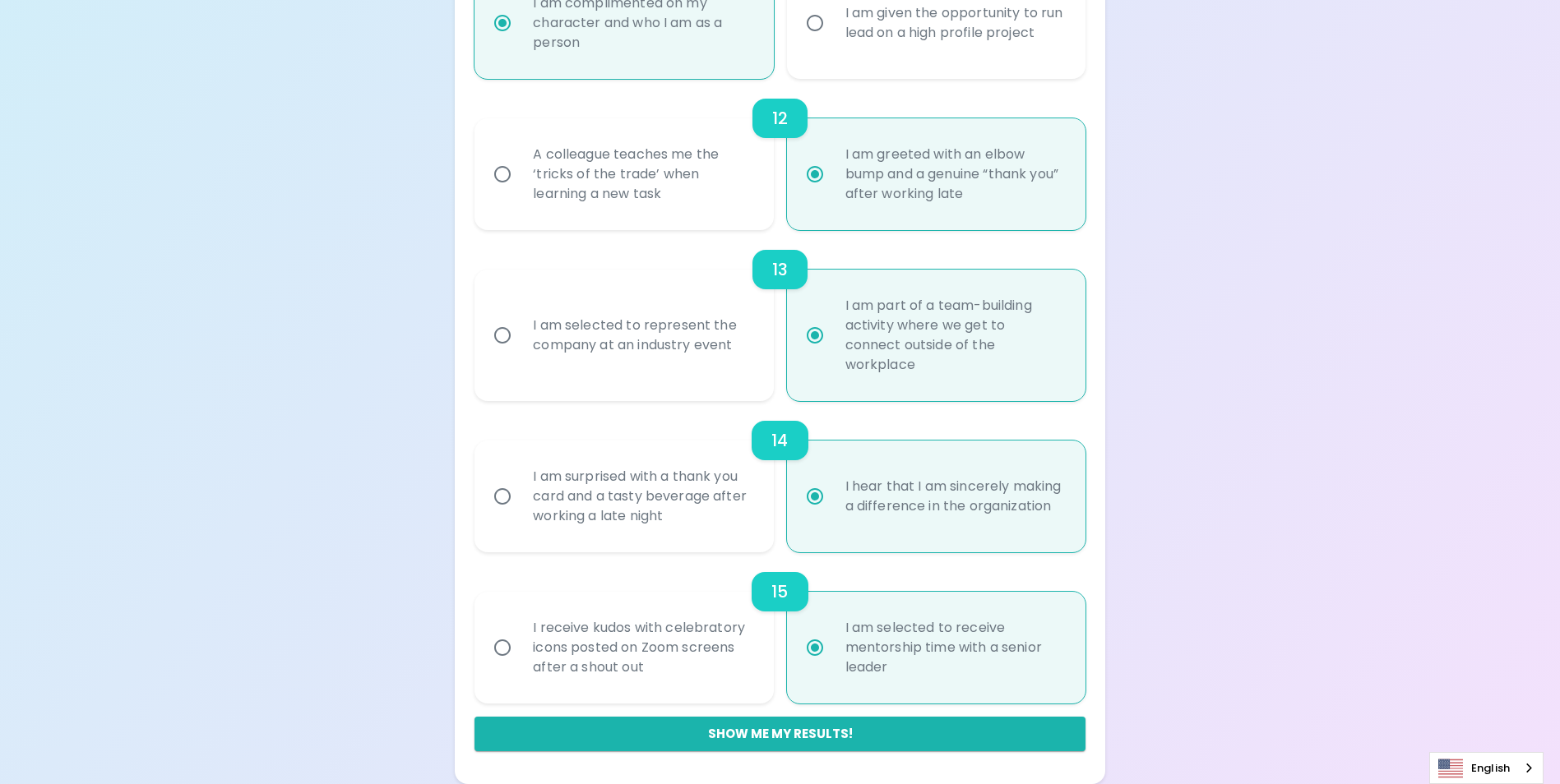
radio input "false"
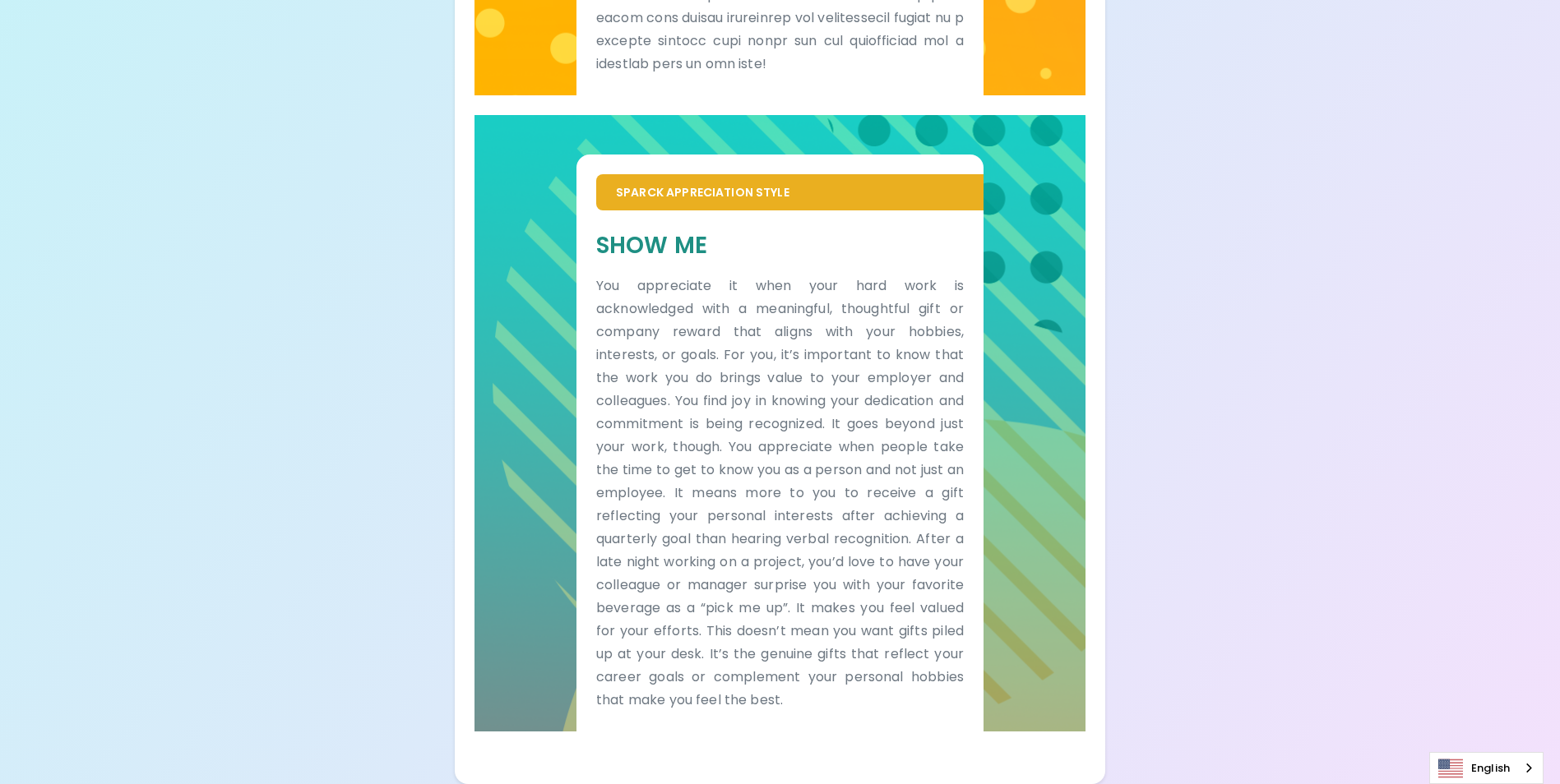
scroll to position [1579, 0]
